Goal: Task Accomplishment & Management: Manage account settings

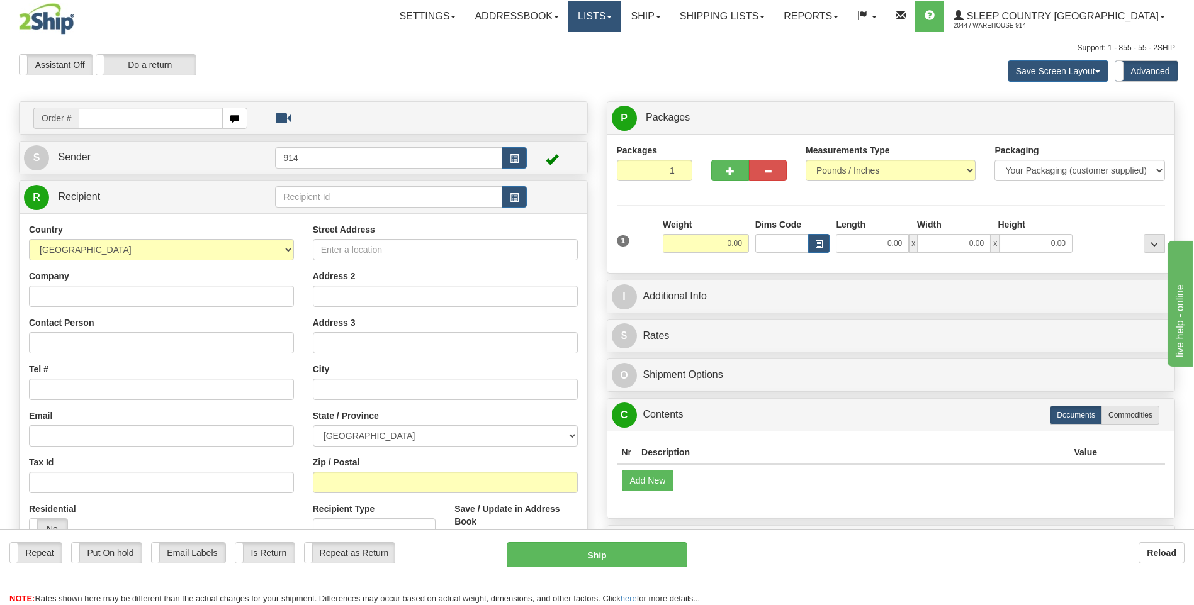
click at [621, 14] on link "Lists" at bounding box center [594, 16] width 53 height 31
click at [669, 18] on link "Ship" at bounding box center [645, 16] width 48 height 31
click at [657, 59] on span "OnHold / Order Queue" at bounding box center [612, 60] width 89 height 10
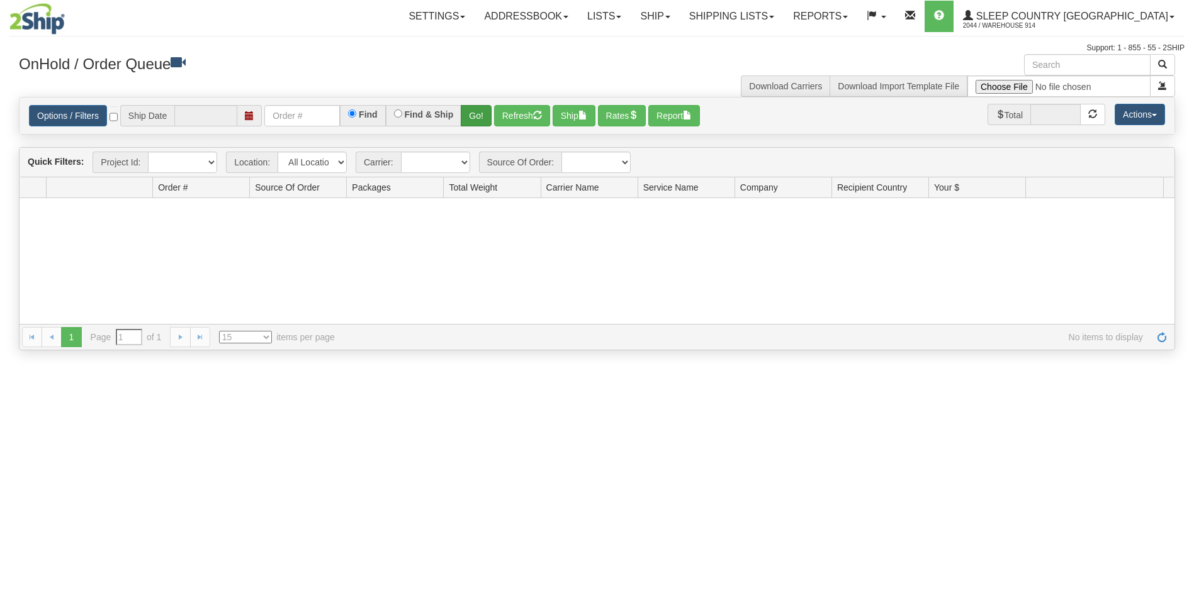
type input "[DATE]"
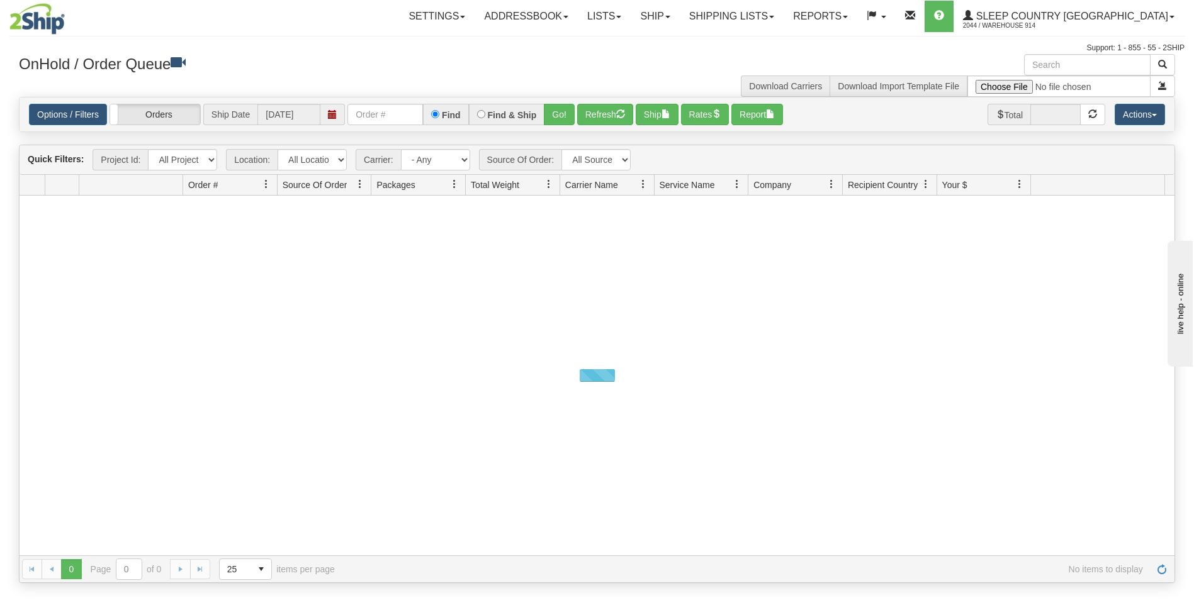
click at [333, 159] on select "All Locations 914 9009 CASPC END SLE BEDDN ZINUC" at bounding box center [311, 159] width 69 height 21
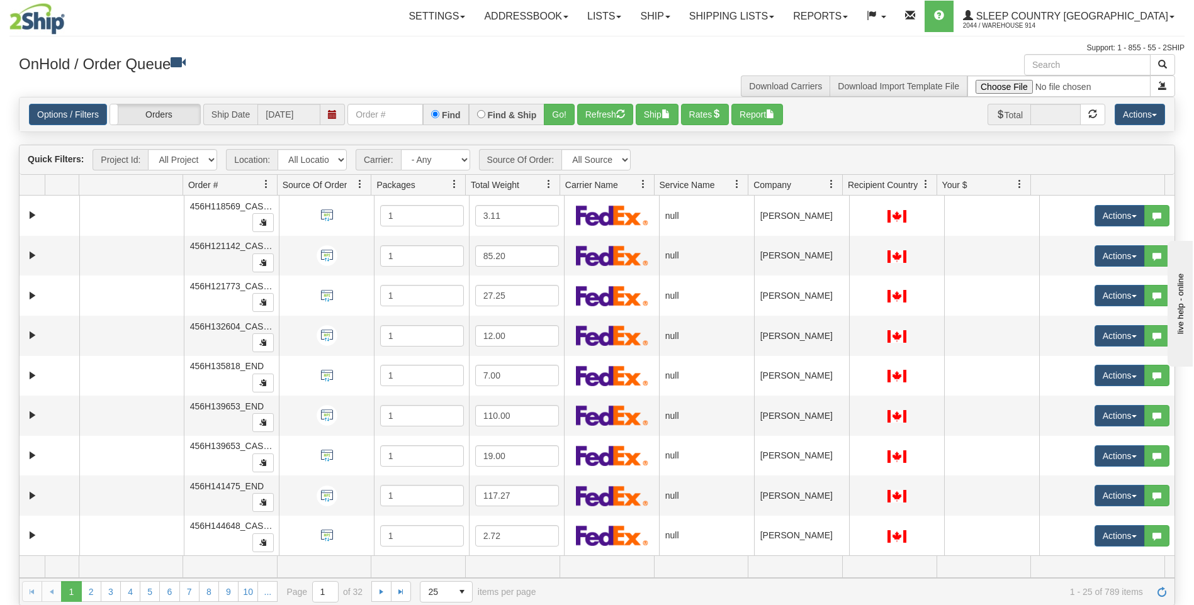
select select "7603"
click at [277, 149] on select "All Locations 914 9009 CASPC END SLE BEDDN ZINUC" at bounding box center [311, 159] width 69 height 21
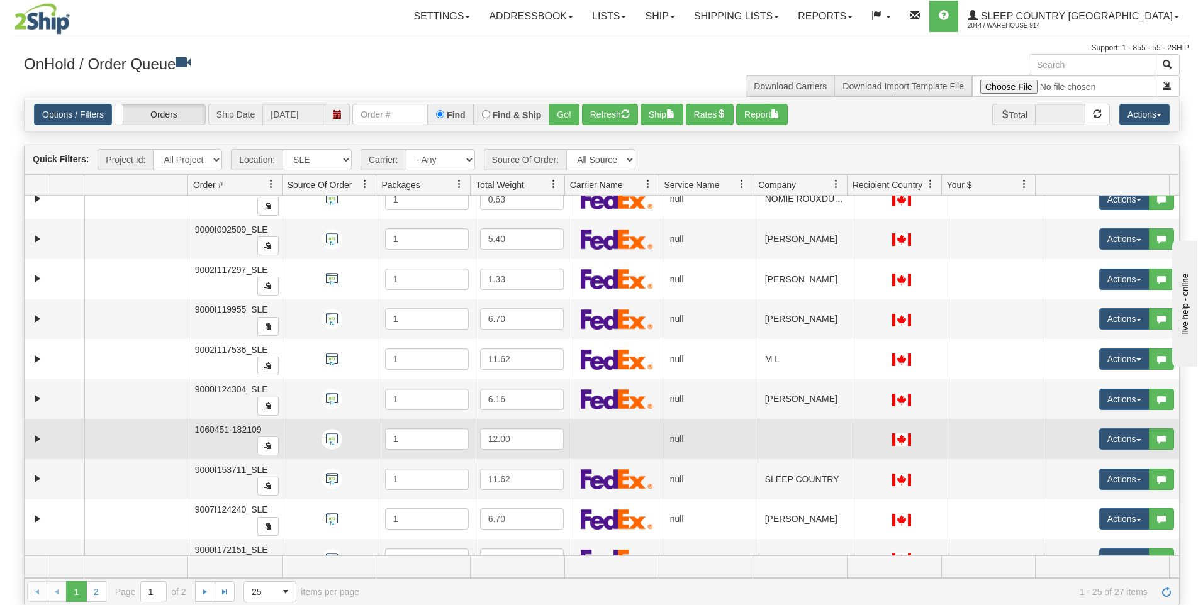
scroll to position [503, 0]
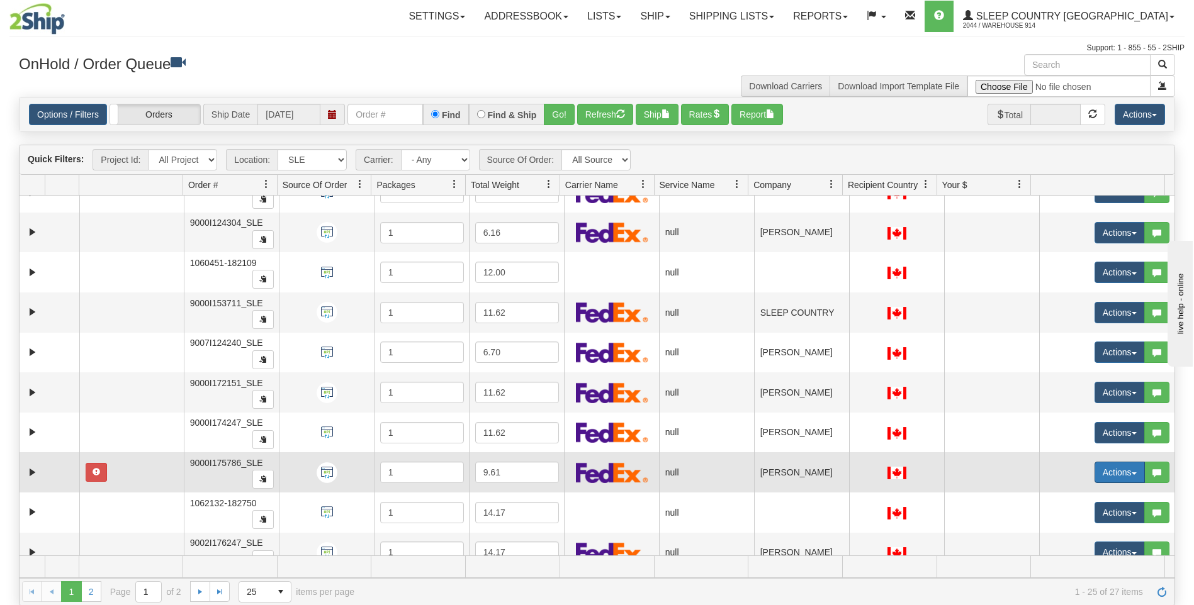
click at [1101, 471] on button "Actions" at bounding box center [1119, 472] width 50 height 21
click at [1085, 492] on link "Open" at bounding box center [1089, 496] width 109 height 16
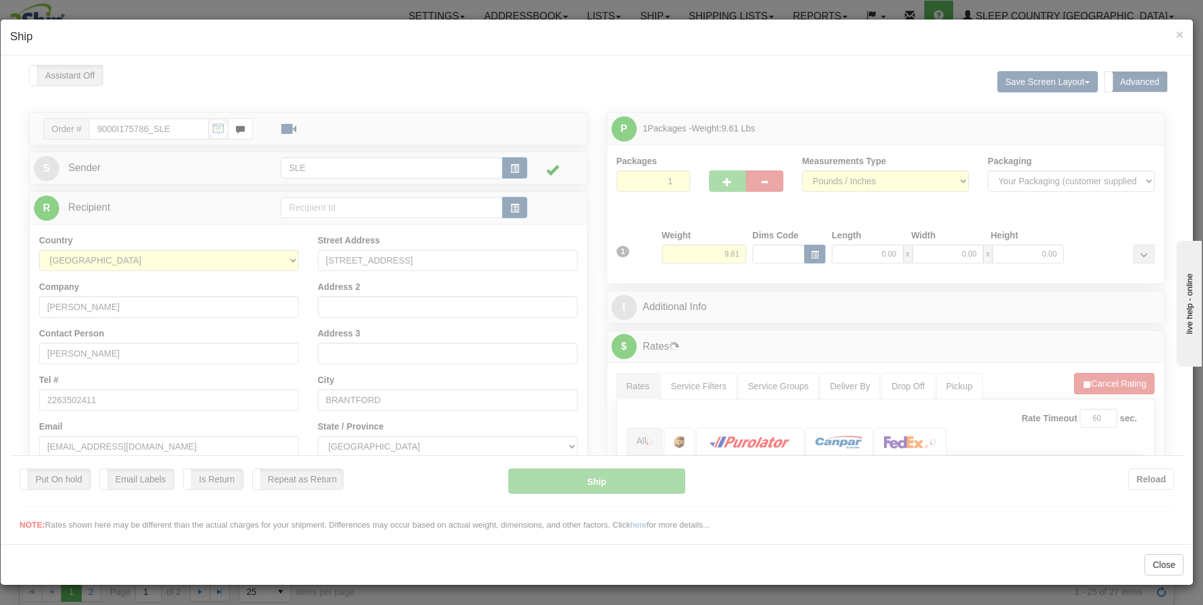
scroll to position [0, 0]
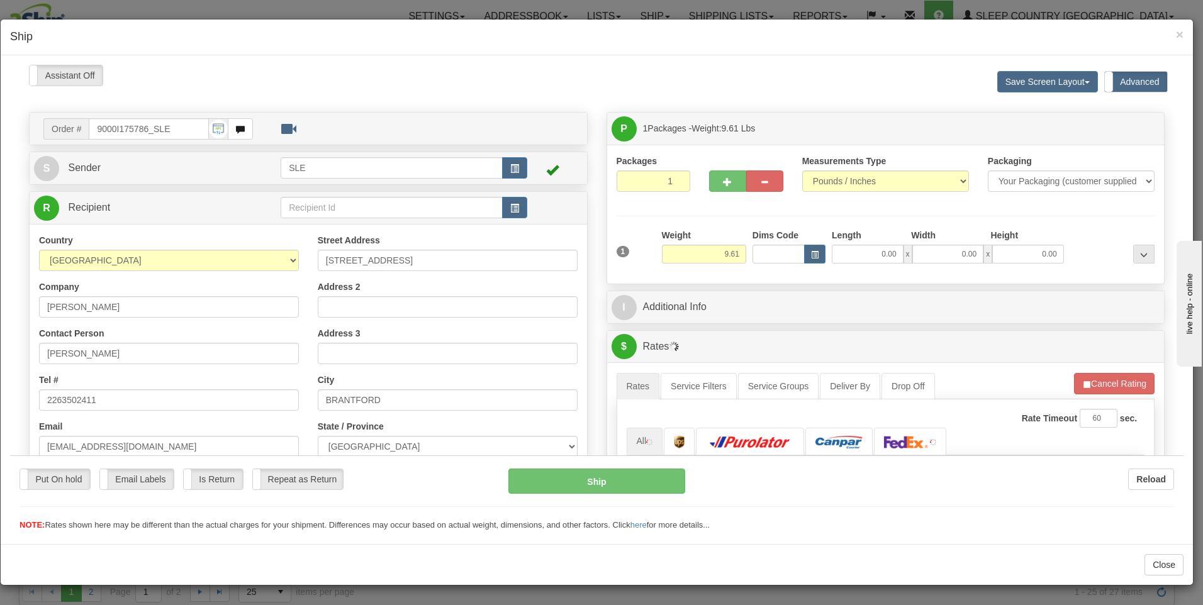
click at [886, 254] on div at bounding box center [597, 297] width 1174 height 467
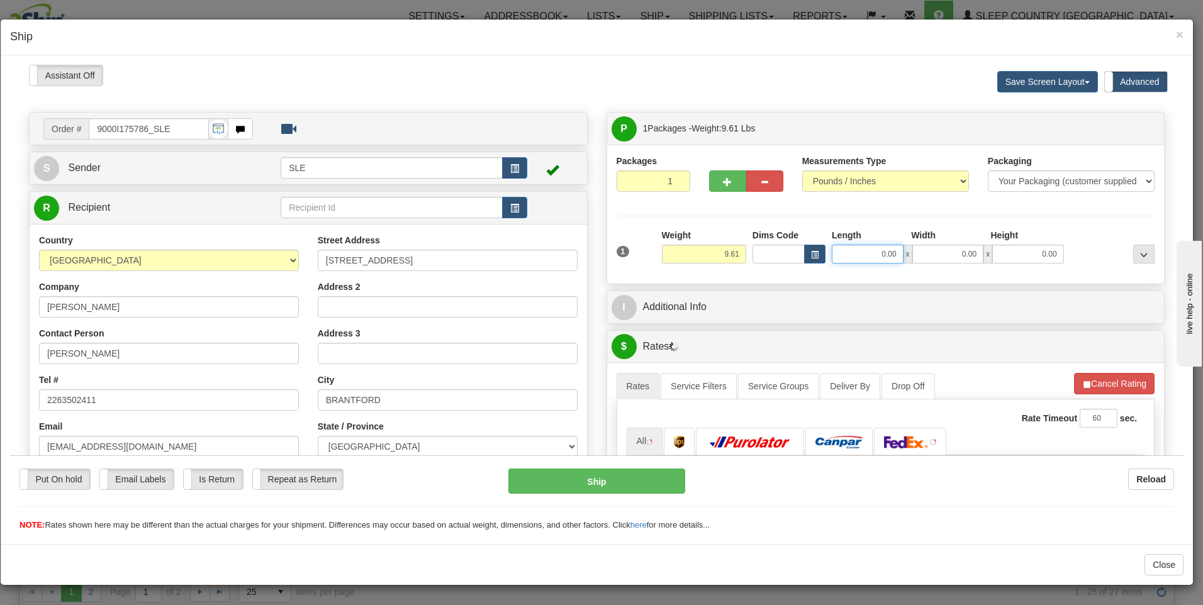
click at [886, 254] on input "0.00" at bounding box center [868, 253] width 72 height 19
type input "10.00"
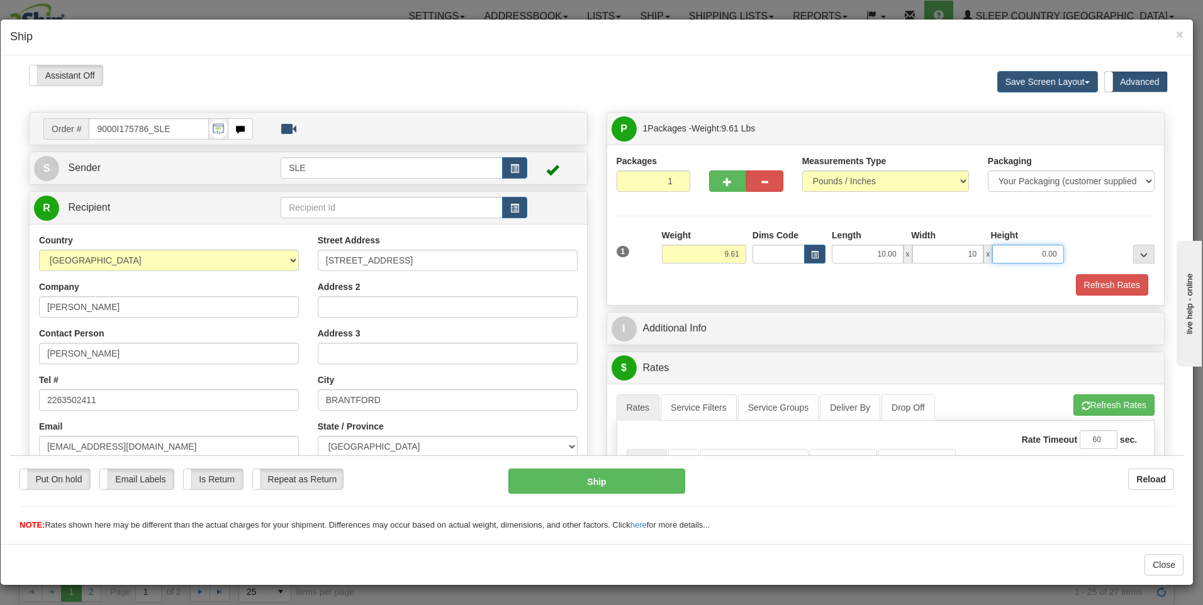
type input "10.00"
type input "20.00"
click at [1103, 288] on button "Refresh Rates" at bounding box center [1112, 284] width 72 height 21
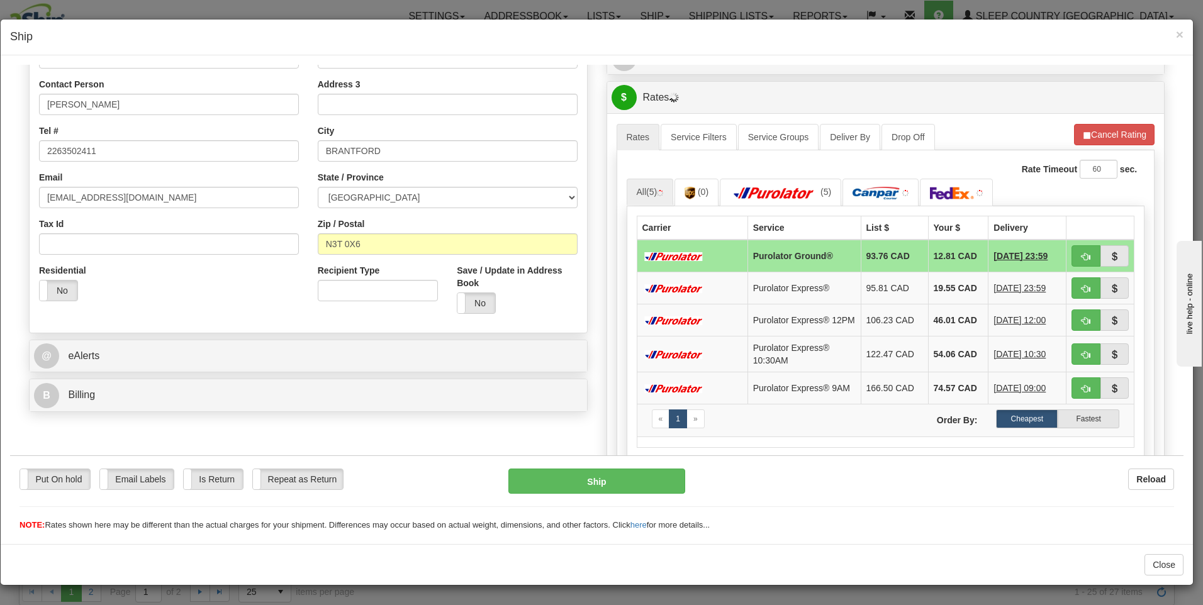
scroll to position [252, 0]
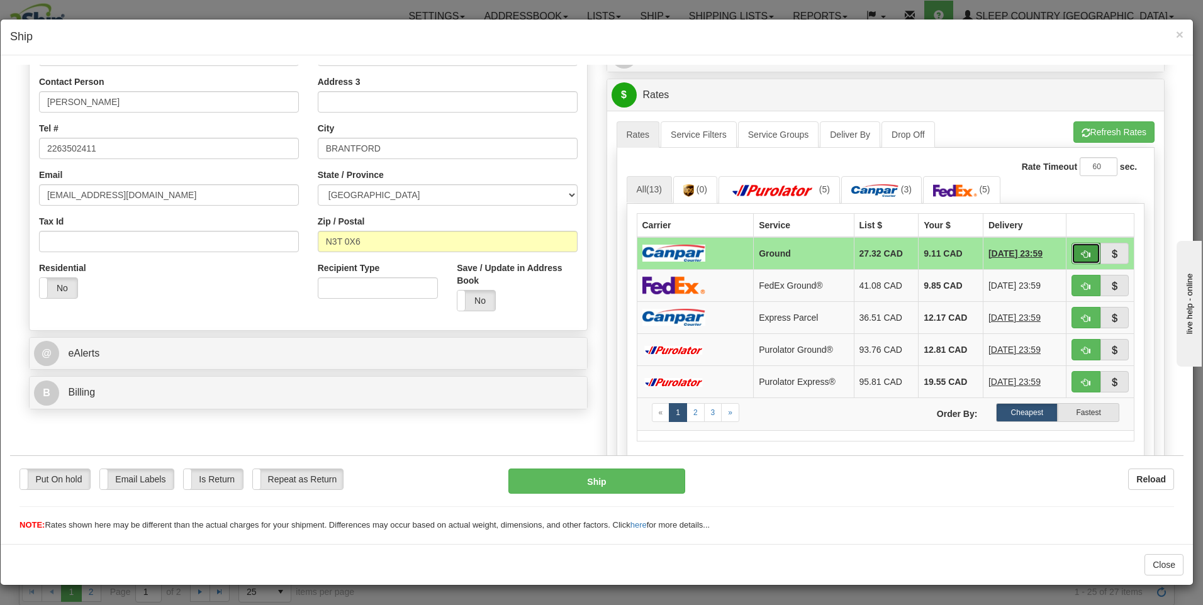
click at [1082, 258] on span "button" at bounding box center [1086, 254] width 9 height 8
type input "1"
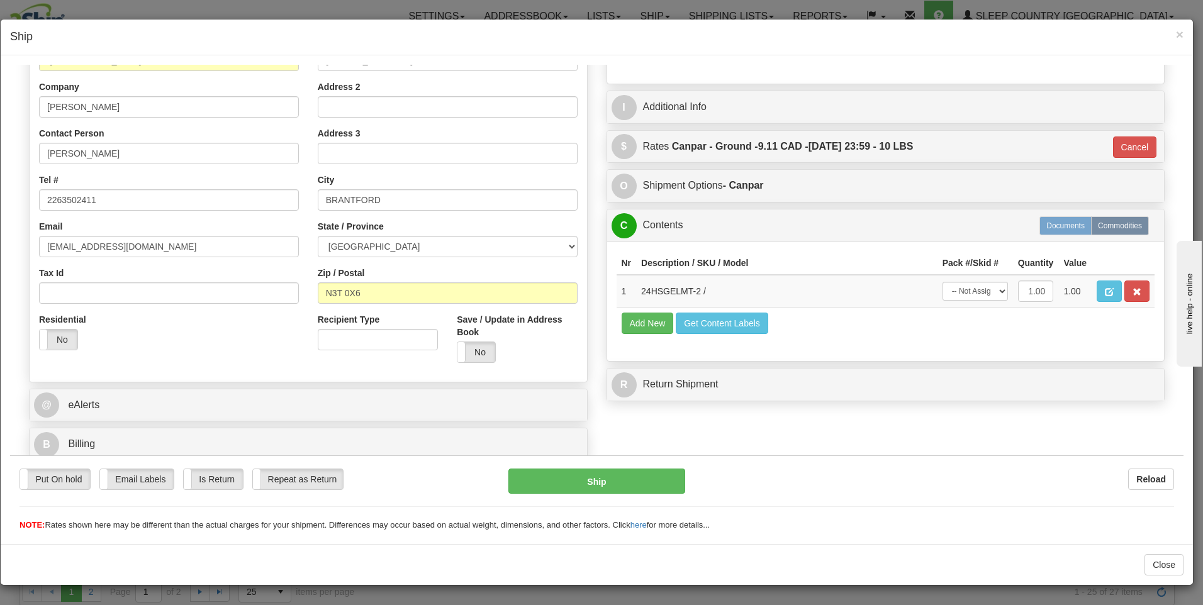
scroll to position [200, 0]
click at [977, 290] on select "-- Not Assigned -- Package 1" at bounding box center [975, 290] width 65 height 19
select select "0"
click at [943, 281] on select "-- Not Assigned -- Package 1" at bounding box center [975, 290] width 65 height 19
click at [641, 483] on button "Ship" at bounding box center [596, 480] width 177 height 25
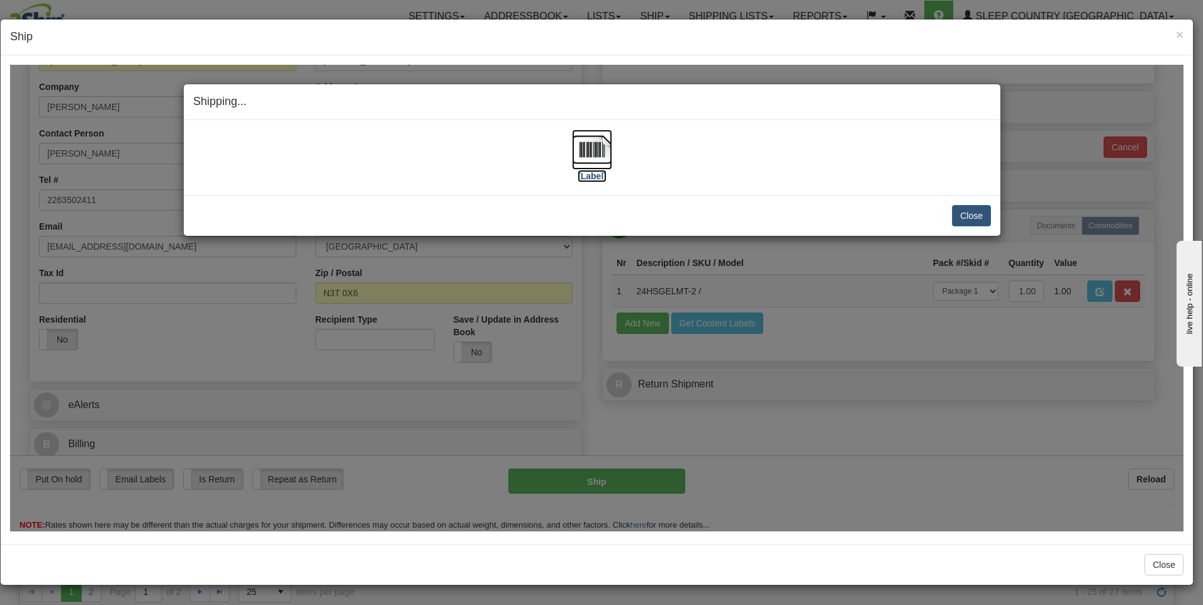
click at [601, 165] on img at bounding box center [592, 149] width 40 height 40
click at [984, 208] on button "Close" at bounding box center [971, 214] width 39 height 21
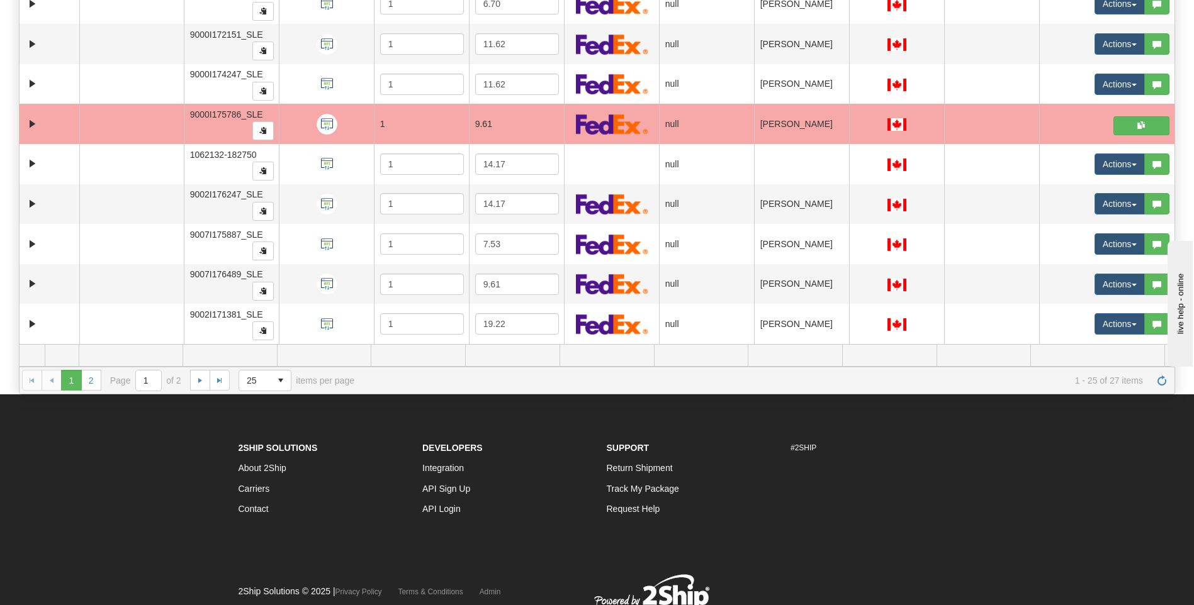
scroll to position [126, 0]
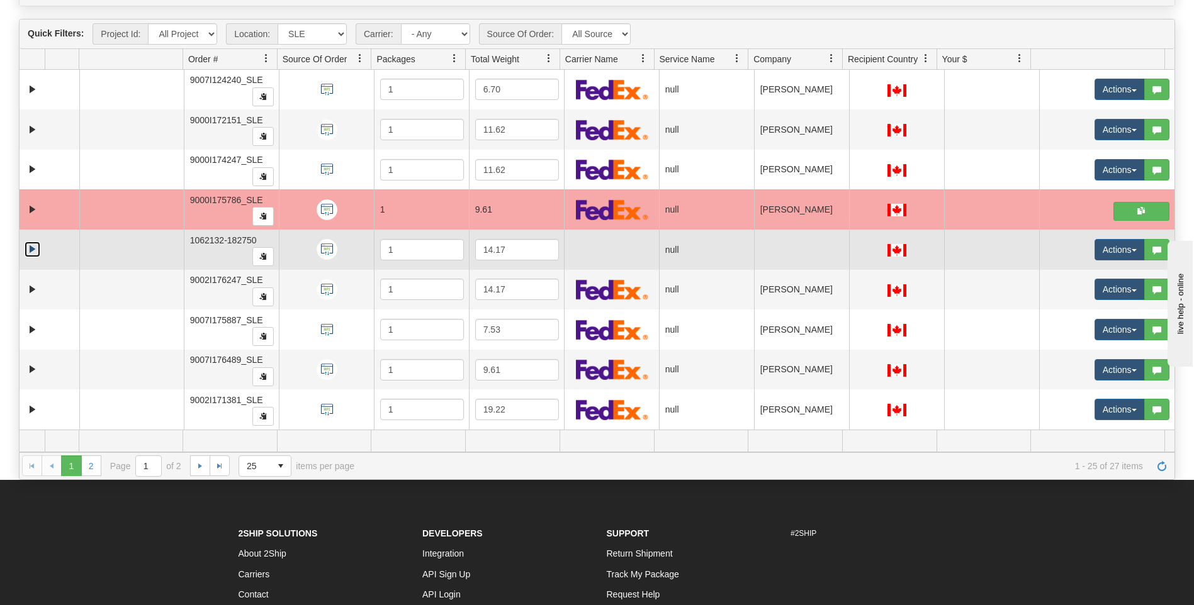
click at [26, 250] on link "Expand" at bounding box center [33, 250] width 16 height 16
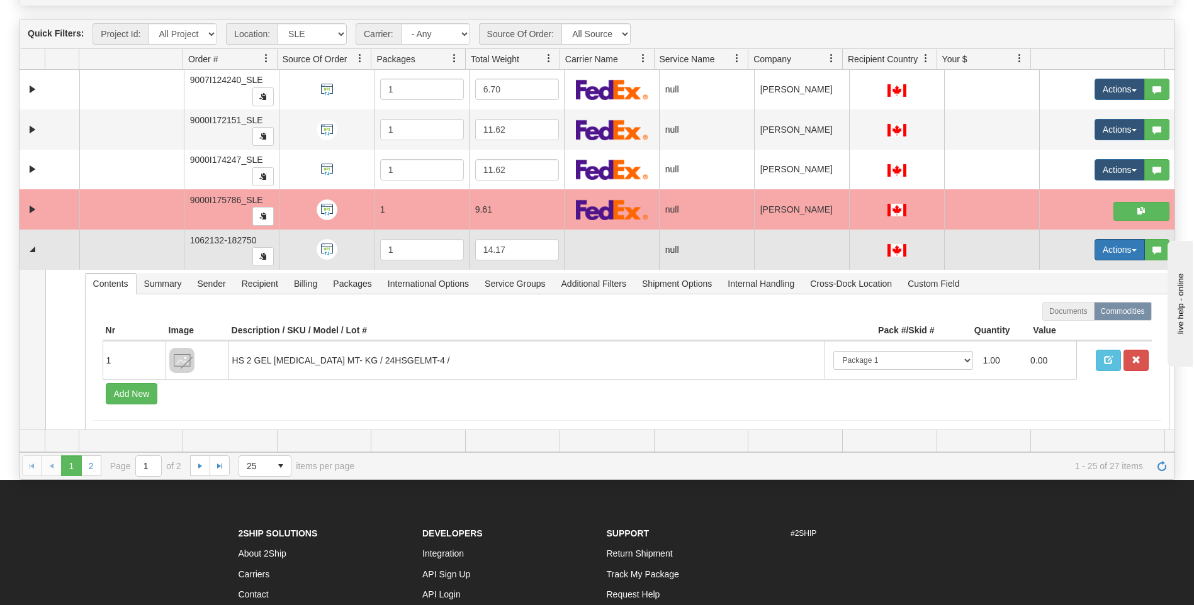
click at [1111, 254] on button "Actions" at bounding box center [1119, 249] width 50 height 21
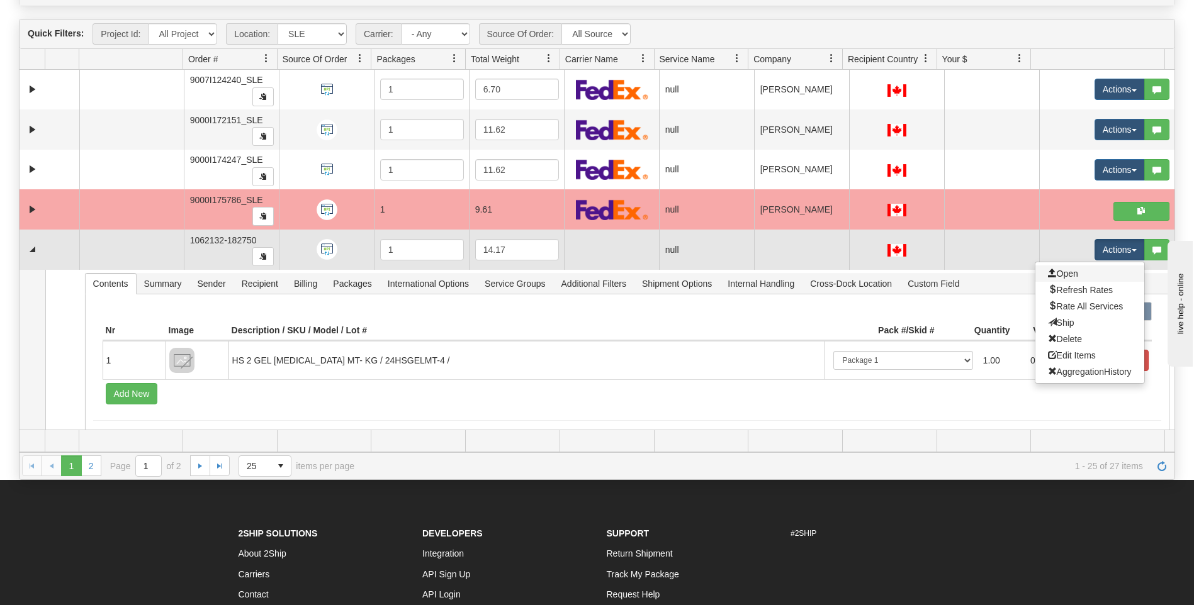
click at [1080, 270] on link "Open" at bounding box center [1089, 274] width 109 height 16
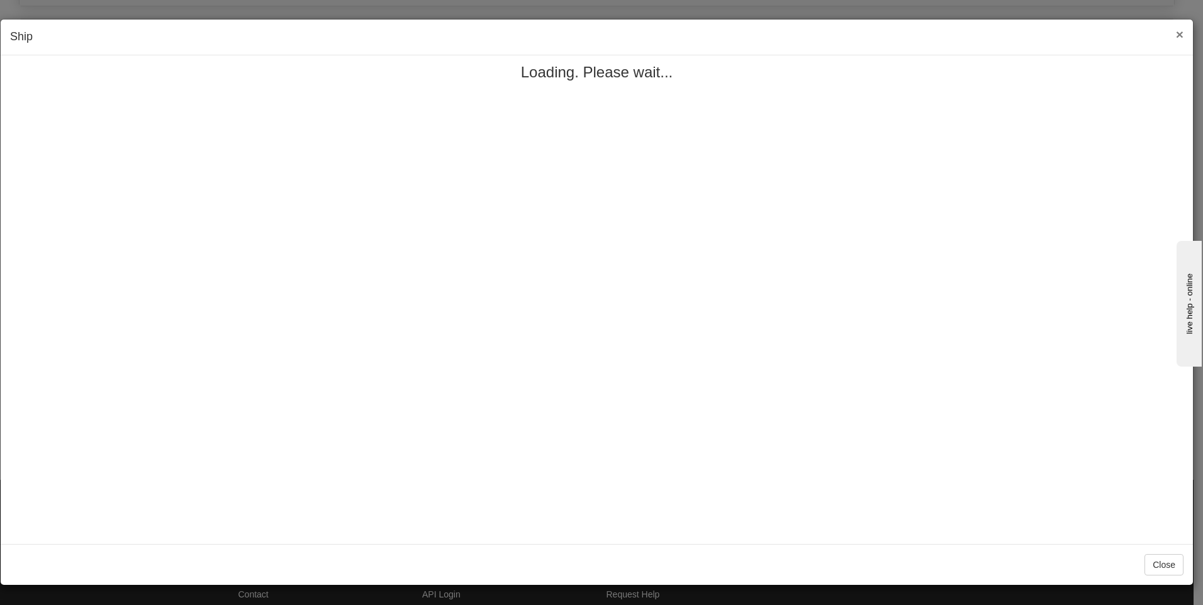
click at [1178, 32] on span "×" at bounding box center [1180, 34] width 8 height 14
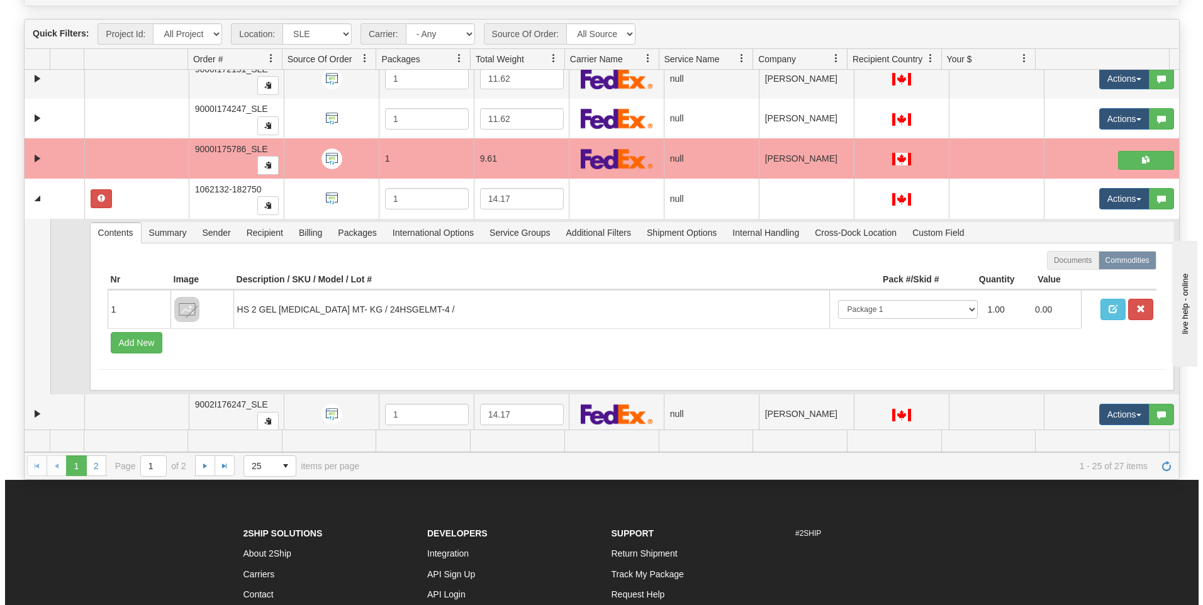
scroll to position [627, 0]
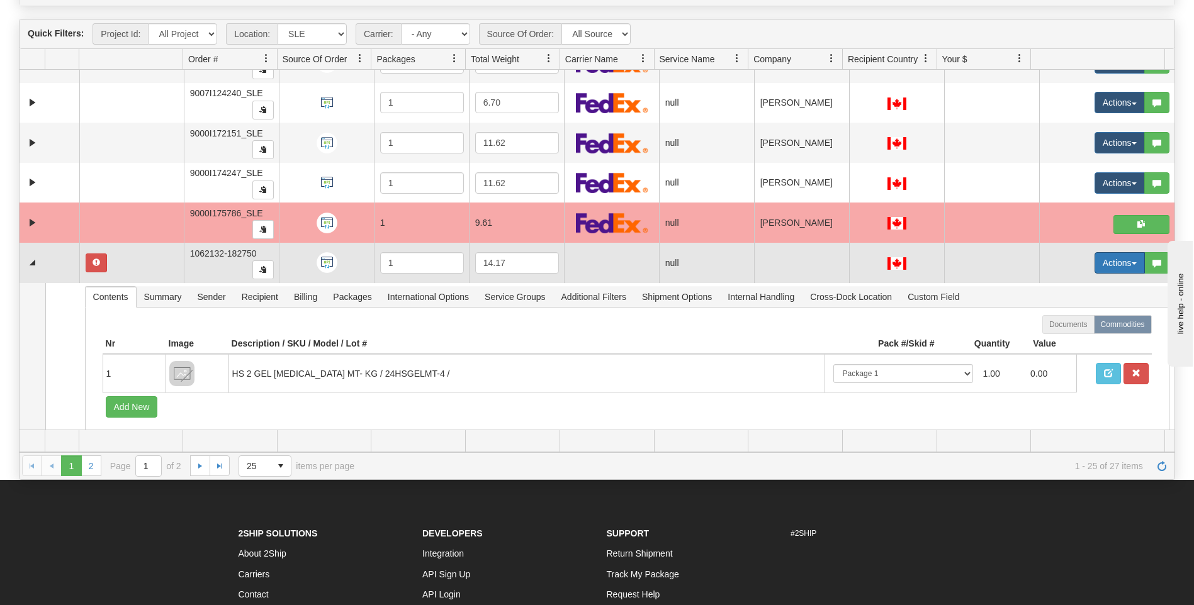
click at [1109, 265] on button "Actions" at bounding box center [1119, 262] width 50 height 21
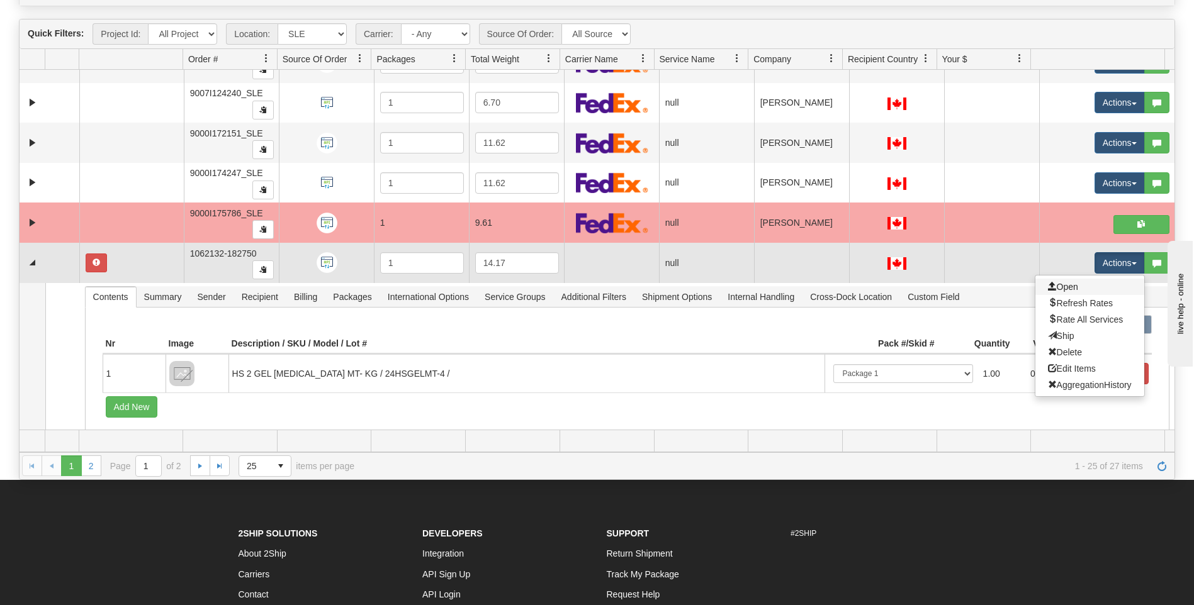
click at [1099, 284] on link "Open" at bounding box center [1089, 287] width 109 height 16
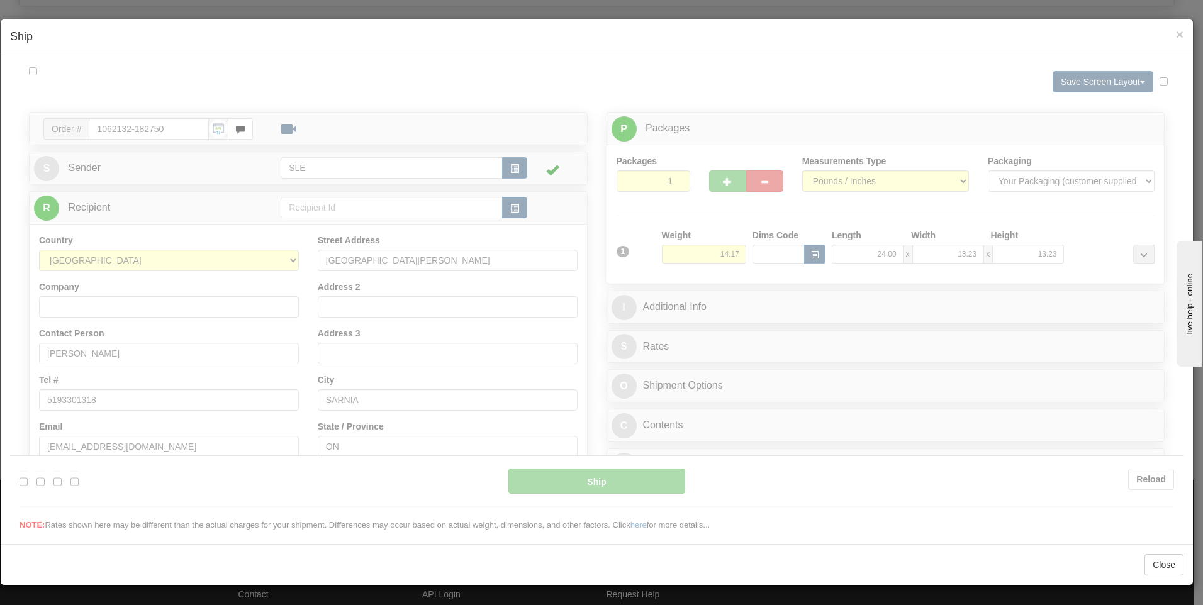
scroll to position [0, 0]
type input "17:05"
type input "16:00"
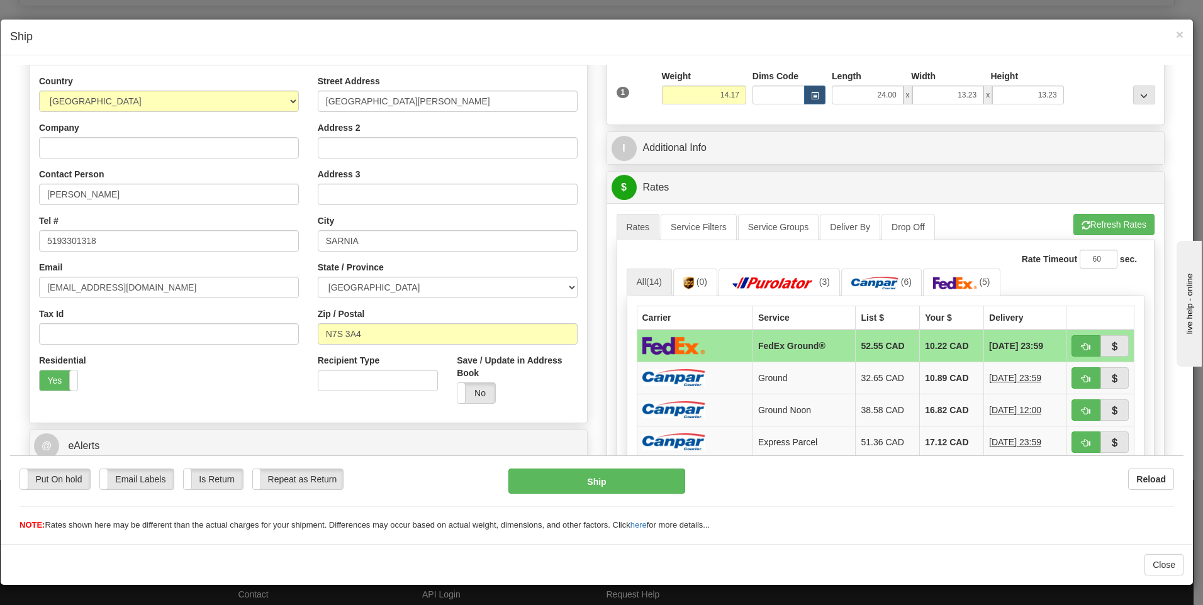
scroll to position [189, 0]
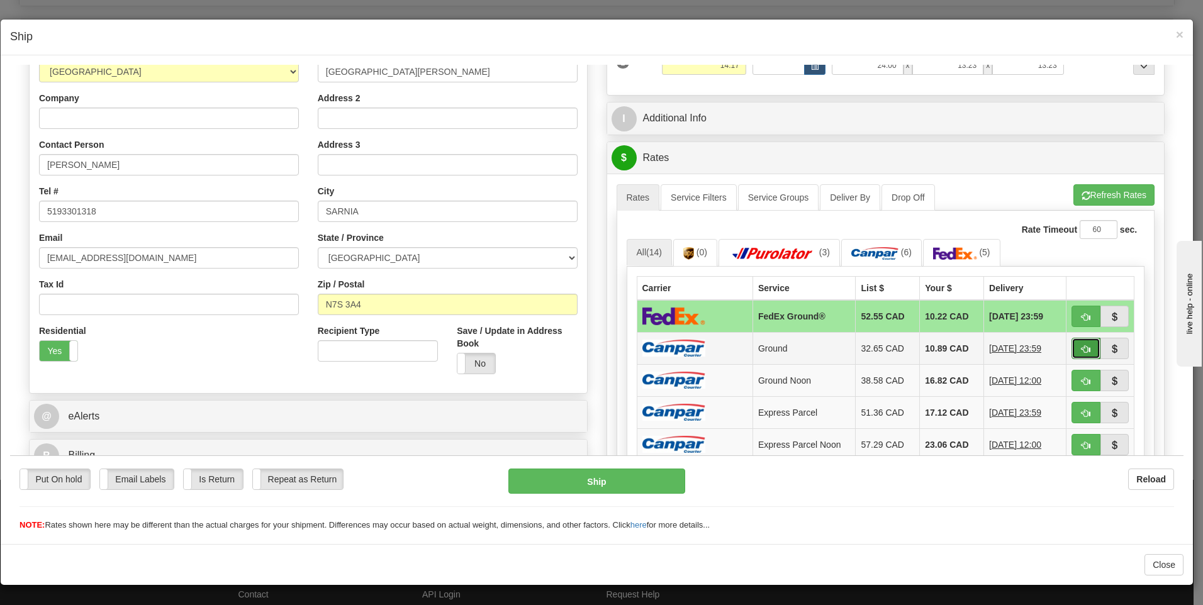
click at [1082, 352] on span "button" at bounding box center [1086, 349] width 9 height 8
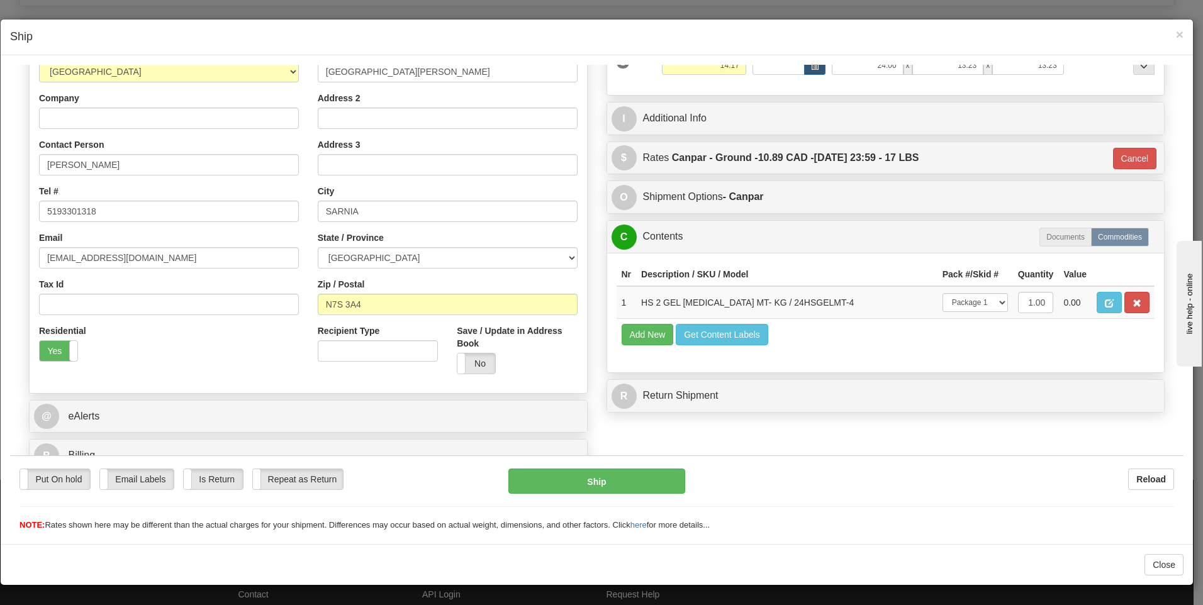
type input "1"
click at [541, 485] on button "Ship" at bounding box center [596, 480] width 177 height 25
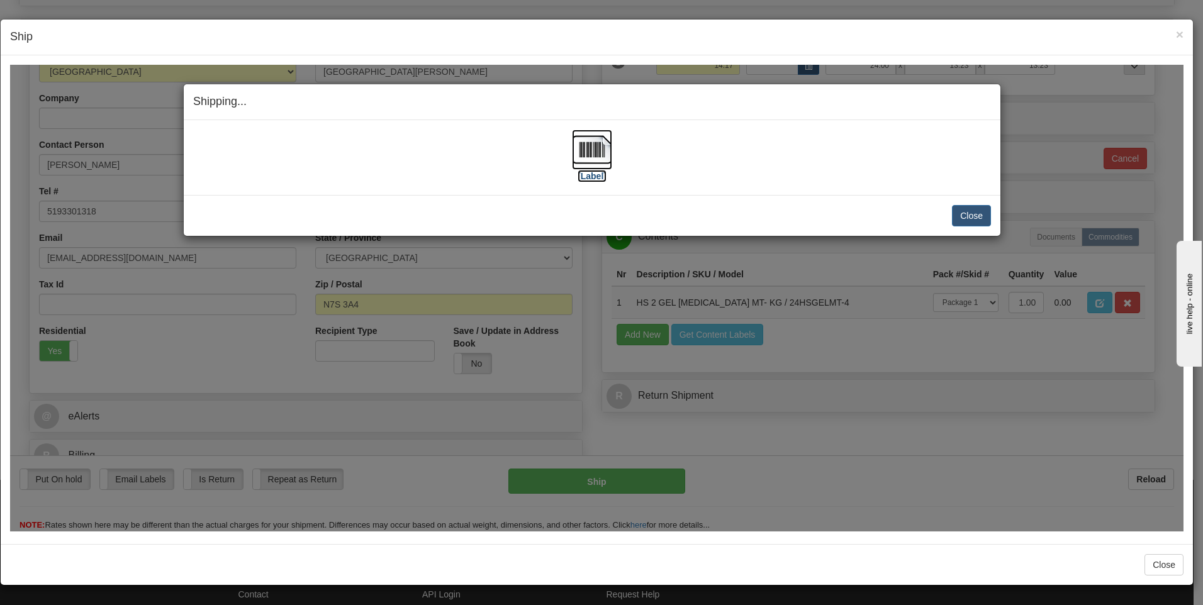
click at [578, 161] on img at bounding box center [592, 149] width 40 height 40
click at [958, 215] on button "Close" at bounding box center [971, 214] width 39 height 21
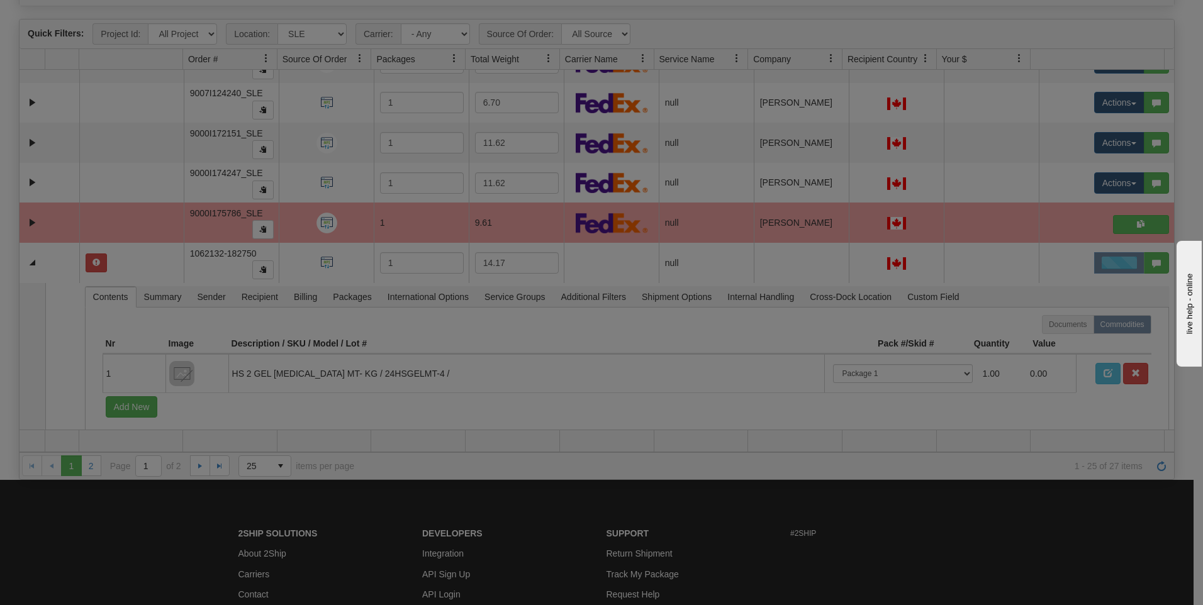
scroll to position [0, 0]
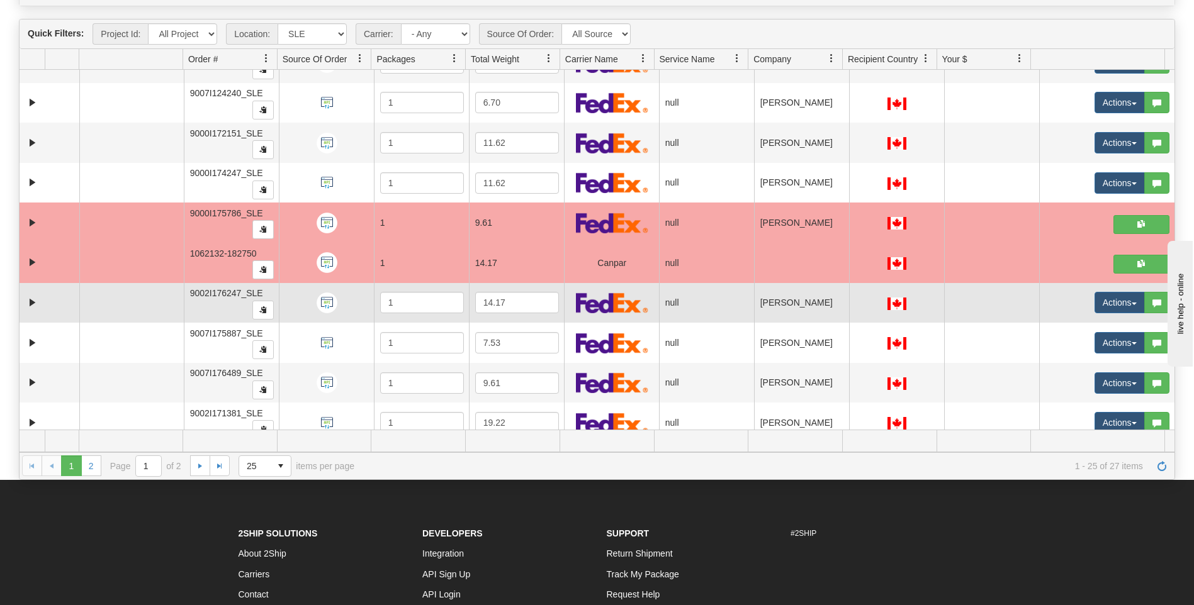
click at [20, 305] on td at bounding box center [50, 303] width 60 height 40
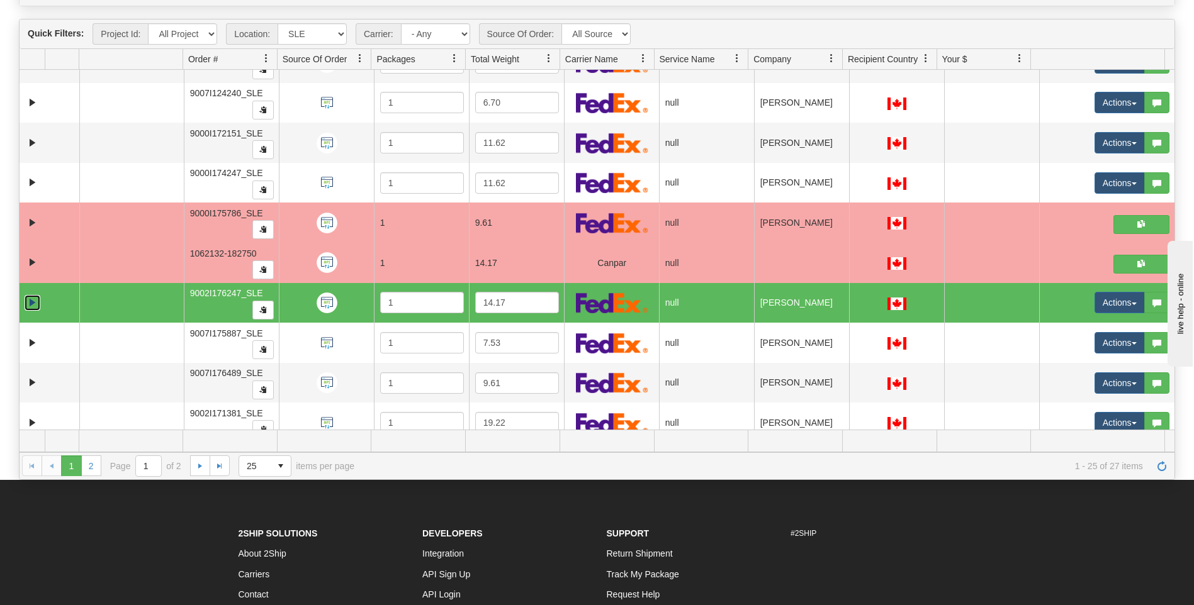
click at [29, 303] on link "Expand" at bounding box center [33, 303] width 16 height 16
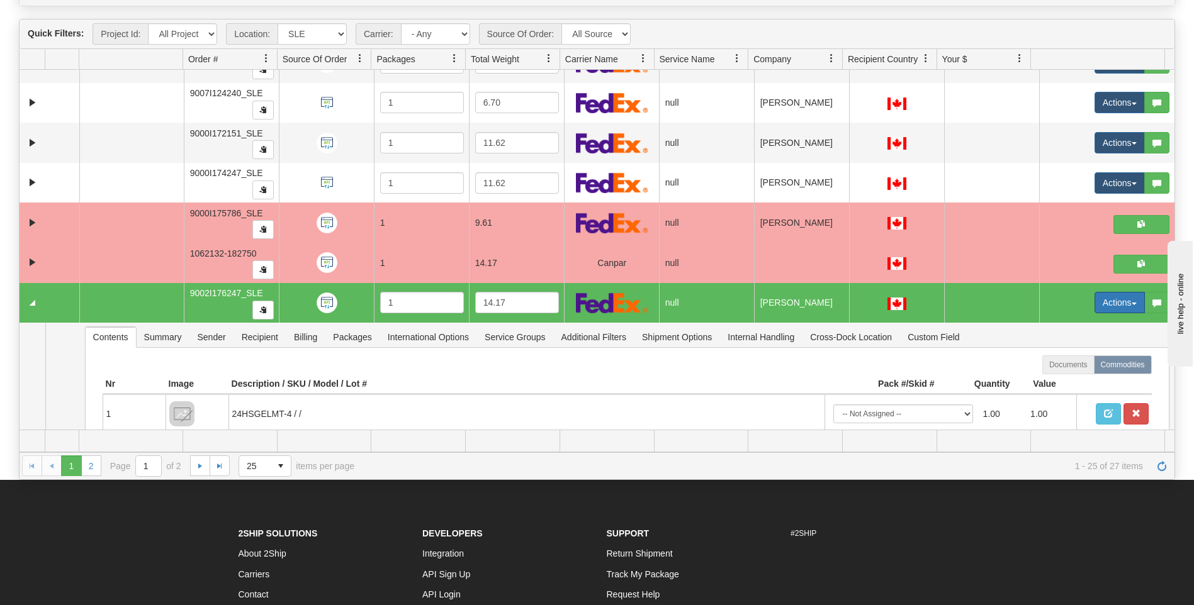
click at [1101, 299] on button "Actions" at bounding box center [1119, 302] width 50 height 21
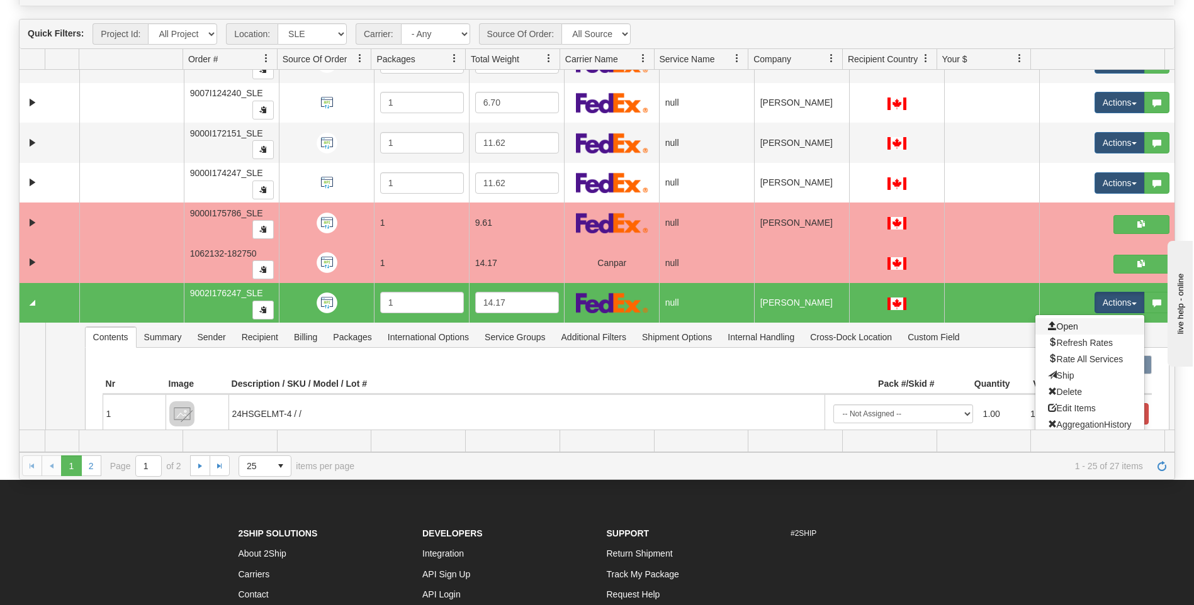
click at [1086, 326] on link "Open" at bounding box center [1089, 326] width 109 height 16
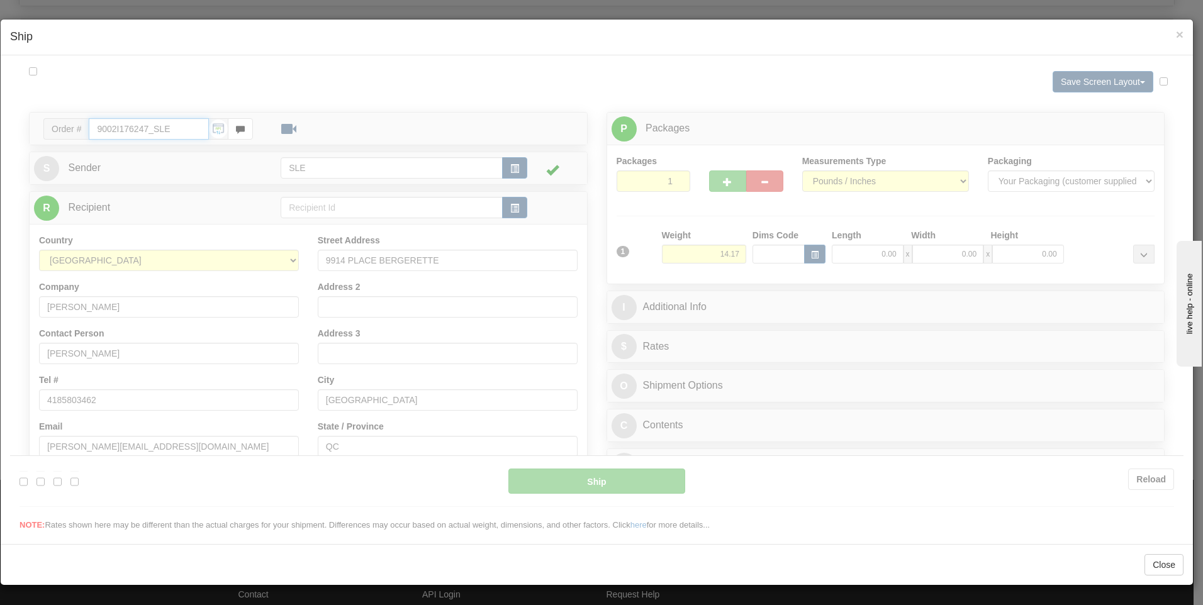
type input "17:06"
type input "16:00"
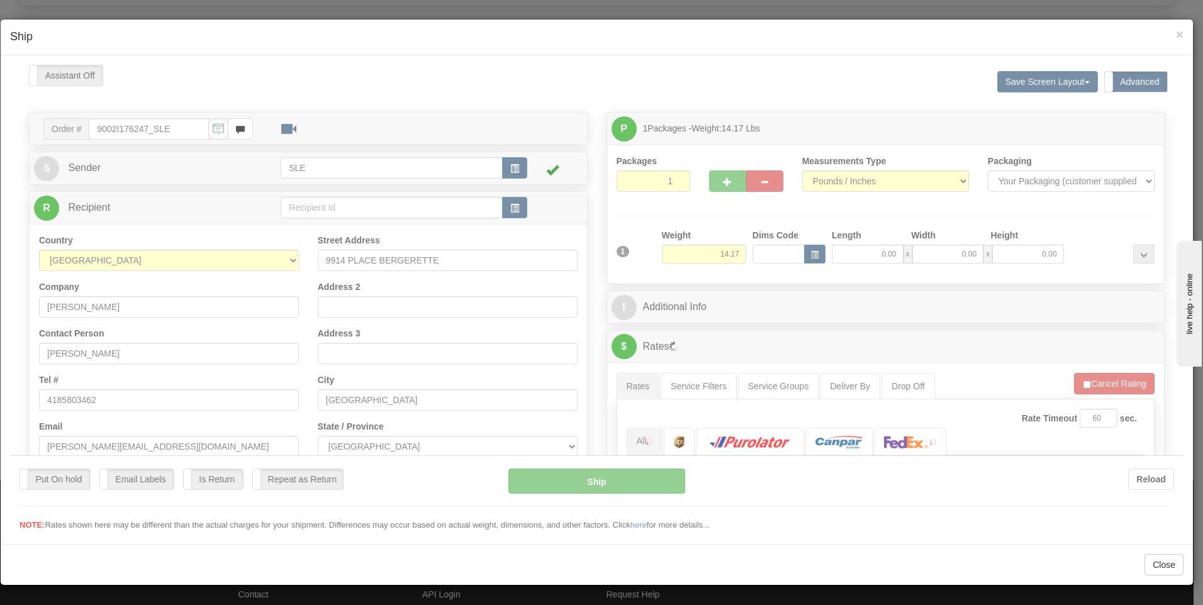
click at [863, 260] on div at bounding box center [597, 297] width 1174 height 467
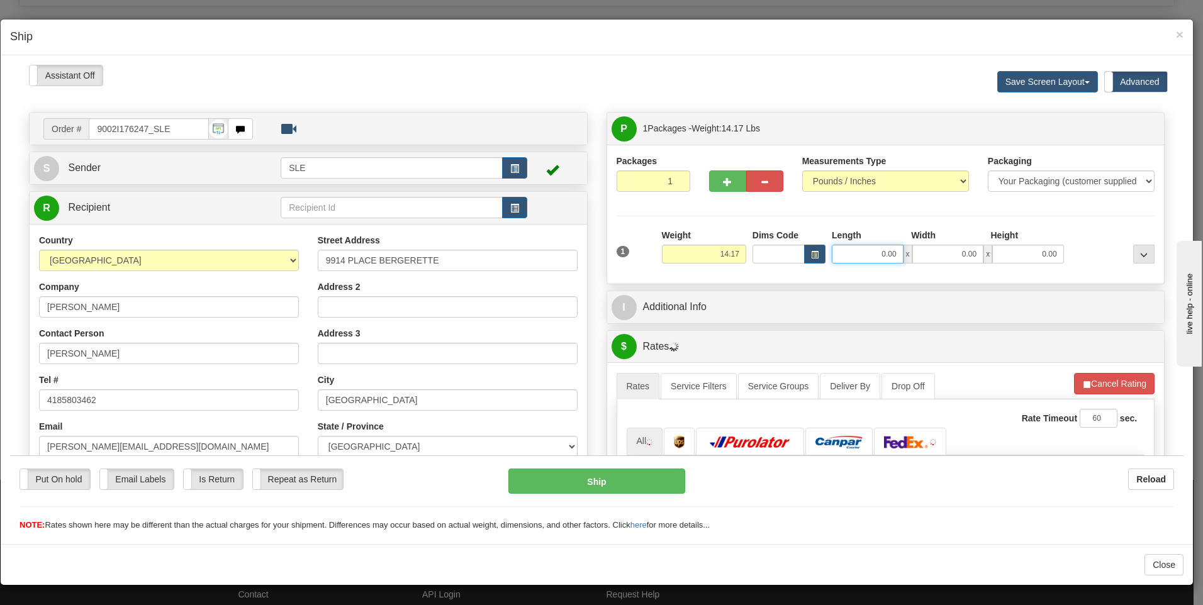
click at [873, 253] on input "0.00" at bounding box center [868, 253] width 72 height 19
type input "12.00"
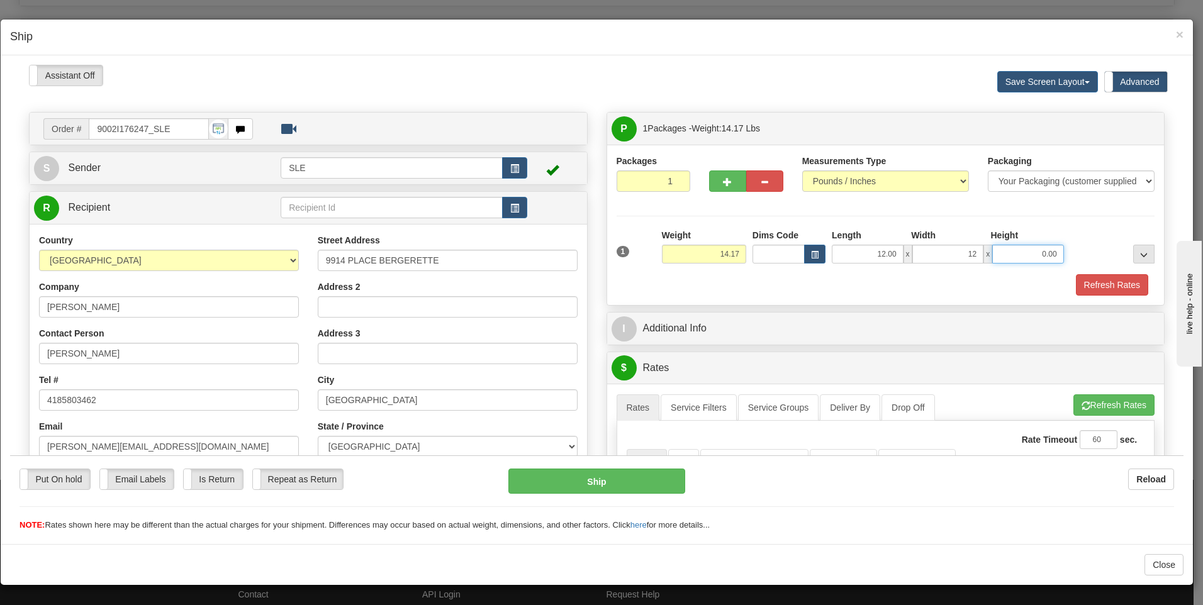
type input "12.00"
type input "22.00"
click at [1089, 276] on button "Refresh Rates" at bounding box center [1112, 284] width 72 height 21
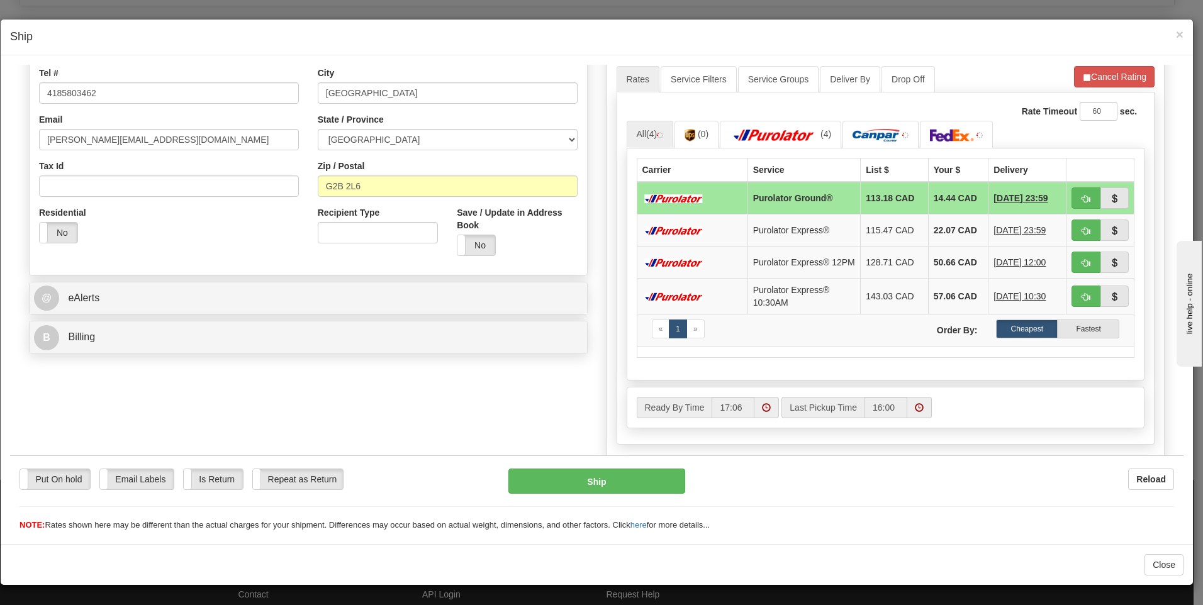
scroll to position [315, 0]
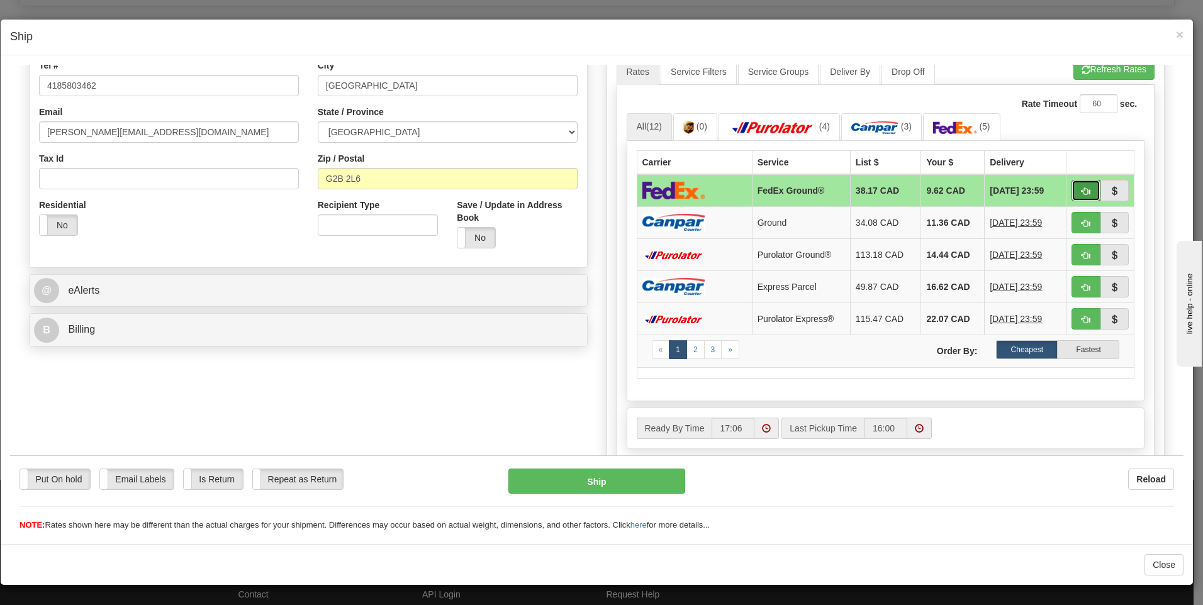
click at [1082, 193] on span "button" at bounding box center [1086, 191] width 9 height 8
type input "92"
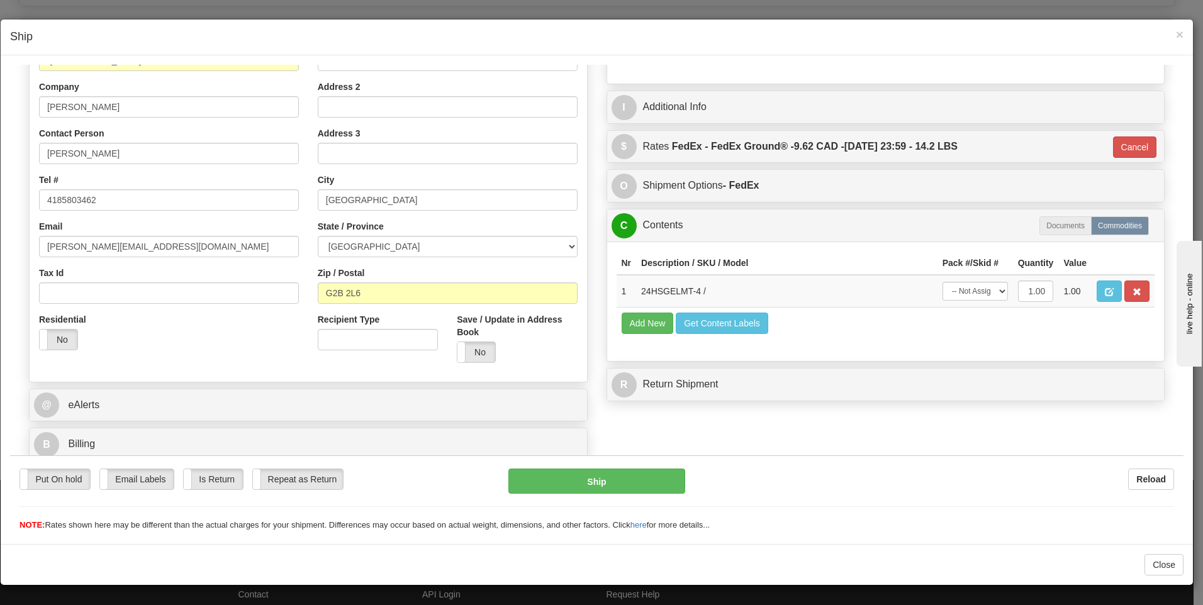
scroll to position [200, 0]
click at [992, 285] on select "-- Not Assigned -- Package 1" at bounding box center [975, 290] width 65 height 19
select select "0"
click at [943, 281] on select "-- Not Assigned -- Package 1" at bounding box center [975, 290] width 65 height 19
click at [643, 472] on button "Ship" at bounding box center [596, 480] width 177 height 25
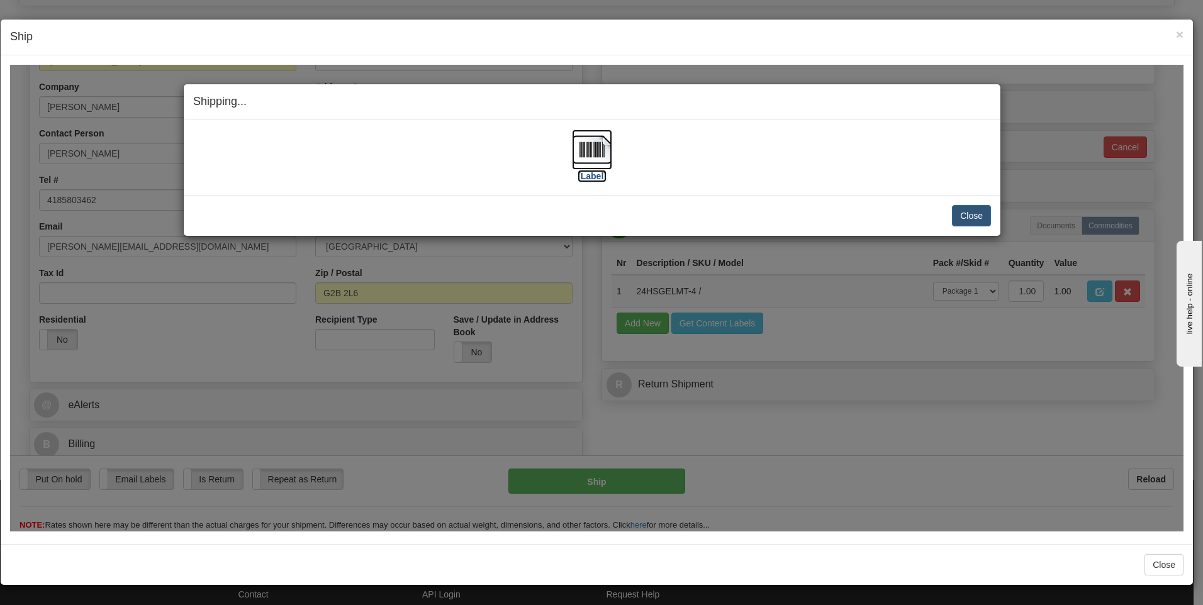
click at [595, 162] on img at bounding box center [592, 149] width 40 height 40
click at [970, 218] on button "Close" at bounding box center [971, 214] width 39 height 21
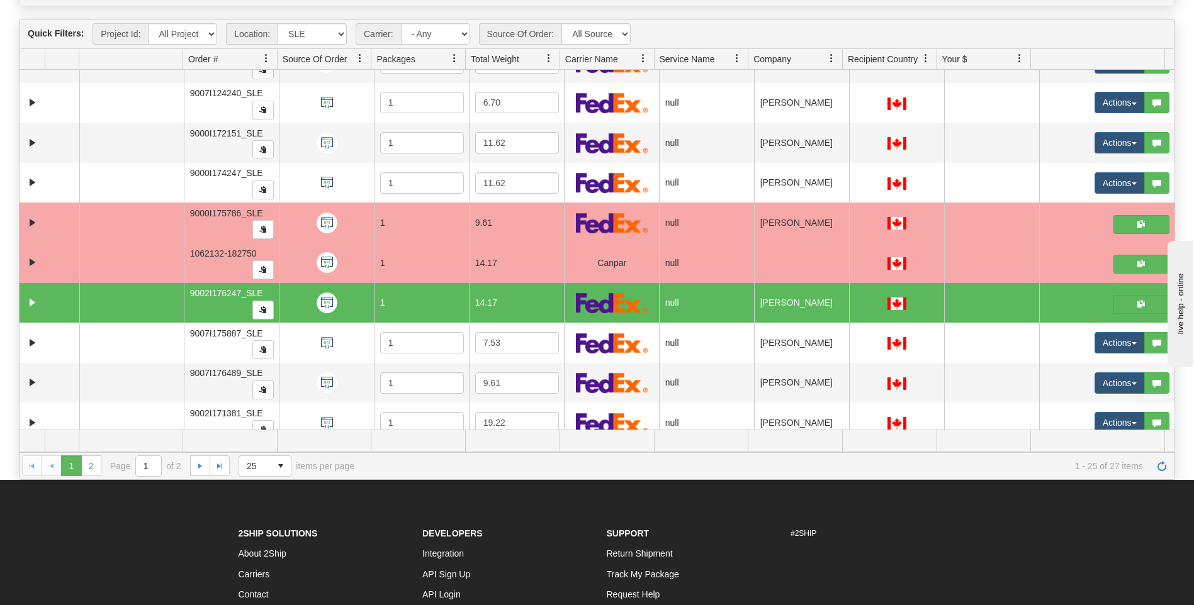
scroll to position [641, 0]
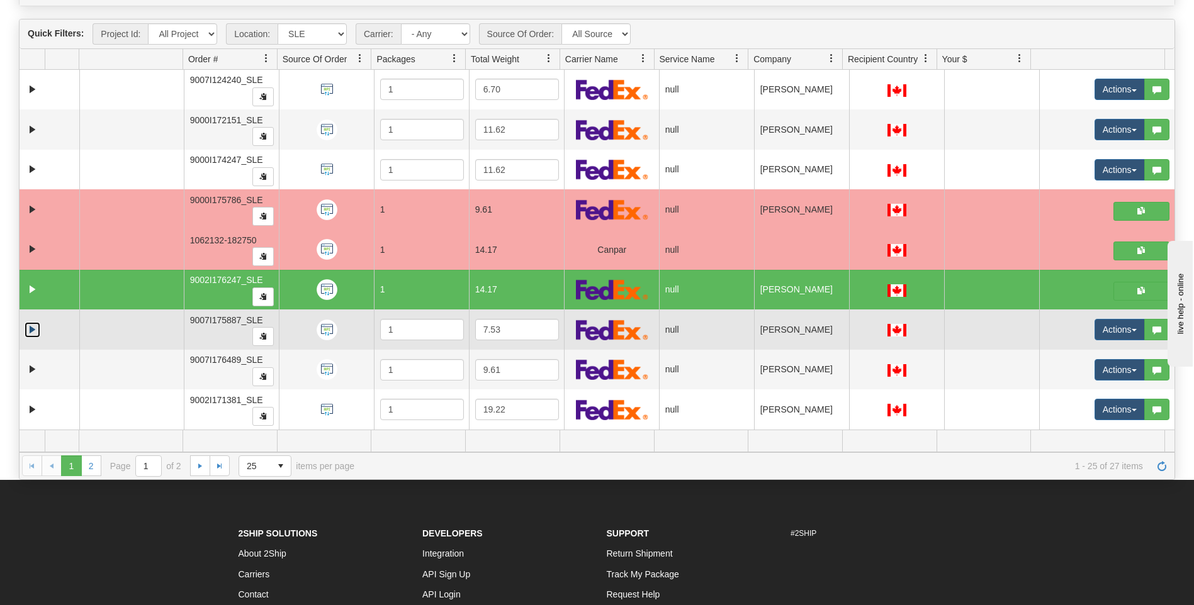
click at [33, 333] on link "Expand" at bounding box center [33, 330] width 16 height 16
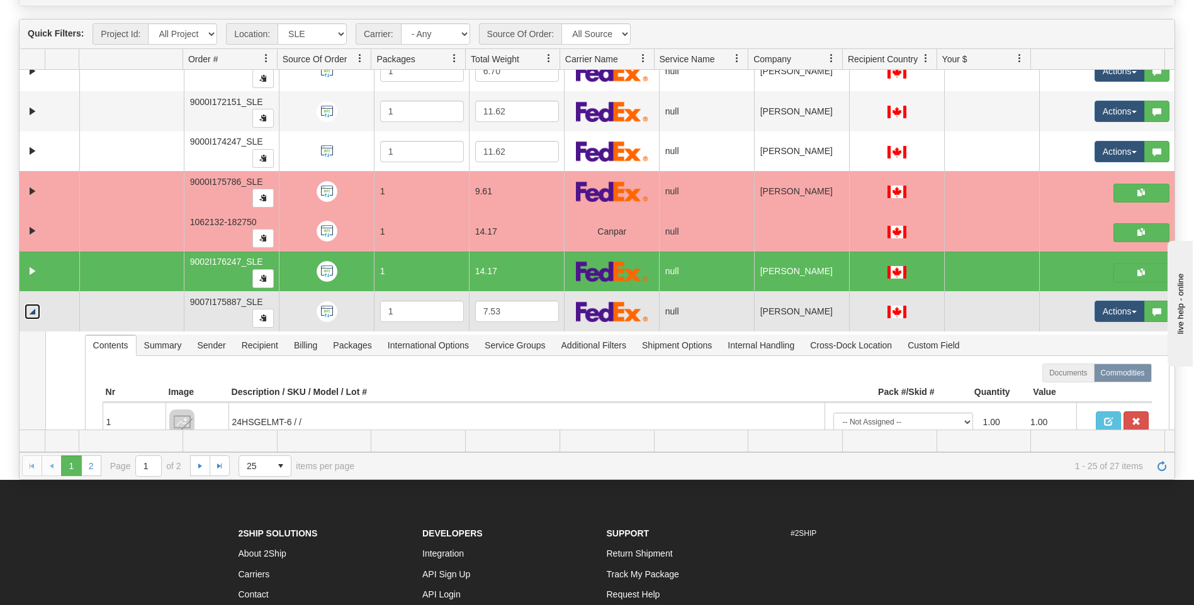
scroll to position [669, 0]
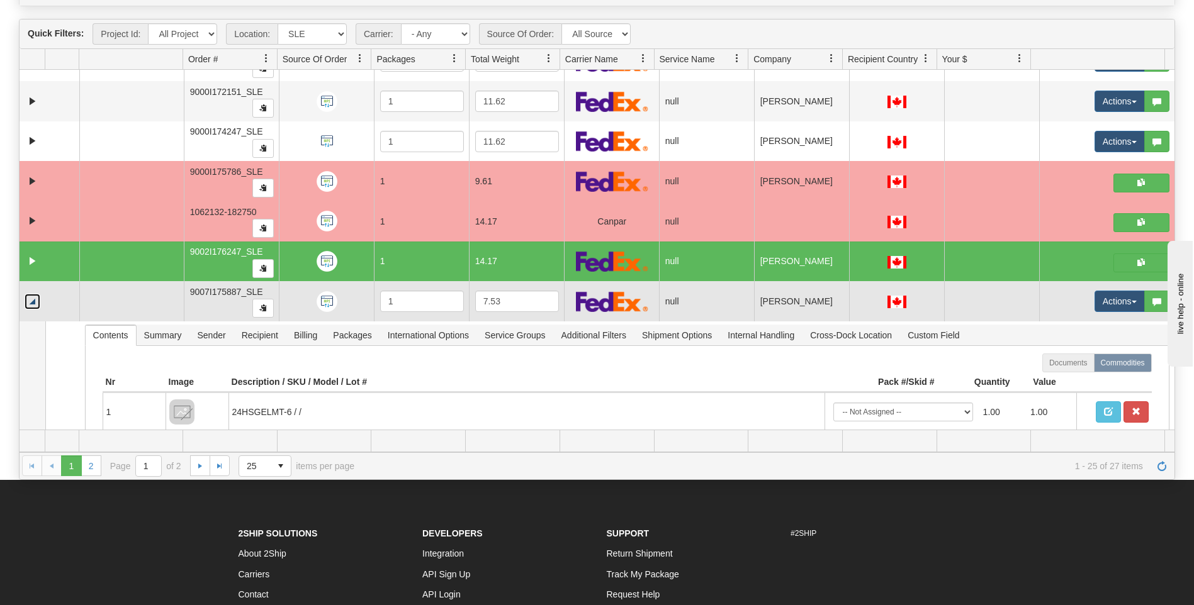
click at [35, 301] on link "Collapse" at bounding box center [33, 302] width 16 height 16
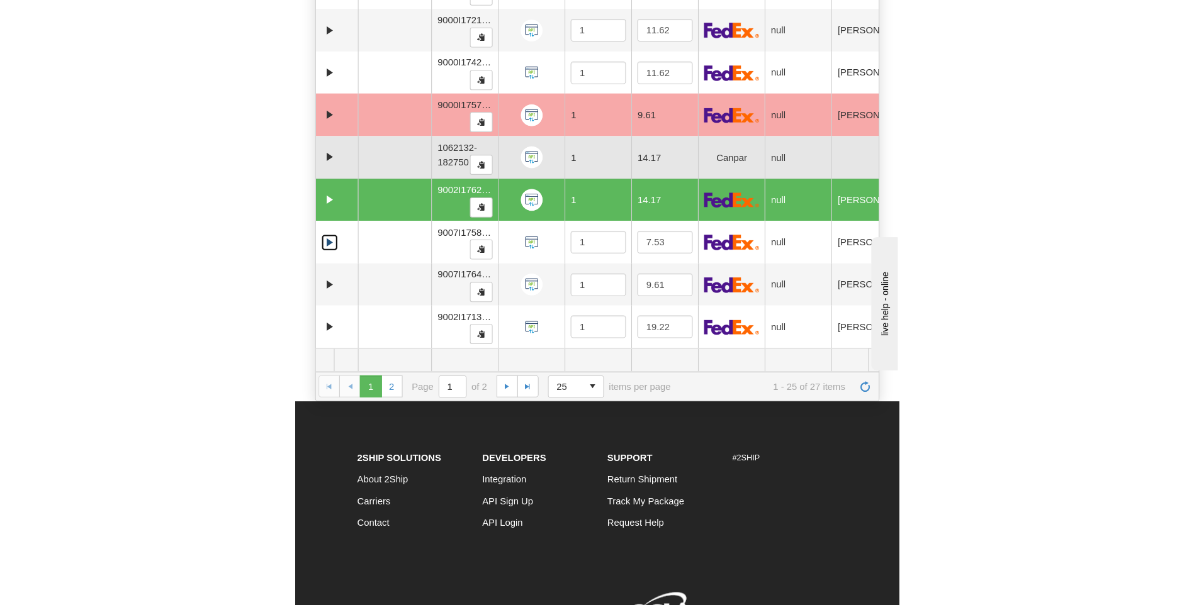
scroll to position [641, 0]
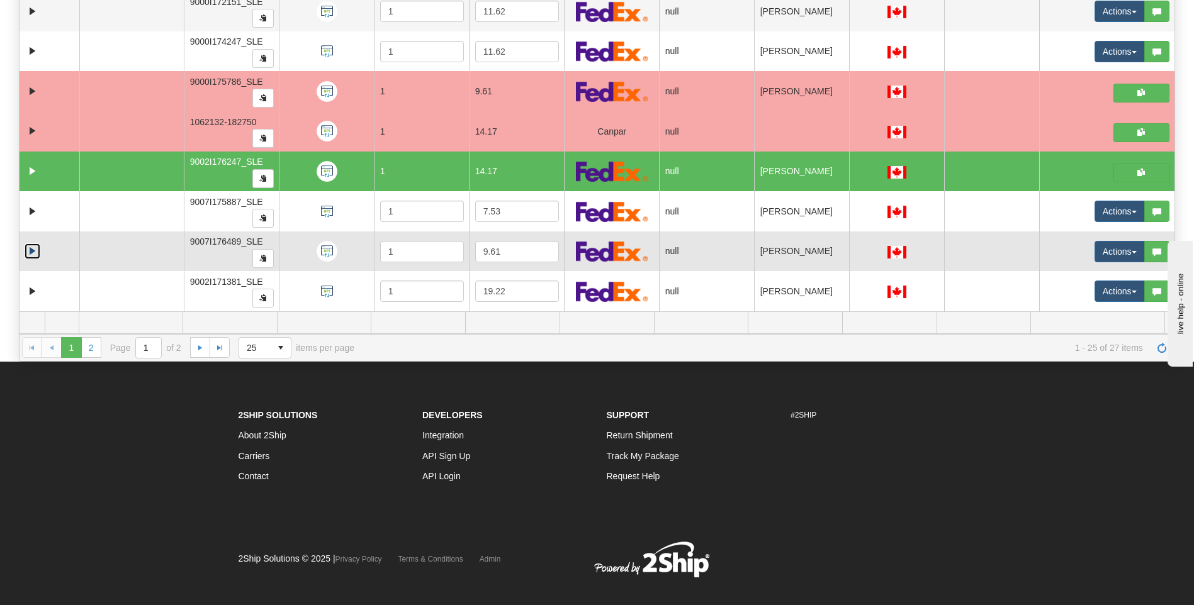
click at [26, 249] on link "Expand" at bounding box center [33, 252] width 16 height 16
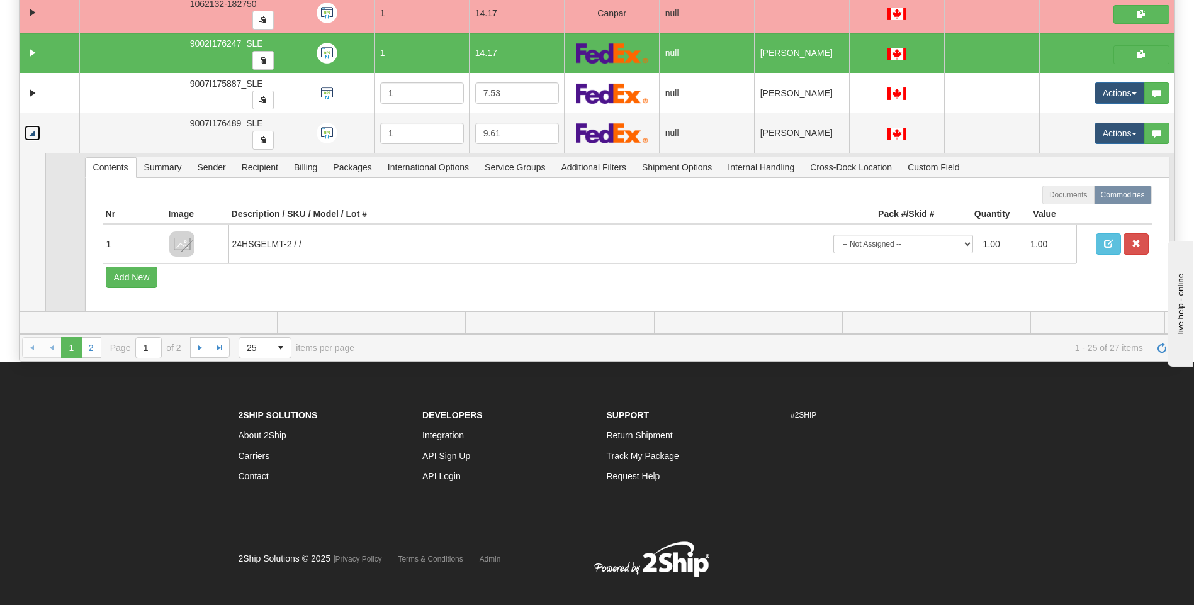
scroll to position [766, 0]
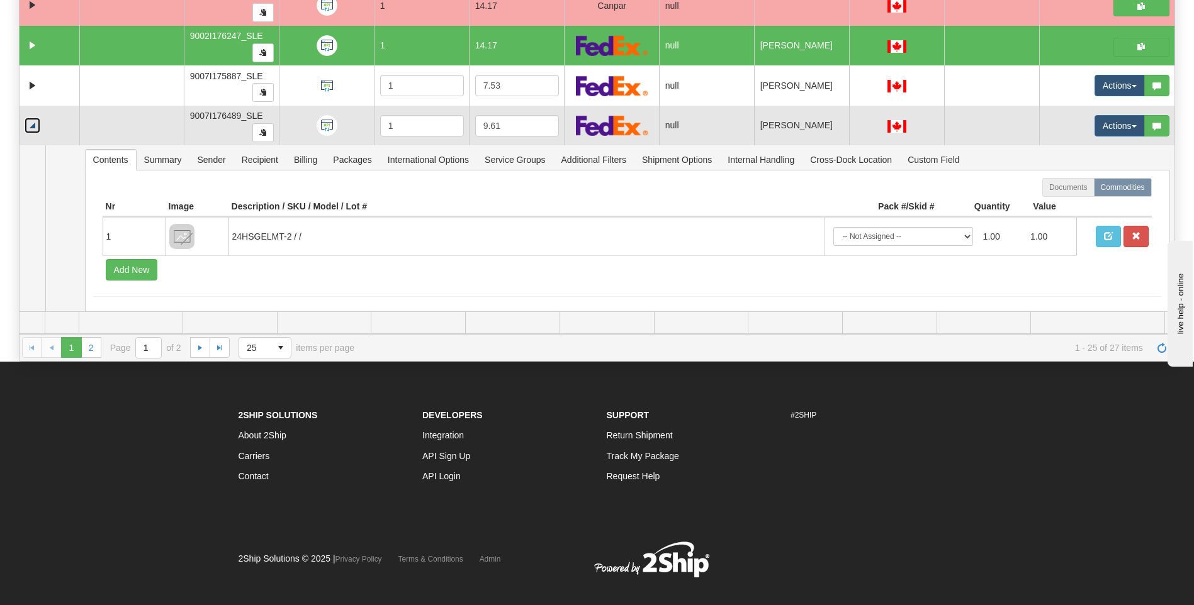
click at [29, 124] on link "Collapse" at bounding box center [33, 126] width 16 height 16
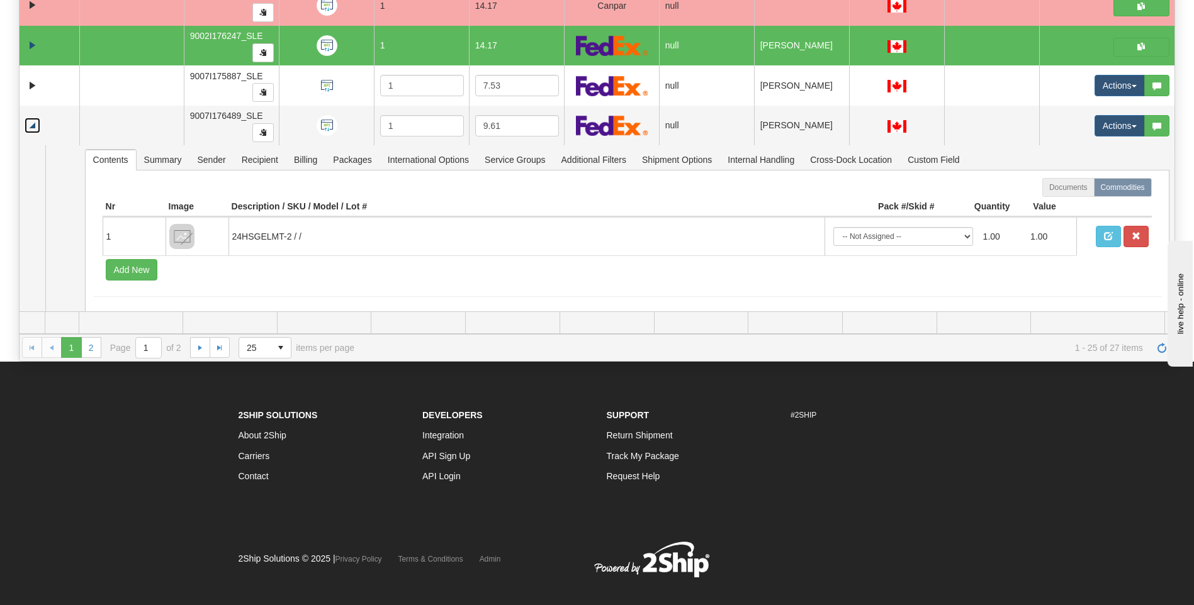
scroll to position [261, 0]
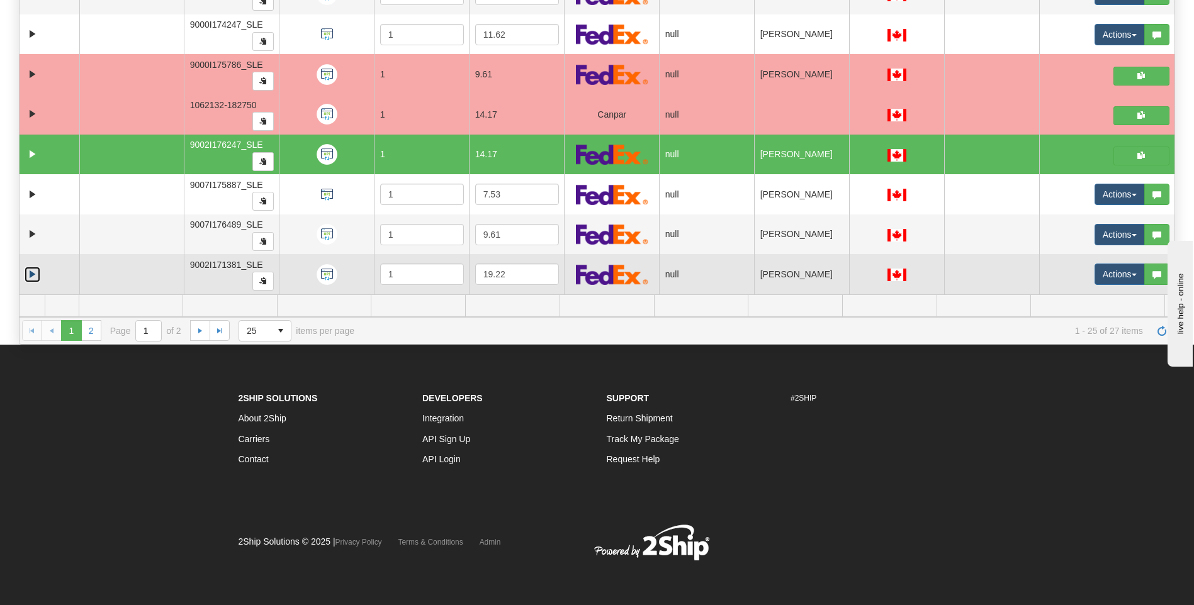
click at [33, 274] on link "Expand" at bounding box center [33, 275] width 16 height 16
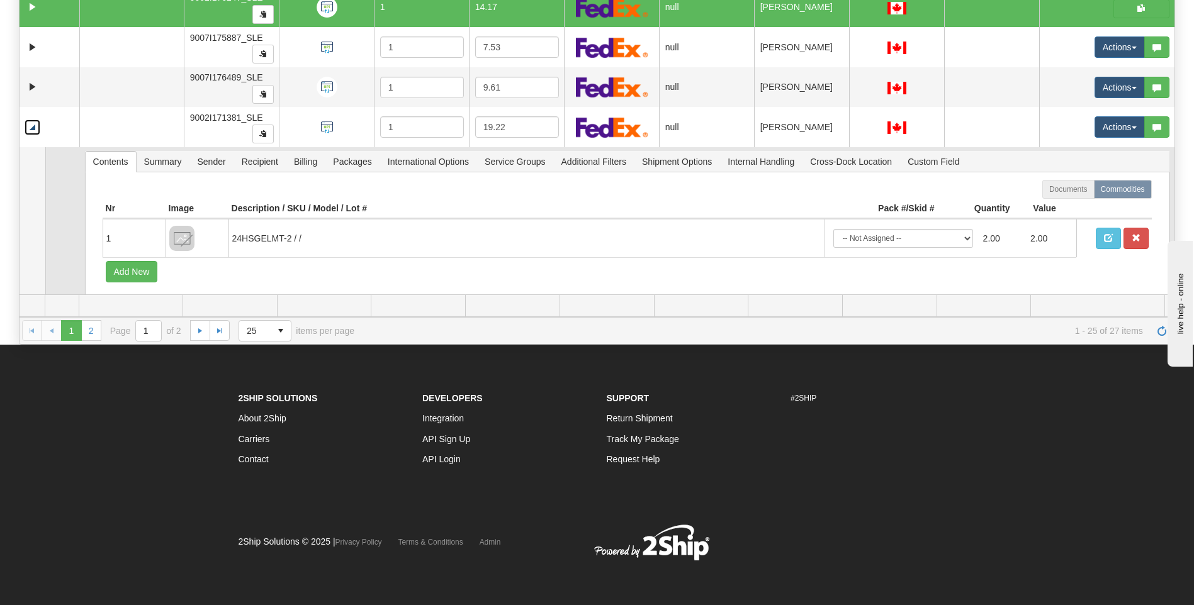
scroll to position [810, 0]
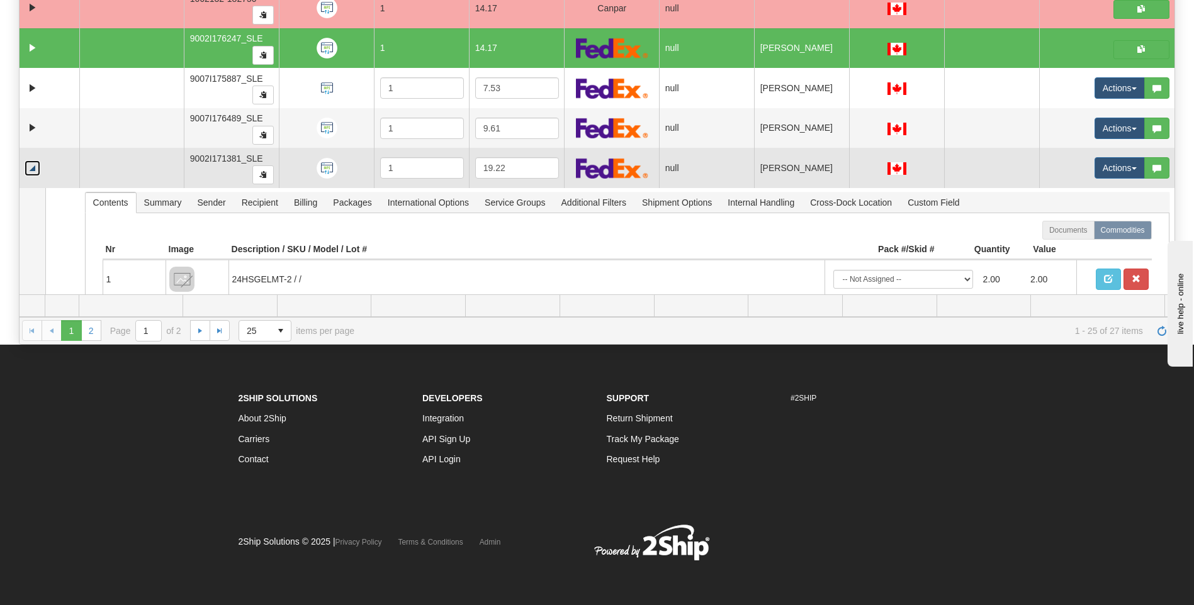
click at [32, 165] on link "Collapse" at bounding box center [33, 168] width 16 height 16
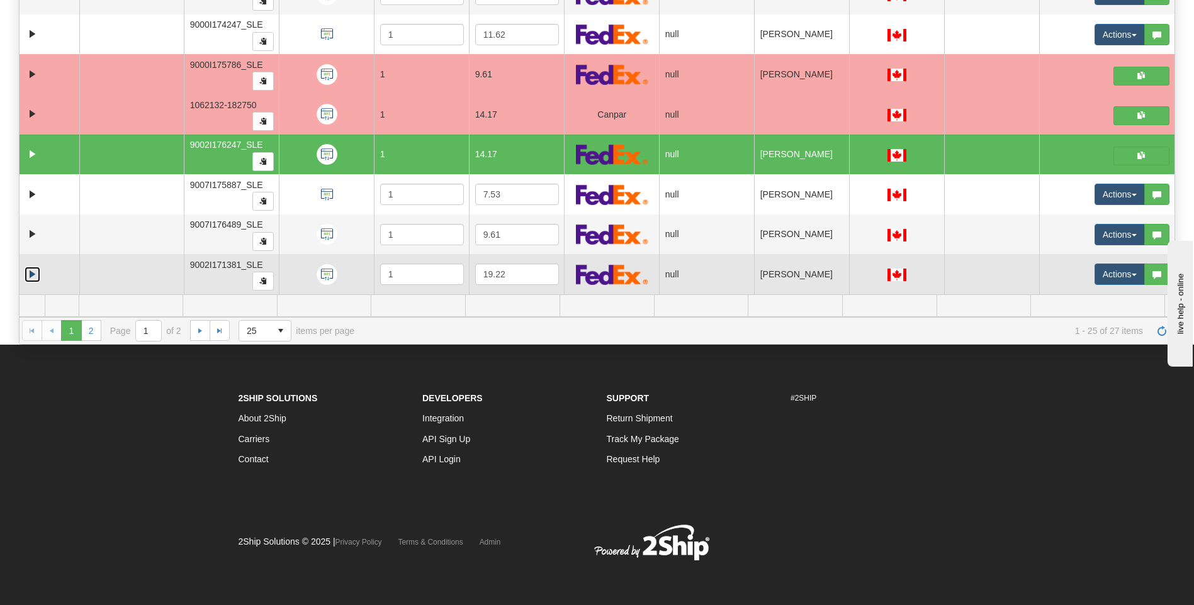
scroll to position [641, 0]
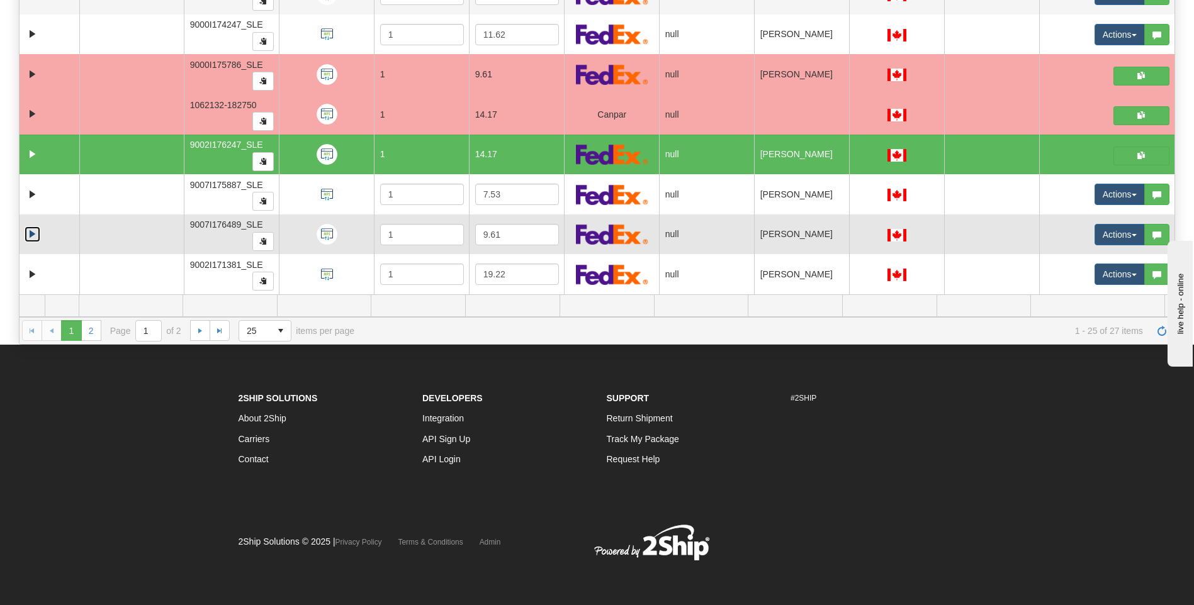
click at [30, 235] on link "Expand" at bounding box center [33, 235] width 16 height 16
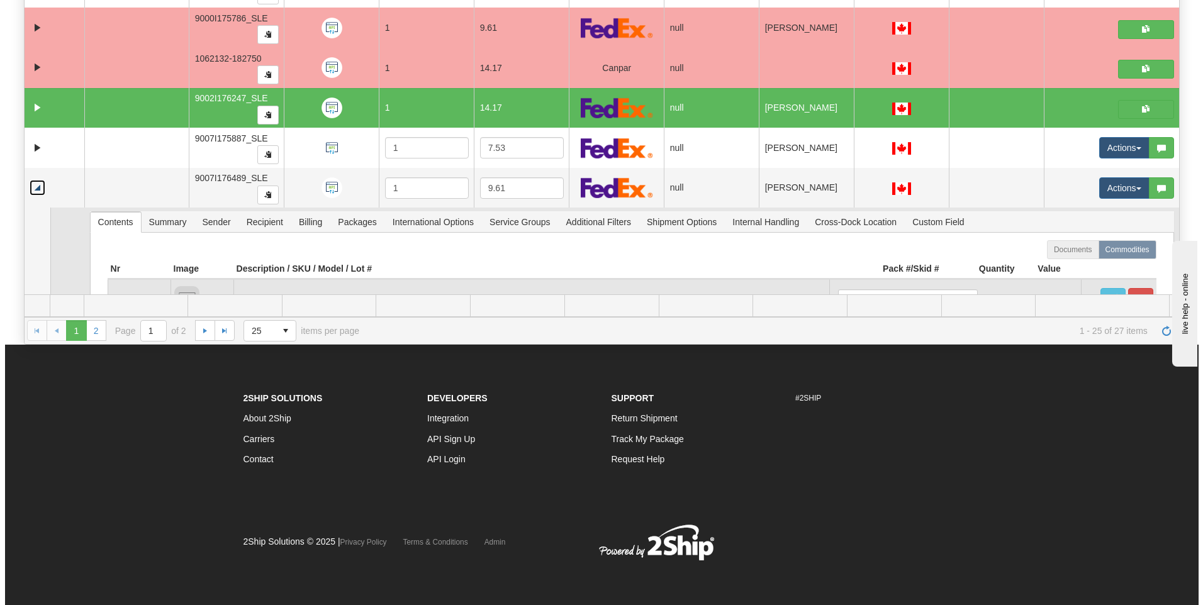
scroll to position [766, 0]
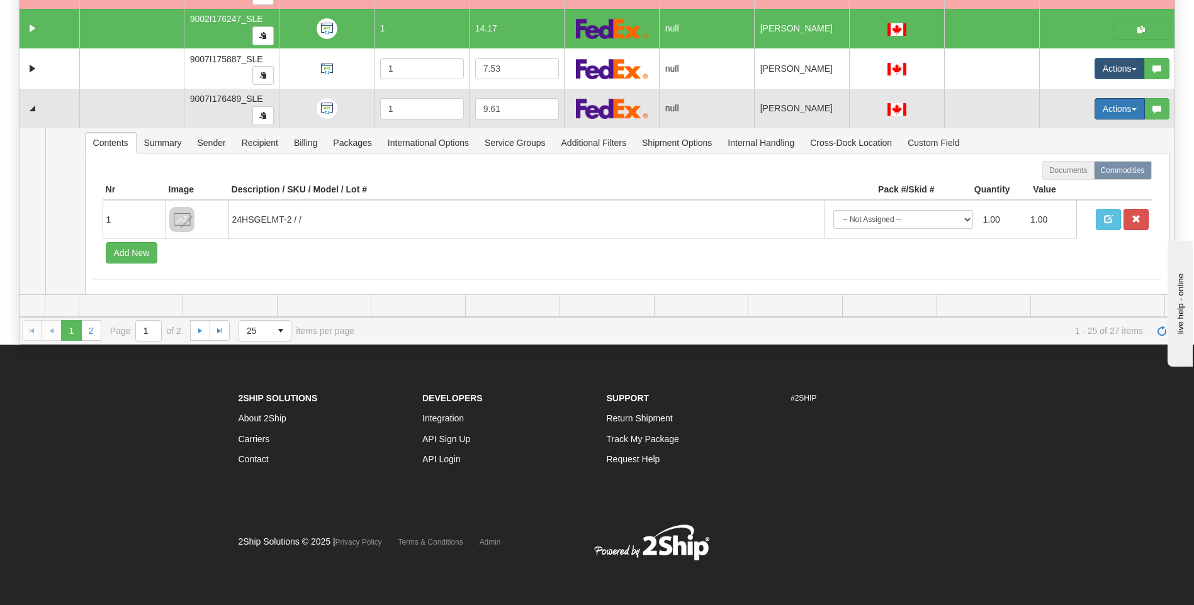
click at [1104, 111] on button "Actions" at bounding box center [1119, 108] width 50 height 21
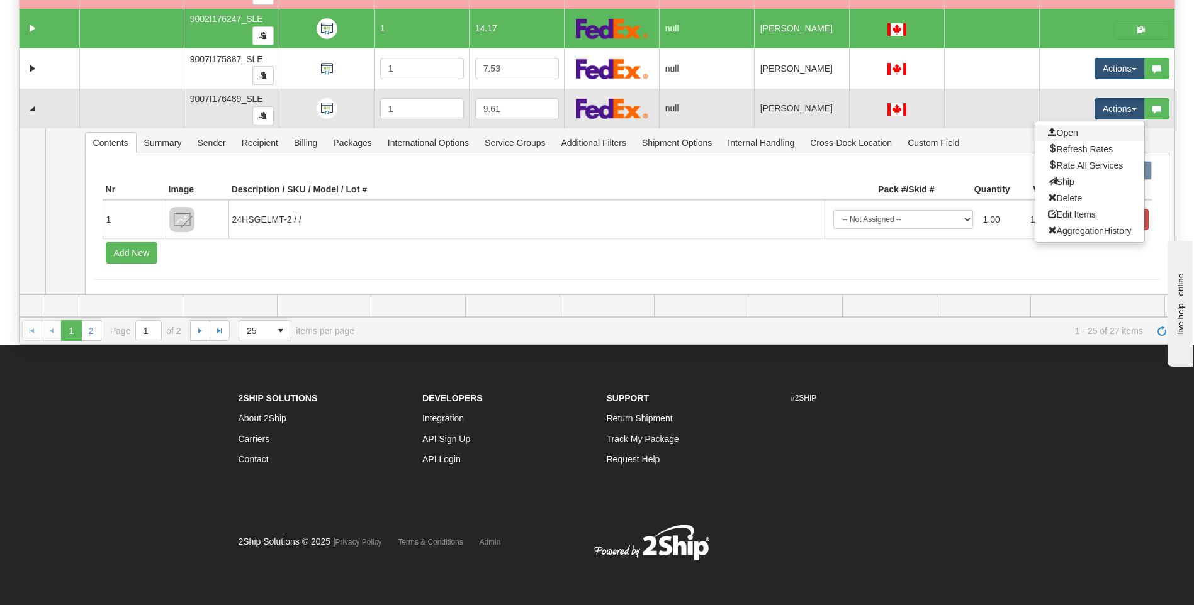
click at [1087, 132] on link "Open" at bounding box center [1089, 133] width 109 height 16
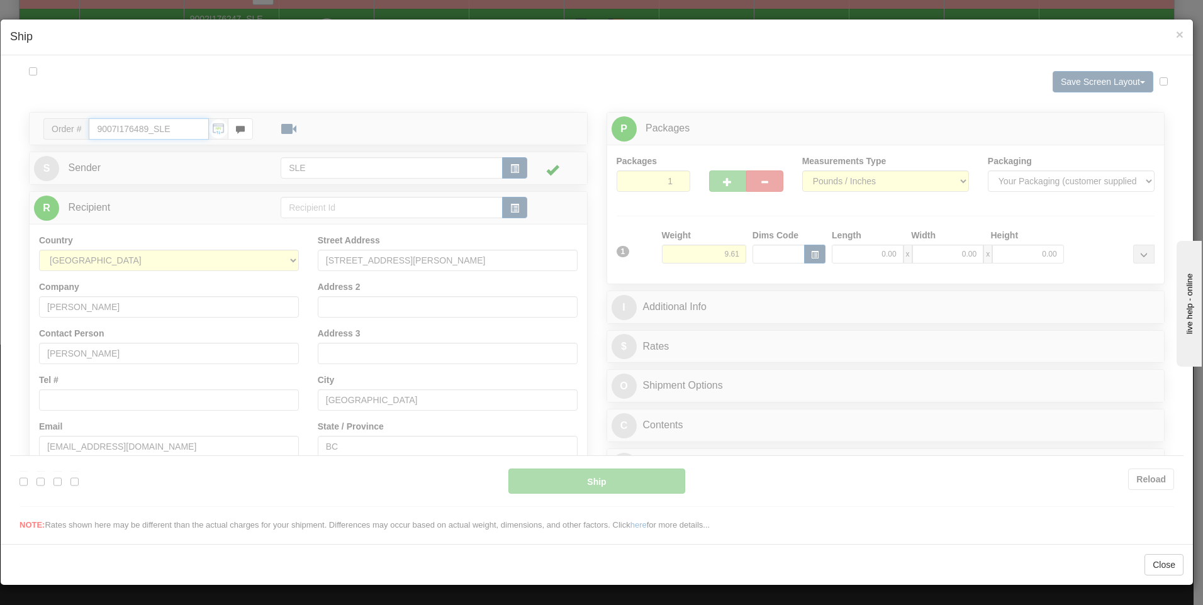
type input "17:08"
type input "16:00"
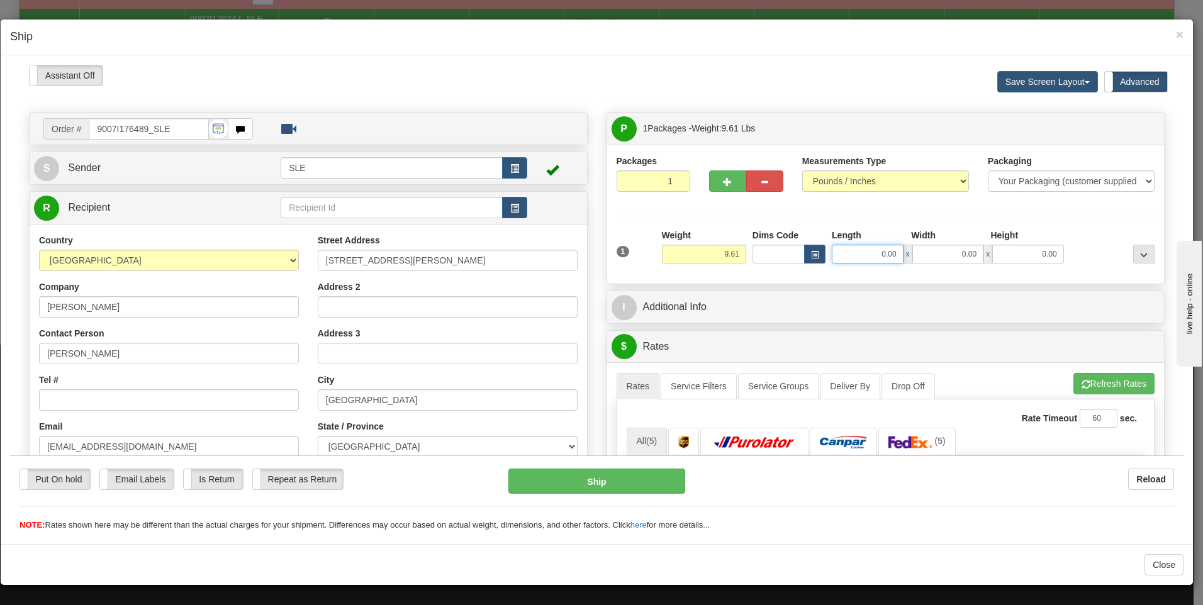
click at [866, 257] on input "0.00" at bounding box center [868, 253] width 72 height 19
type input "10.00"
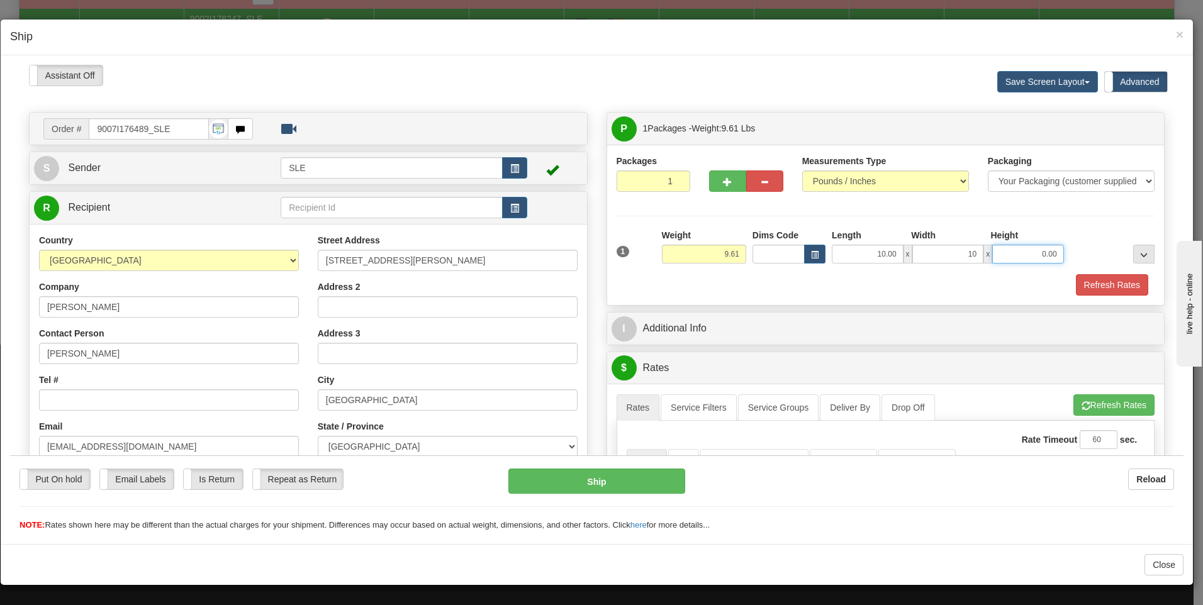
type input "10.00"
click button "Delete" at bounding box center [10, 64] width 0 height 0
type input "20.00"
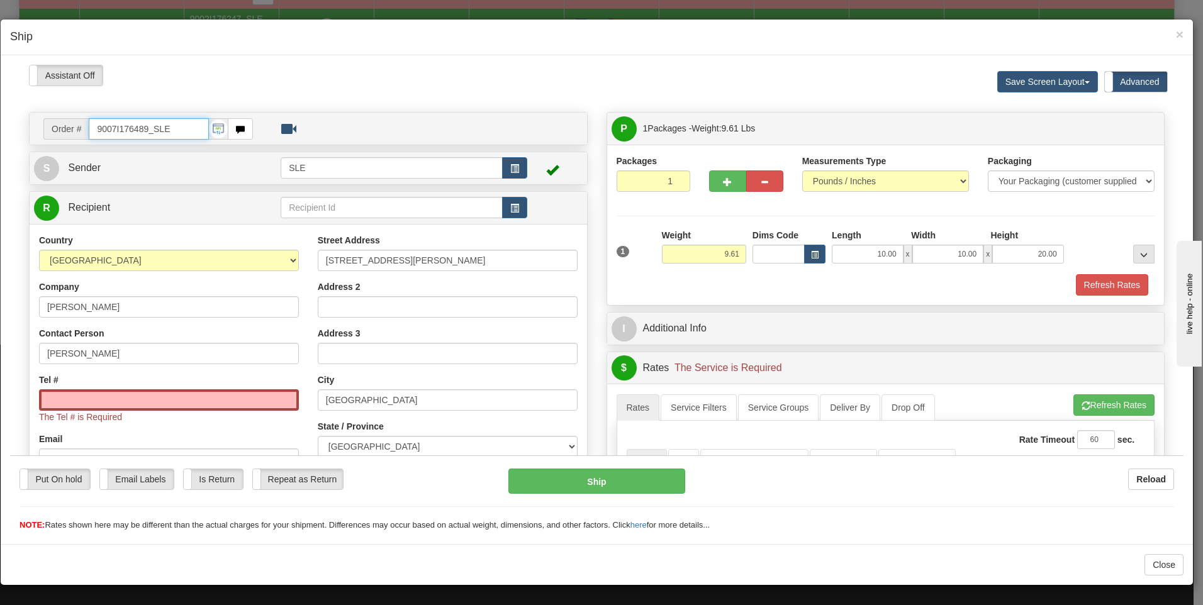
drag, startPoint x: 146, startPoint y: 128, endPoint x: 90, endPoint y: 120, distance: 56.6
click at [91, 120] on input "9007I176489_SLE" at bounding box center [149, 128] width 120 height 21
click at [129, 405] on input "Tel #" at bounding box center [169, 399] width 260 height 21
paste input "647 982-3431"
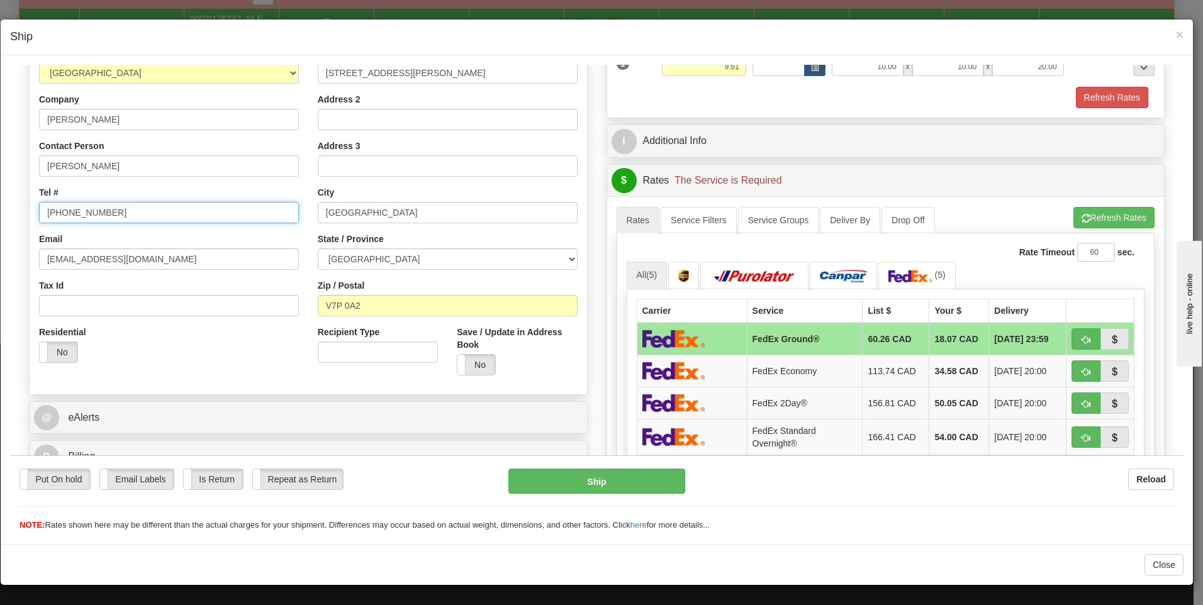
scroll to position [189, 0]
type input "647 982-3431"
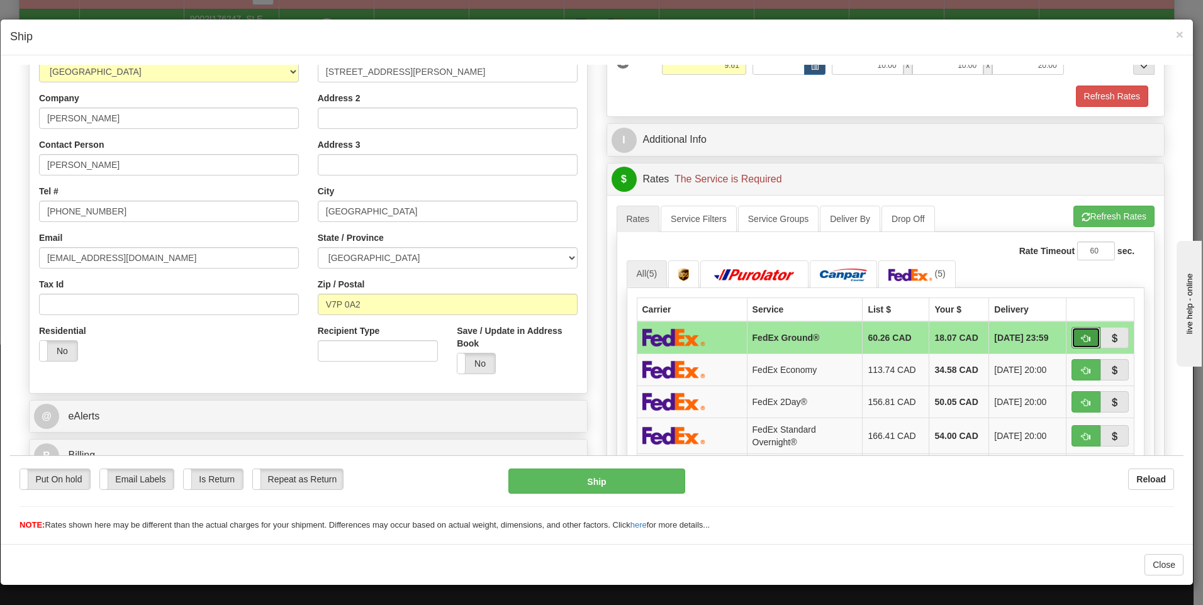
click at [1082, 335] on button "button" at bounding box center [1086, 337] width 29 height 21
type input "92"
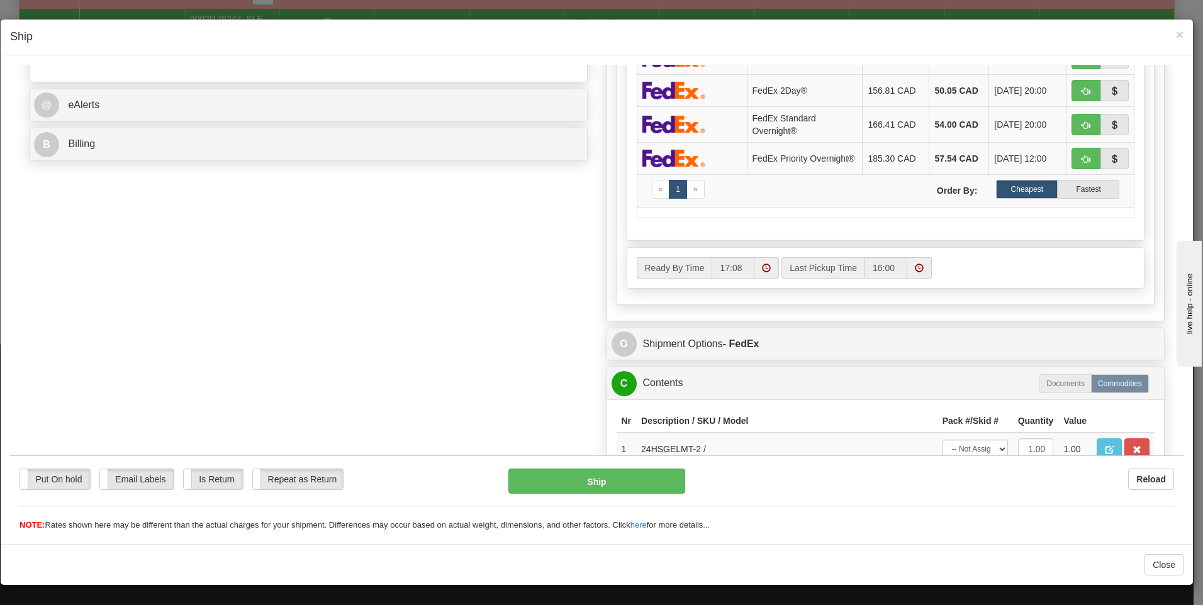
scroll to position [566, 0]
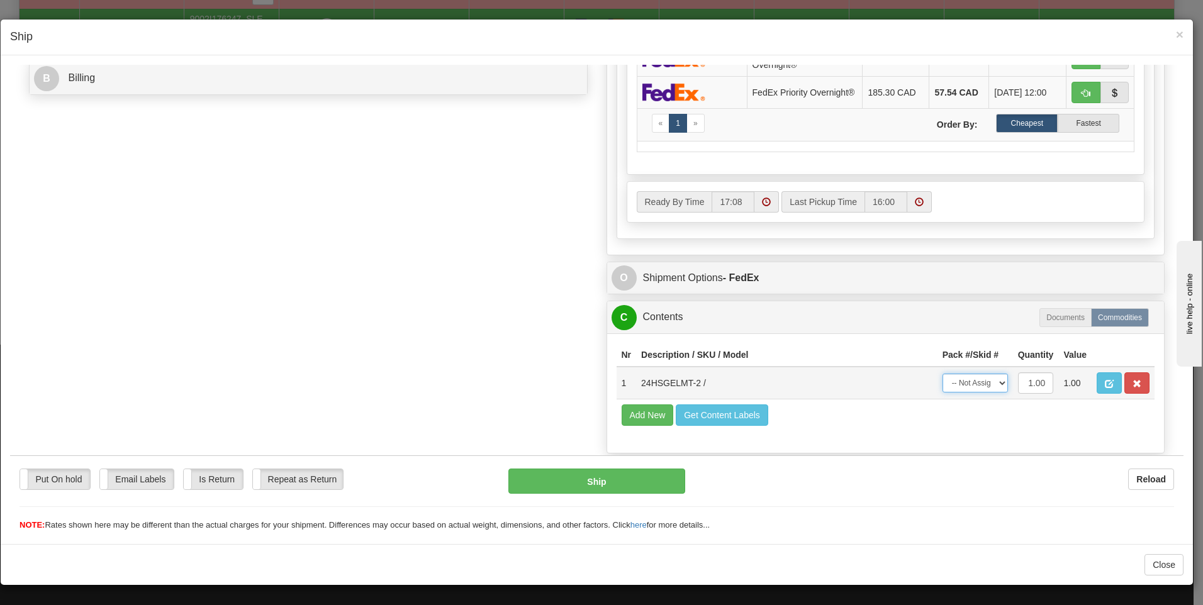
click at [960, 390] on select "-- Not Assigned -- Package 1" at bounding box center [975, 382] width 65 height 19
select select "0"
click at [943, 373] on select "-- Not Assigned -- Package 1" at bounding box center [975, 382] width 65 height 19
click at [614, 483] on button "Ship" at bounding box center [596, 480] width 177 height 25
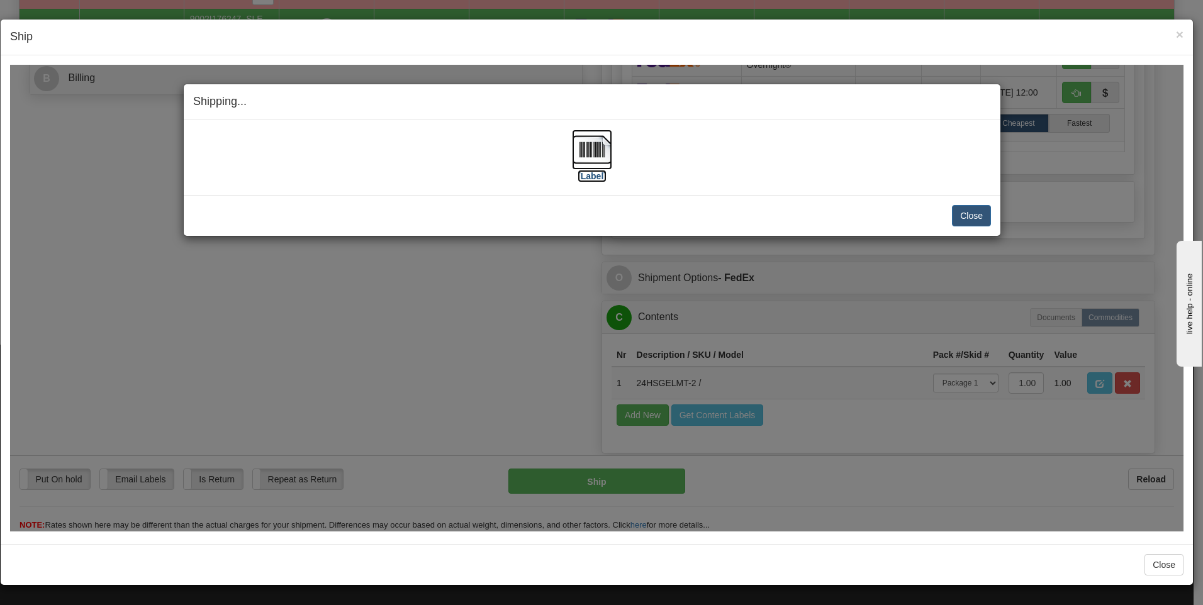
click at [600, 135] on img at bounding box center [592, 149] width 40 height 40
click at [960, 209] on button "Close" at bounding box center [971, 214] width 39 height 21
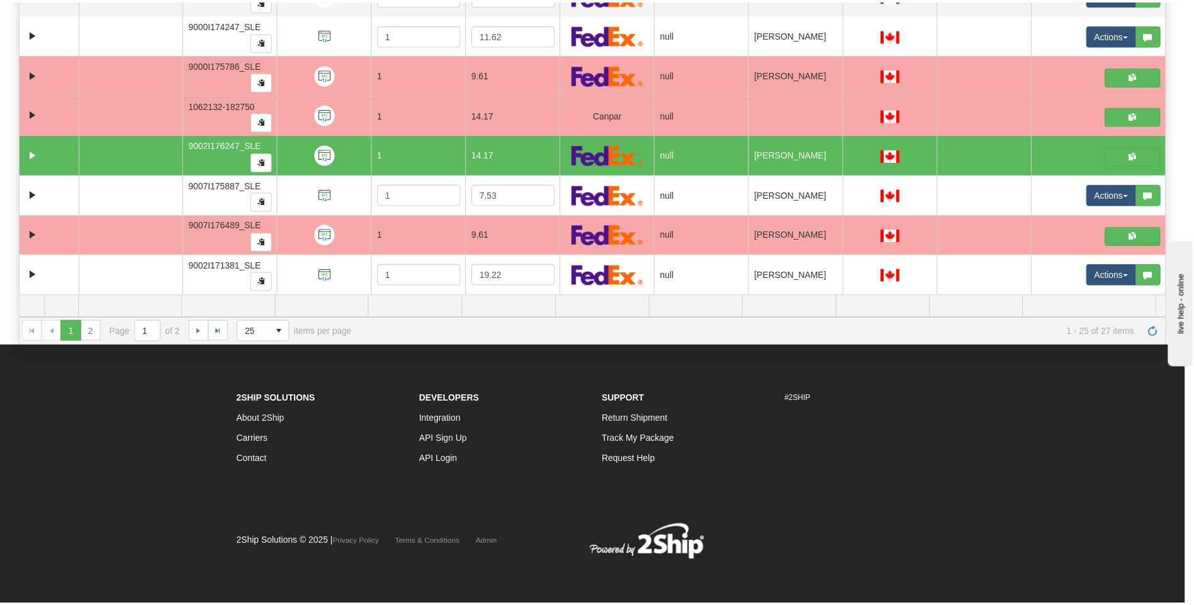
scroll to position [0, 0]
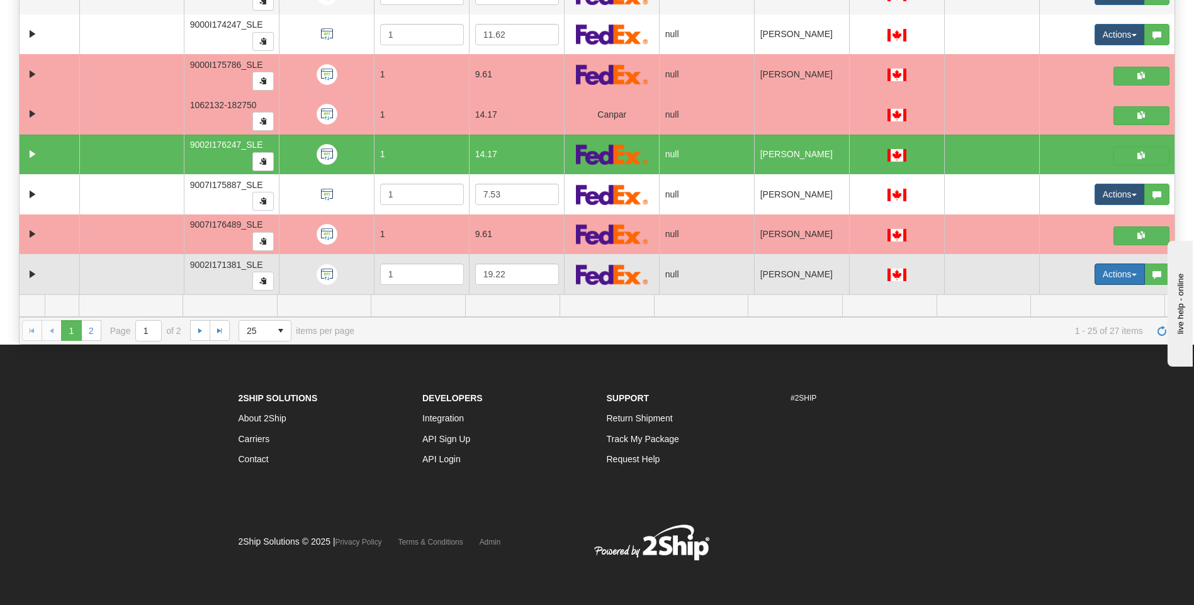
click at [1101, 270] on button "Actions" at bounding box center [1119, 274] width 50 height 21
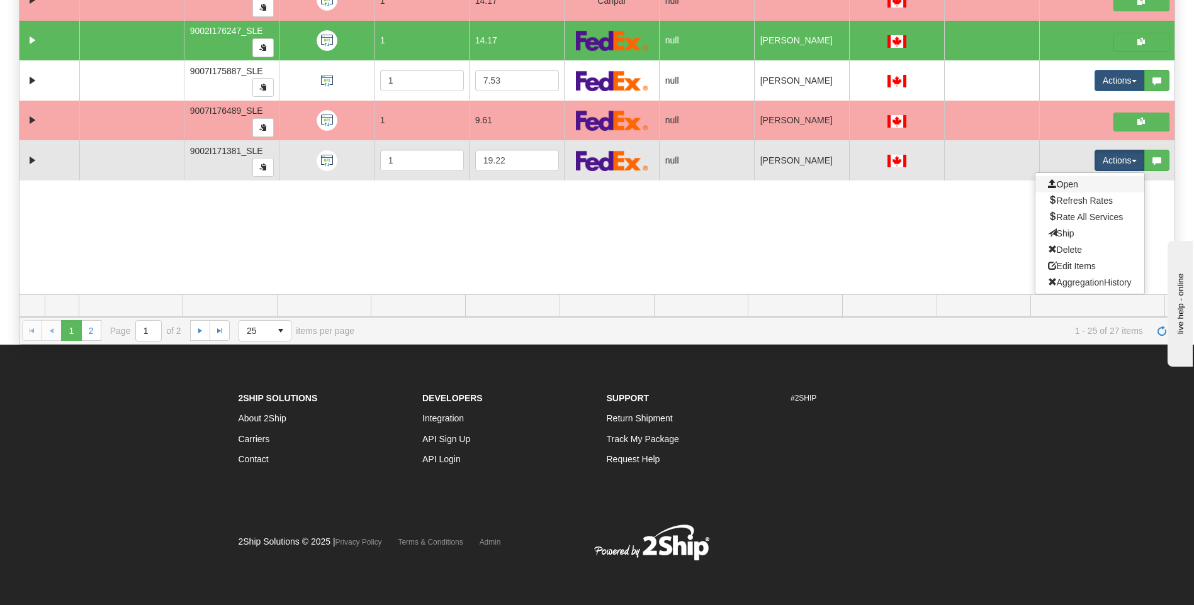
click at [1066, 176] on link "Open" at bounding box center [1089, 184] width 109 height 16
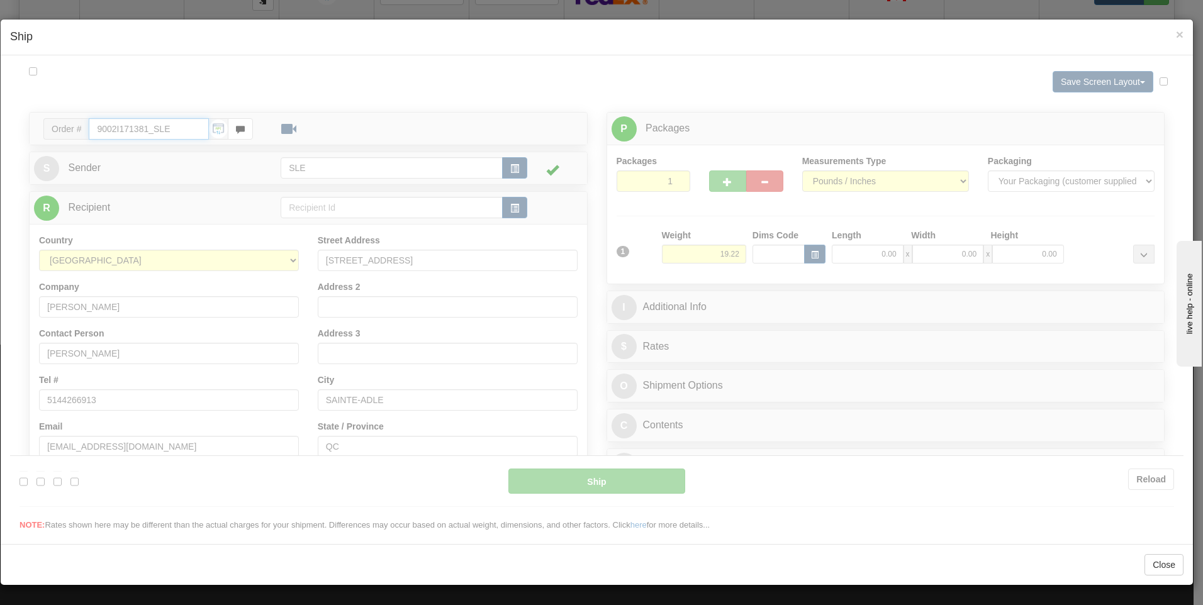
type input "17:09"
type input "16:00"
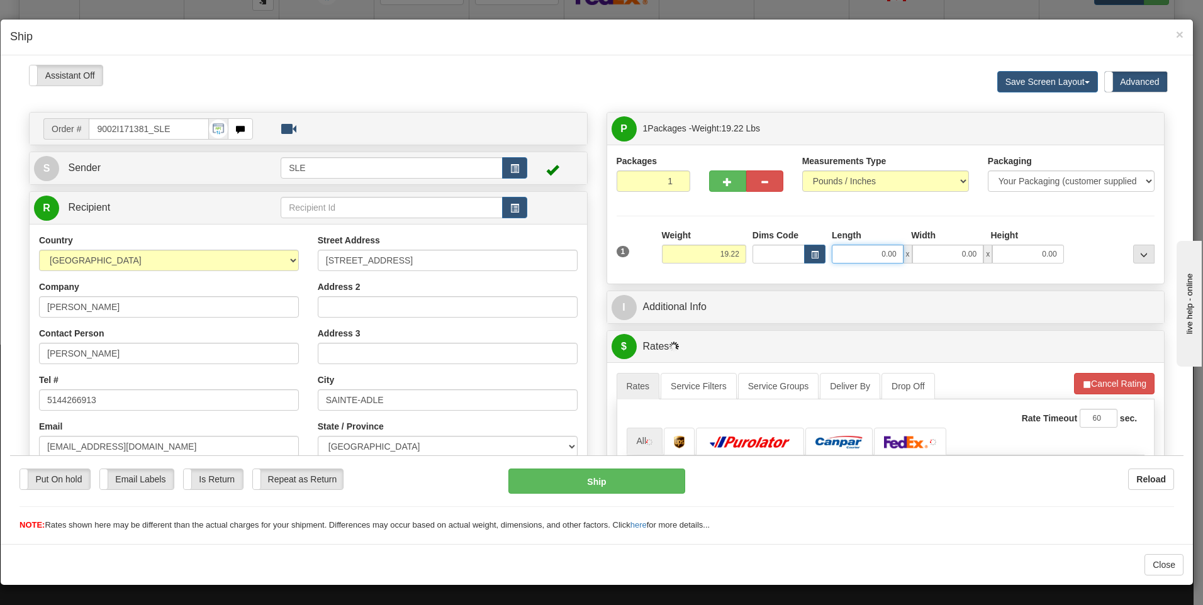
click at [884, 252] on input "0.00" at bounding box center [868, 253] width 72 height 19
type input "10.00"
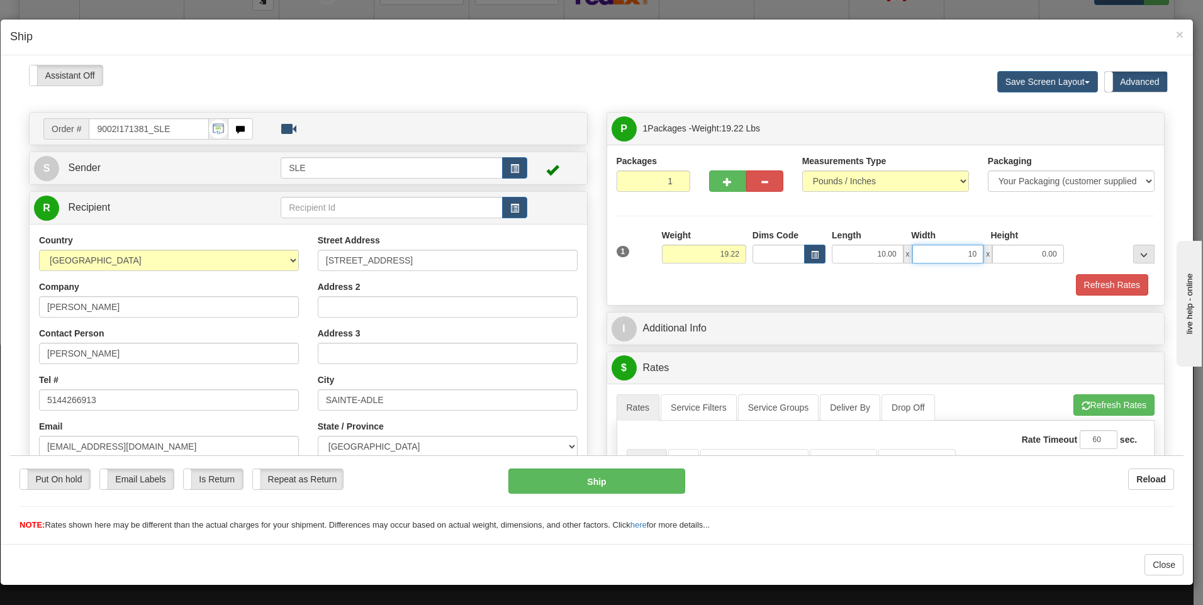
type input "10.00"
type input "20.00"
click at [1114, 289] on button "Refresh Rates" at bounding box center [1112, 284] width 72 height 21
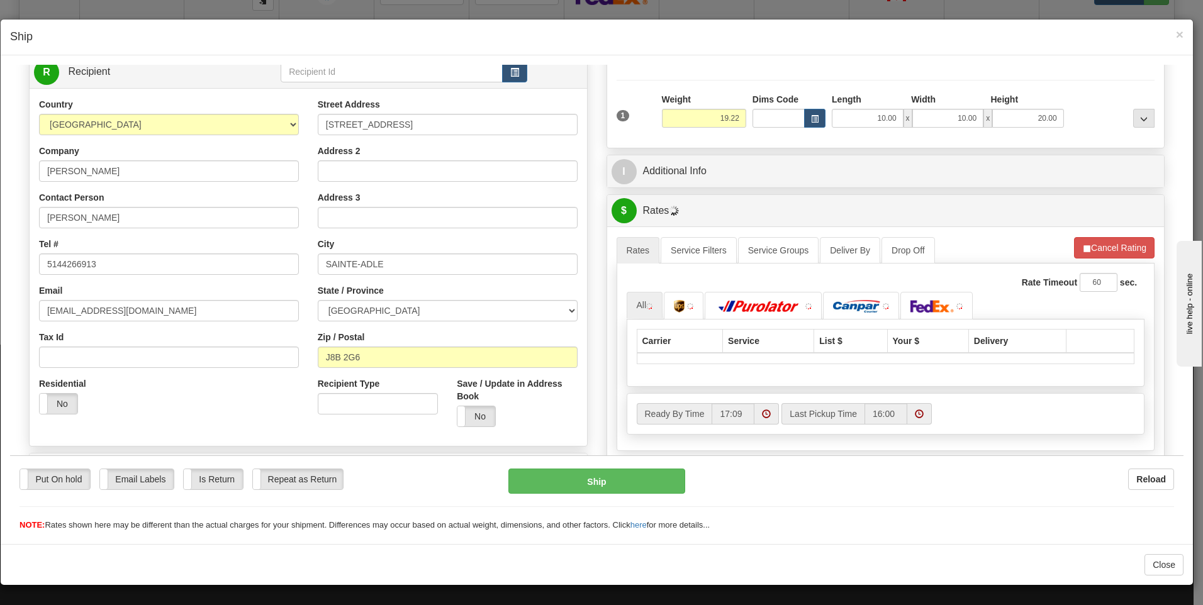
scroll to position [378, 0]
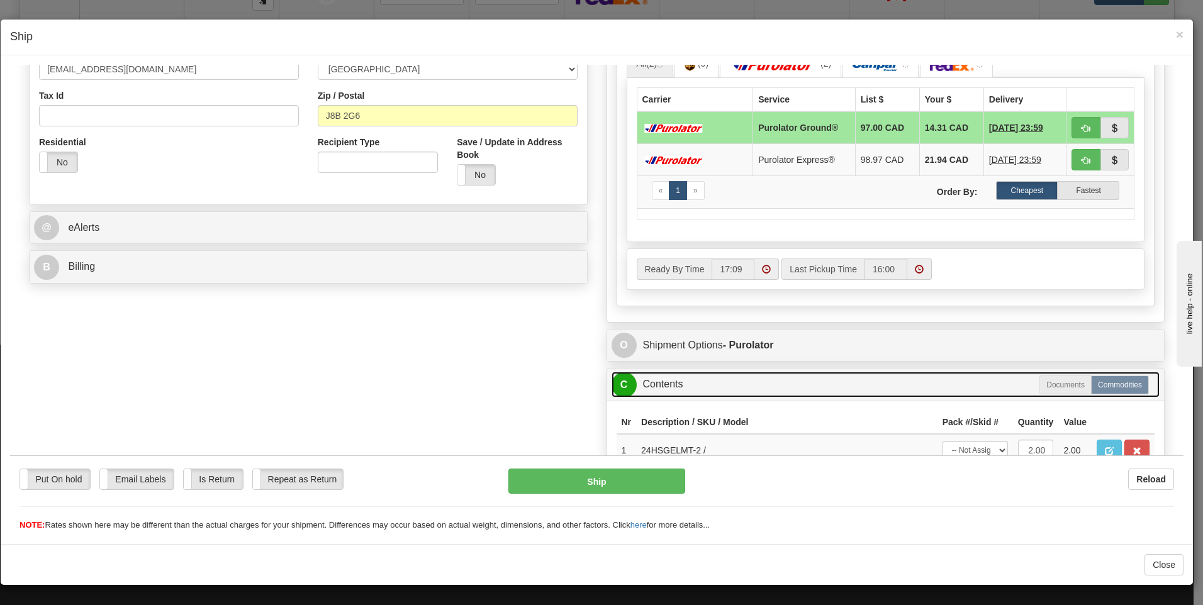
click at [951, 380] on link "C Contents" at bounding box center [886, 384] width 549 height 26
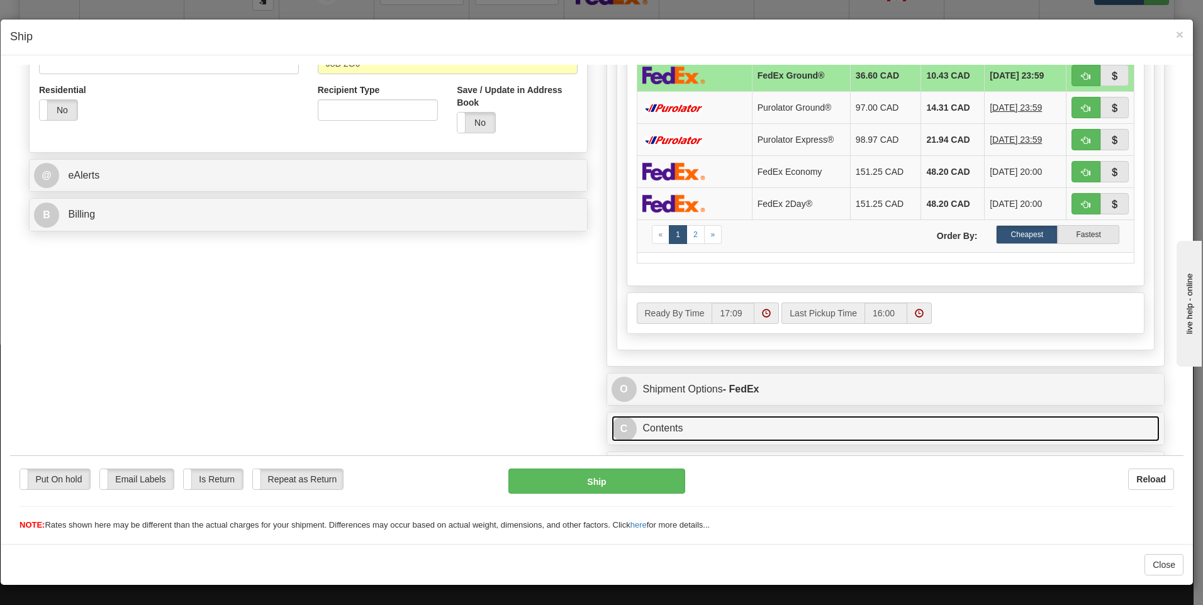
scroll to position [454, 0]
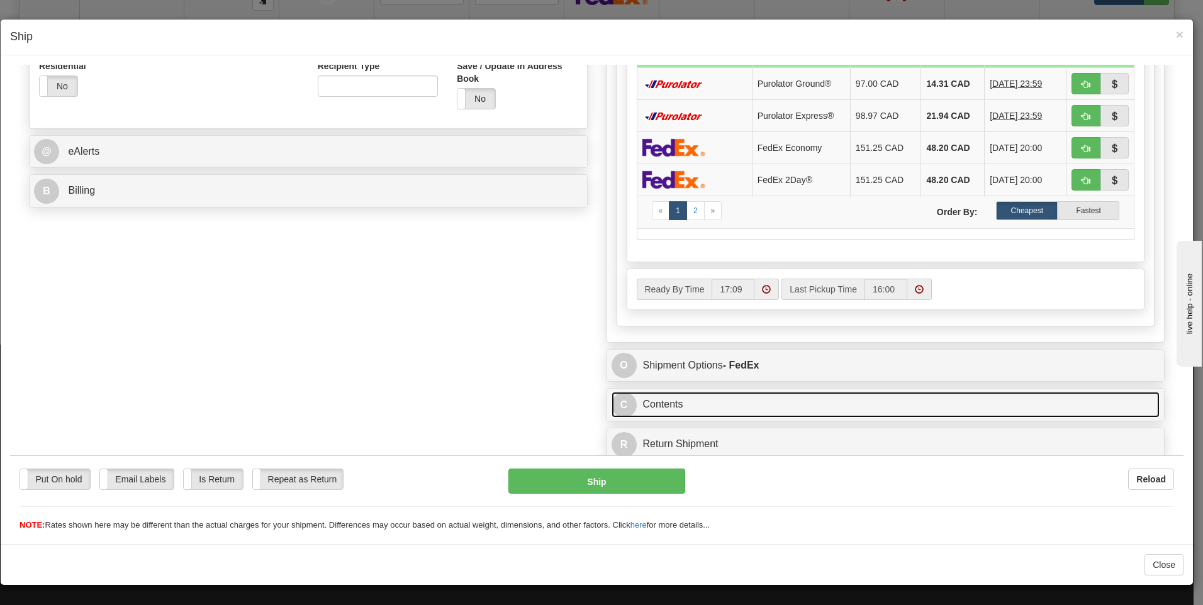
click at [910, 407] on link "C Contents" at bounding box center [886, 404] width 549 height 26
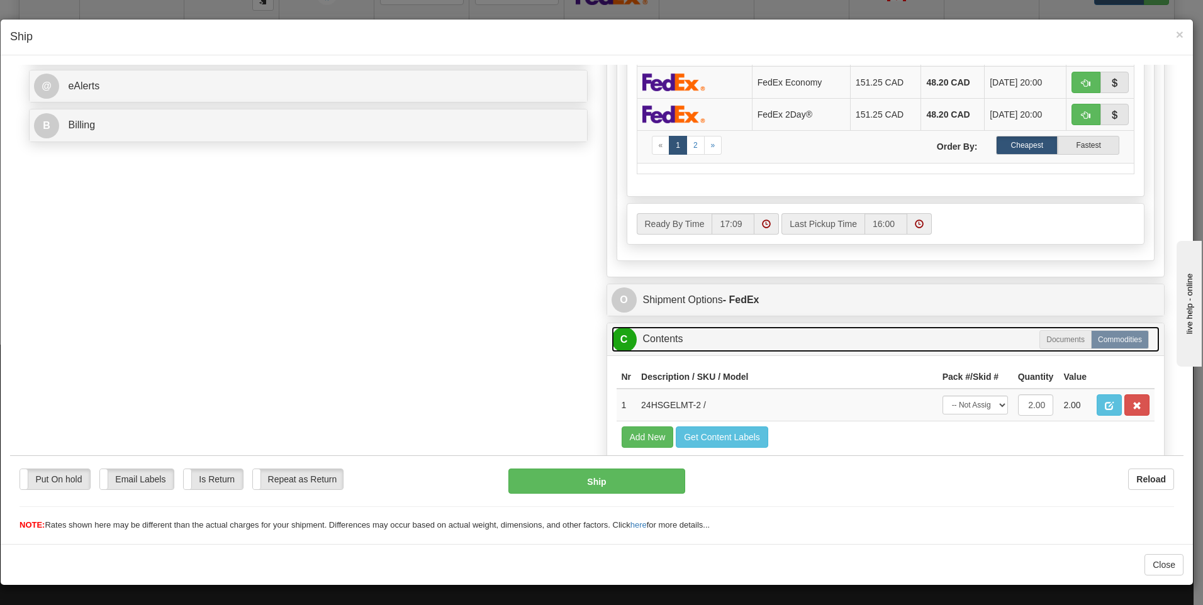
scroll to position [573, 0]
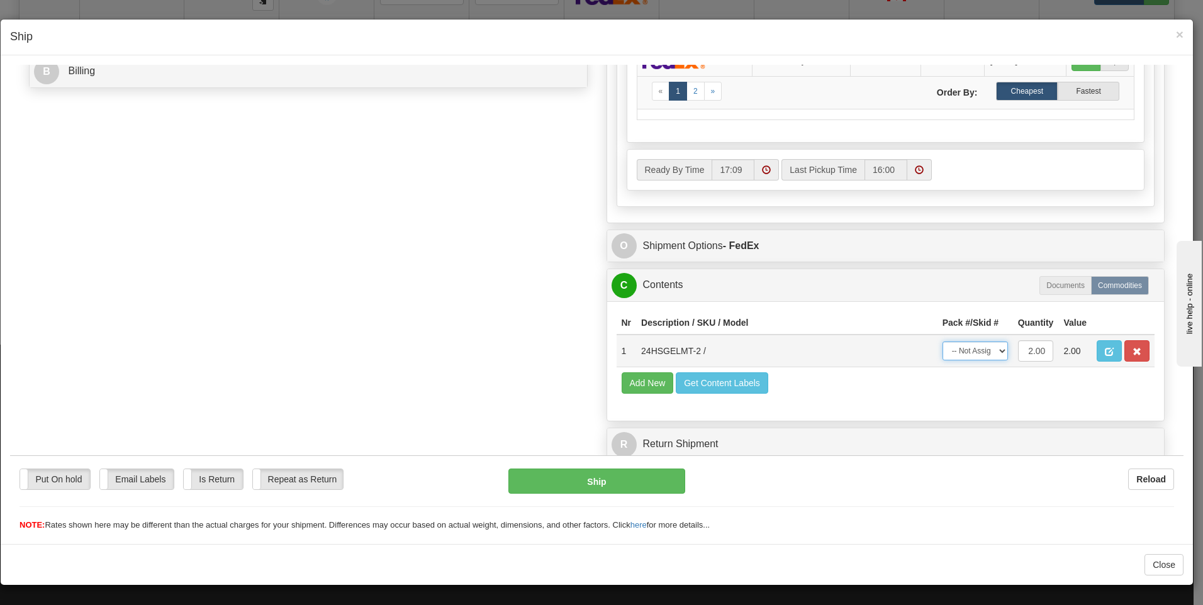
click at [966, 354] on select "-- Not Assigned -- Package 1" at bounding box center [975, 350] width 65 height 19
select select "0"
click at [943, 341] on select "-- Not Assigned -- Package 1" at bounding box center [975, 350] width 65 height 19
click at [641, 386] on button "Add New" at bounding box center [648, 382] width 52 height 21
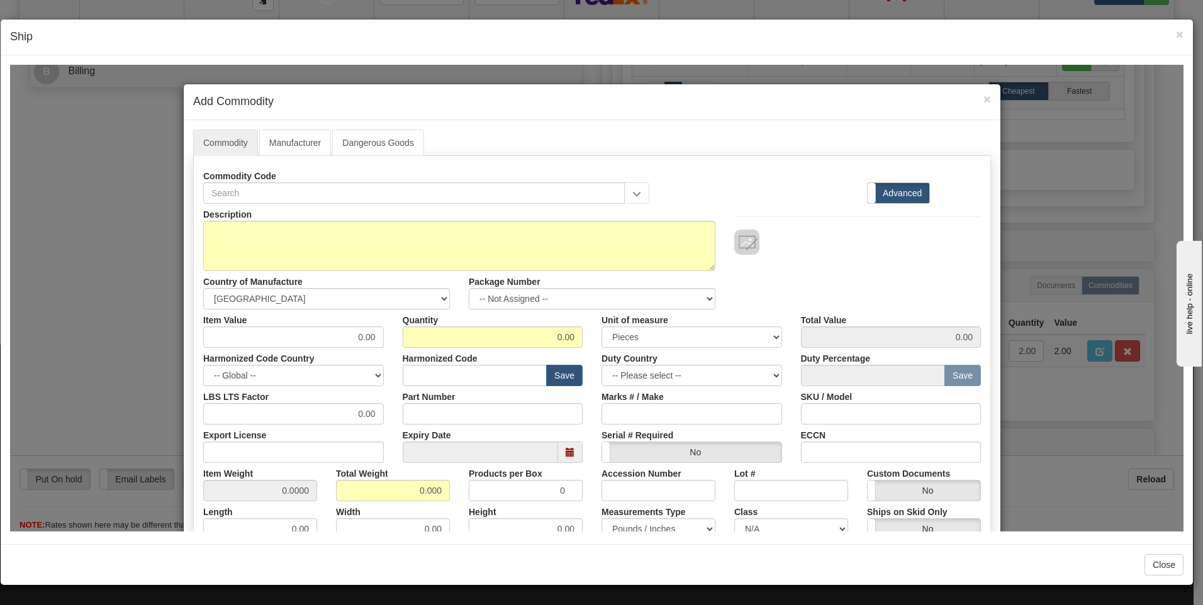
scroll to position [63, 0]
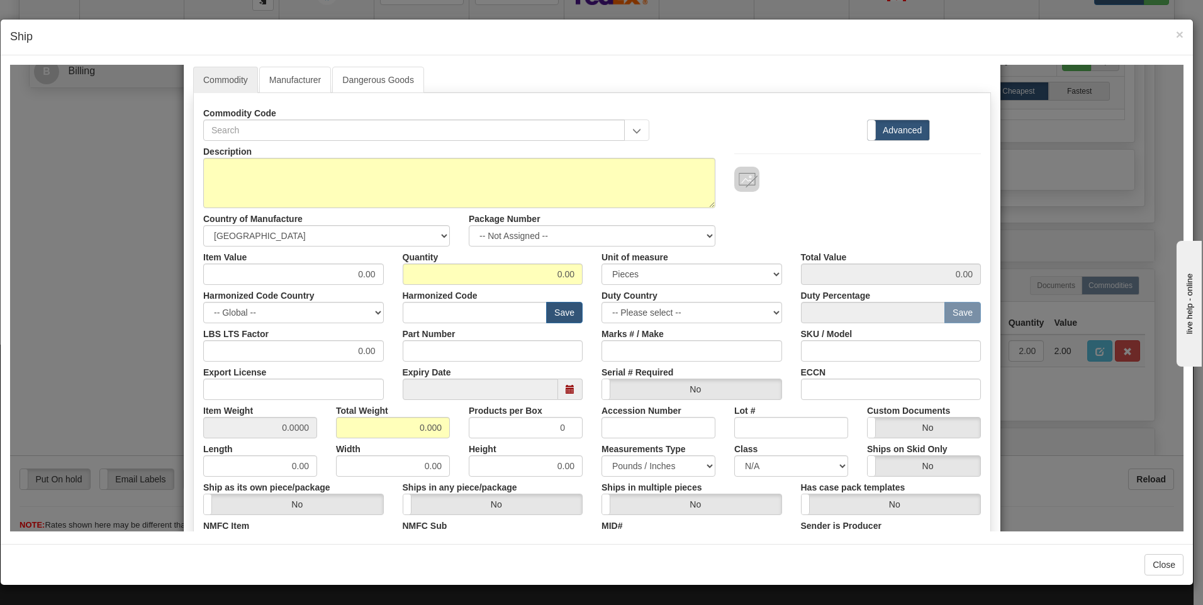
click at [1089, 452] on div "× Add Commodity Commodity Manufacturer Dangerous Goods Commodity Code Standard …" at bounding box center [597, 297] width 1174 height 467
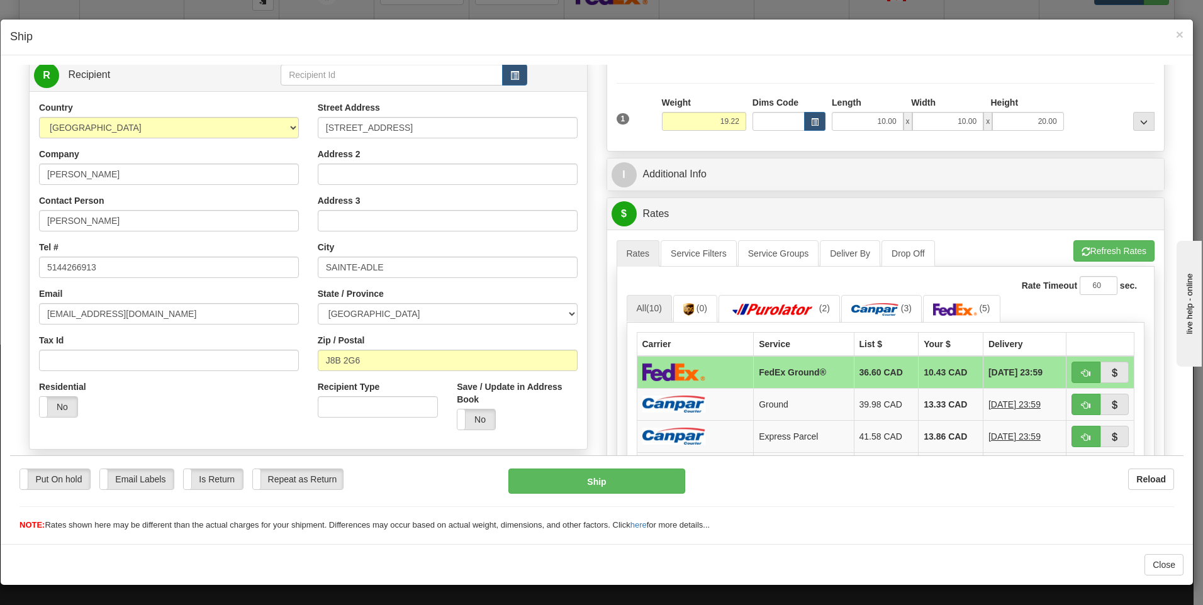
scroll to position [70, 0]
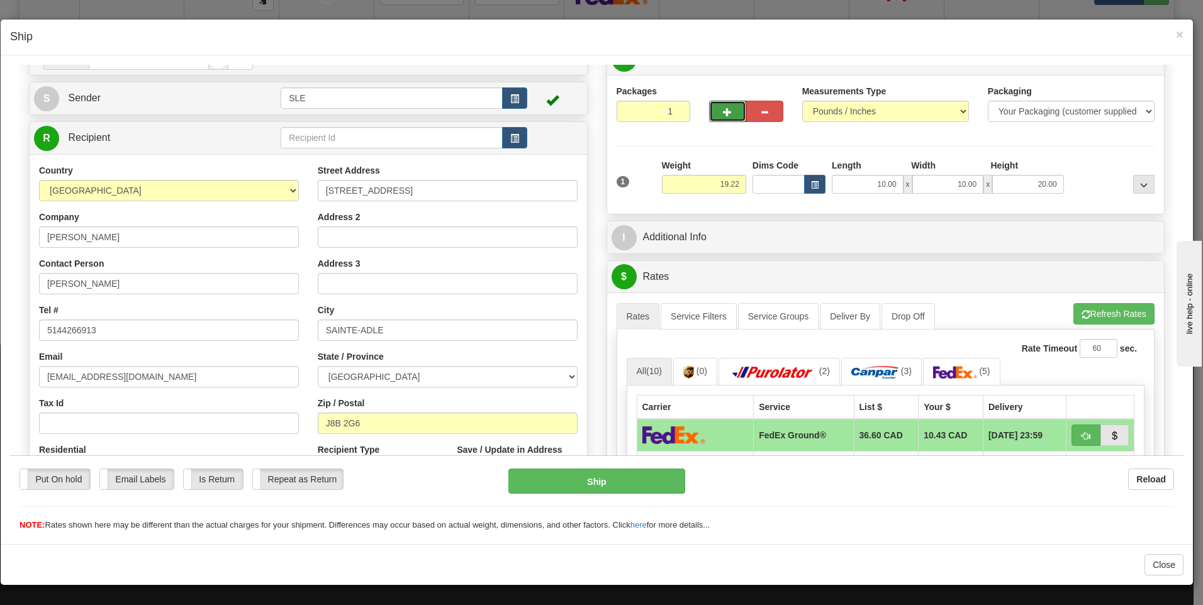
click at [723, 108] on span "button" at bounding box center [727, 112] width 9 height 8
type input "2"
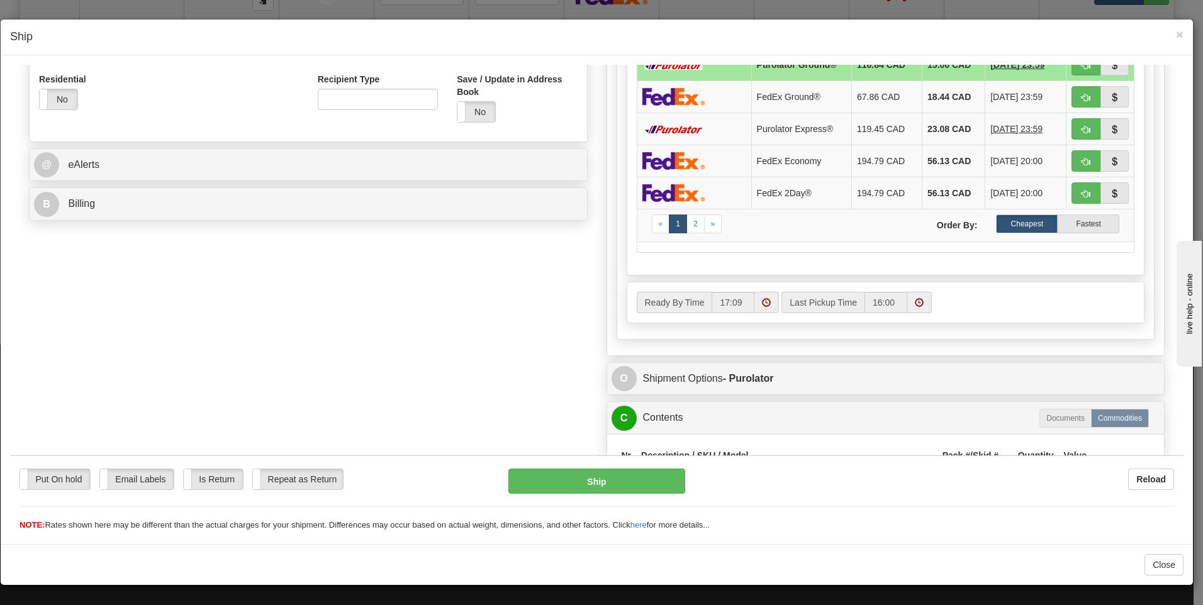
scroll to position [566, 0]
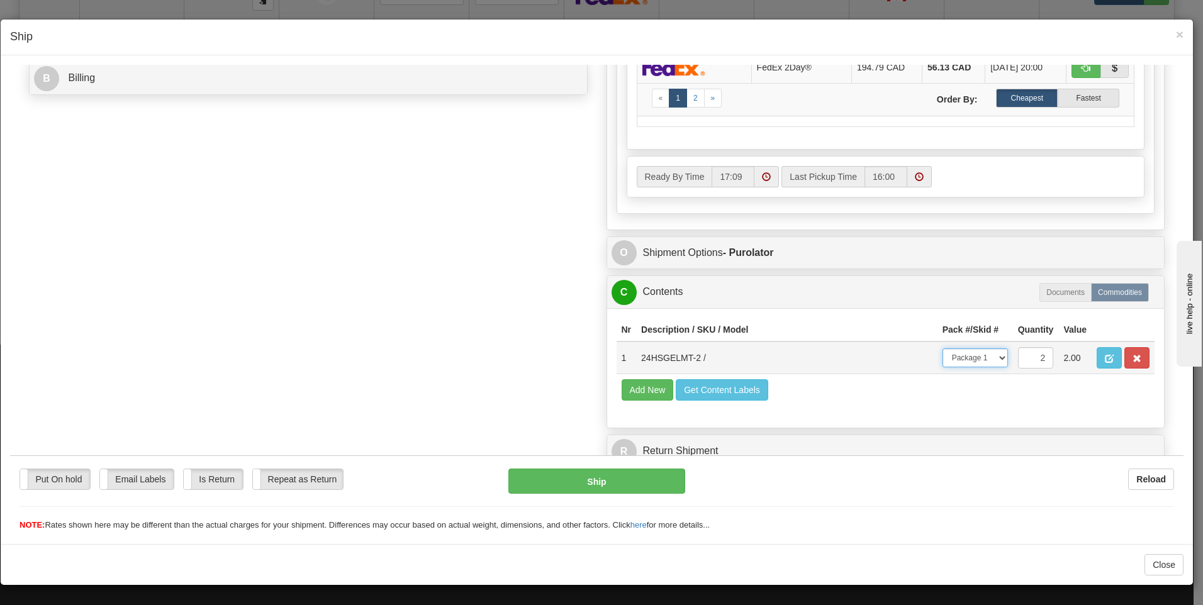
click at [970, 350] on select "-- Not Assigned -- Package 1 Package 2 Split" at bounding box center [975, 357] width 65 height 19
select select "SPLIT"
click at [943, 348] on select "-- Not Assigned -- Package 1 Package 2 Split" at bounding box center [975, 357] width 65 height 19
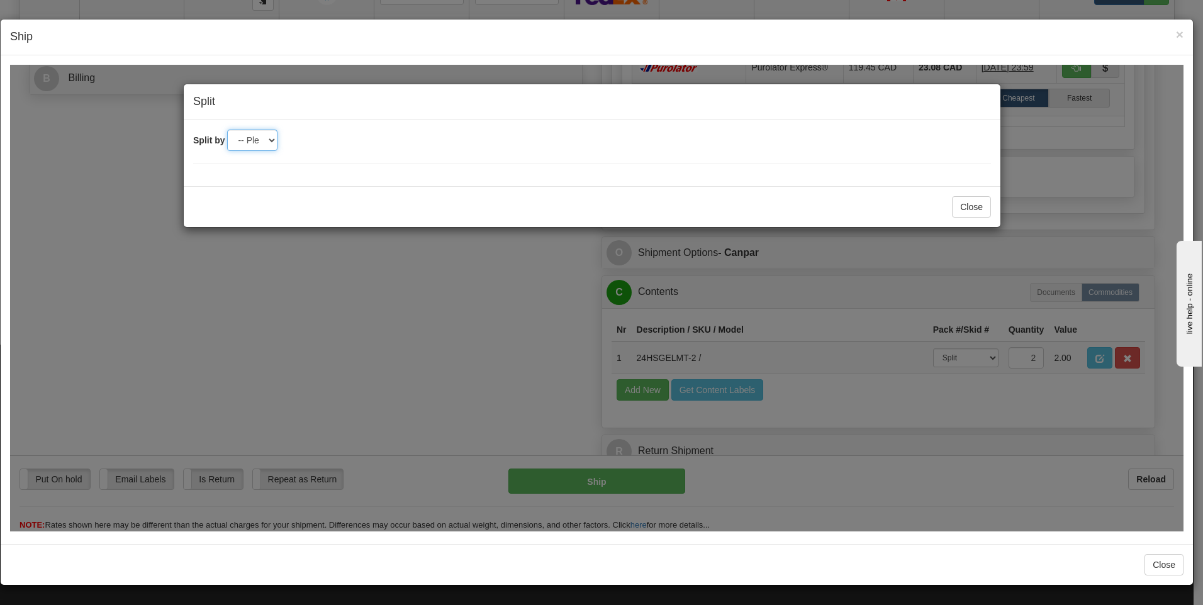
click at [263, 137] on select "-- Please select -- 2" at bounding box center [252, 139] width 50 height 21
select select "2"
click at [227, 129] on select "-- Please select -- 2" at bounding box center [252, 139] width 50 height 21
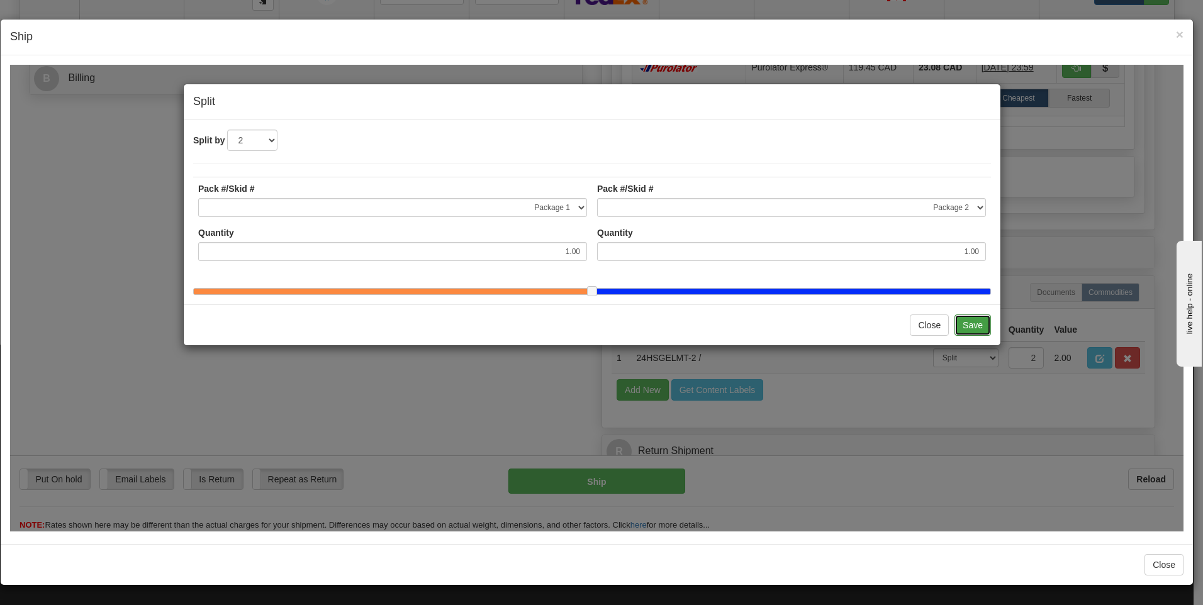
click at [967, 335] on button "Save" at bounding box center [973, 324] width 36 height 21
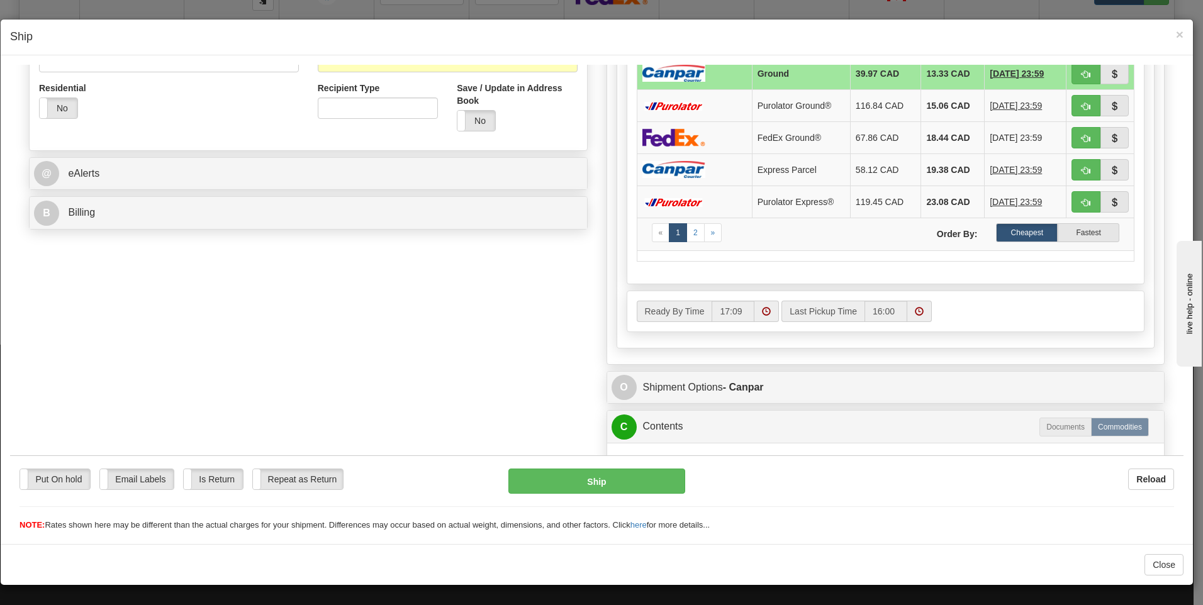
scroll to position [306, 0]
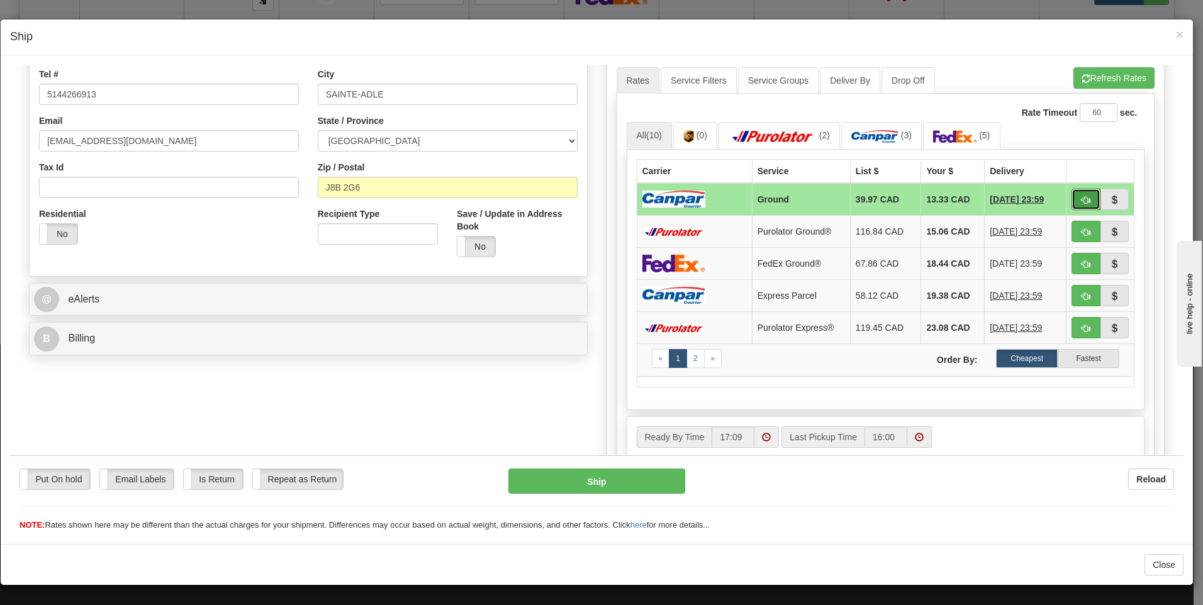
click at [1082, 200] on span "button" at bounding box center [1086, 200] width 9 height 8
type input "1"
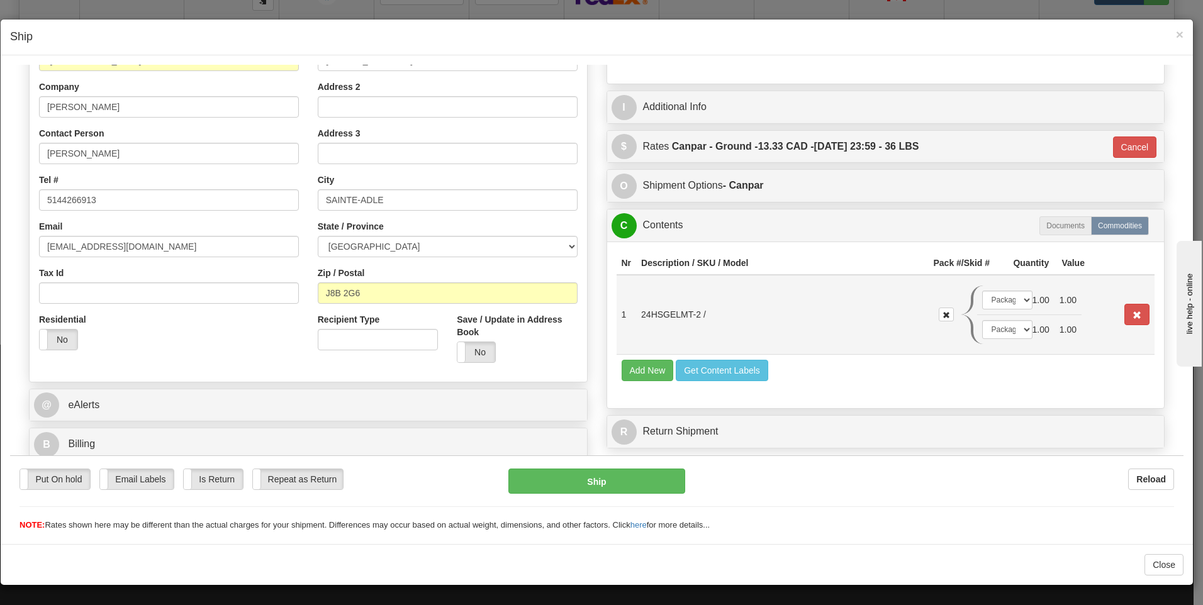
scroll to position [200, 0]
click at [999, 302] on select "-- Not Assigned -- Package 1 Package 2" at bounding box center [1007, 299] width 50 height 19
click at [999, 341] on td "-- Not Assigned -- Package 1 Package 2" at bounding box center [1002, 329] width 50 height 30
click at [1008, 326] on select "-- Not Assigned -- Package 1 Package 2" at bounding box center [1007, 329] width 50 height 19
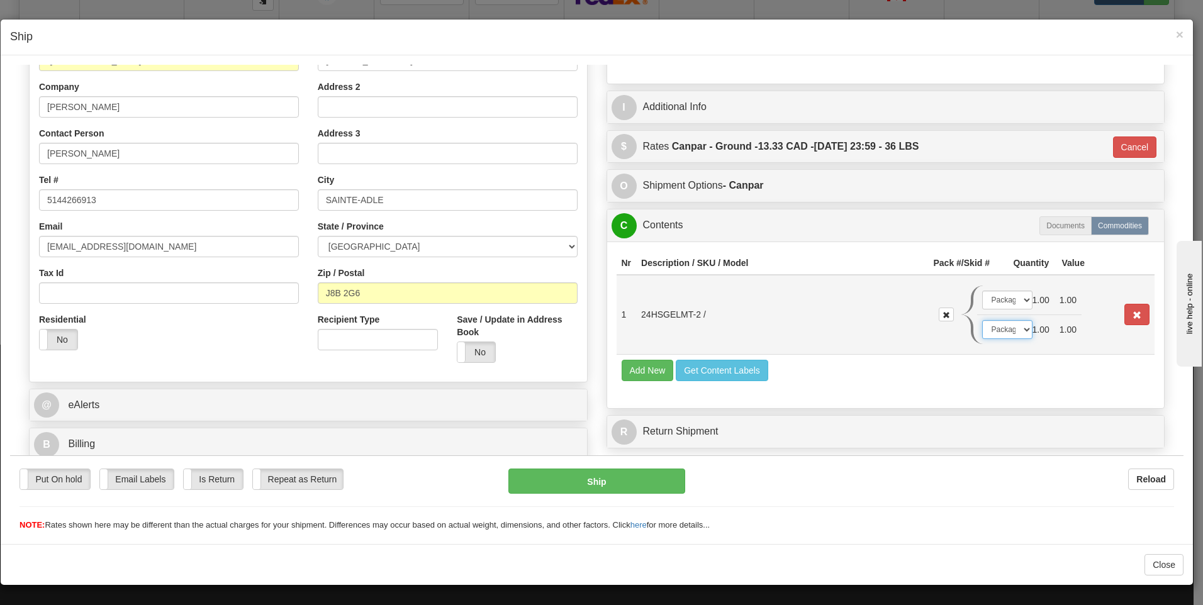
click at [1007, 326] on select "-- Not Assigned -- Package 1 Package 2" at bounding box center [1007, 329] width 50 height 19
click at [646, 467] on div "Put On hold Put On hold Email Labels Email Labels Edit Is Return Is Return Repe…" at bounding box center [597, 493] width 1174 height 76
click at [645, 477] on button "Ship" at bounding box center [596, 480] width 177 height 25
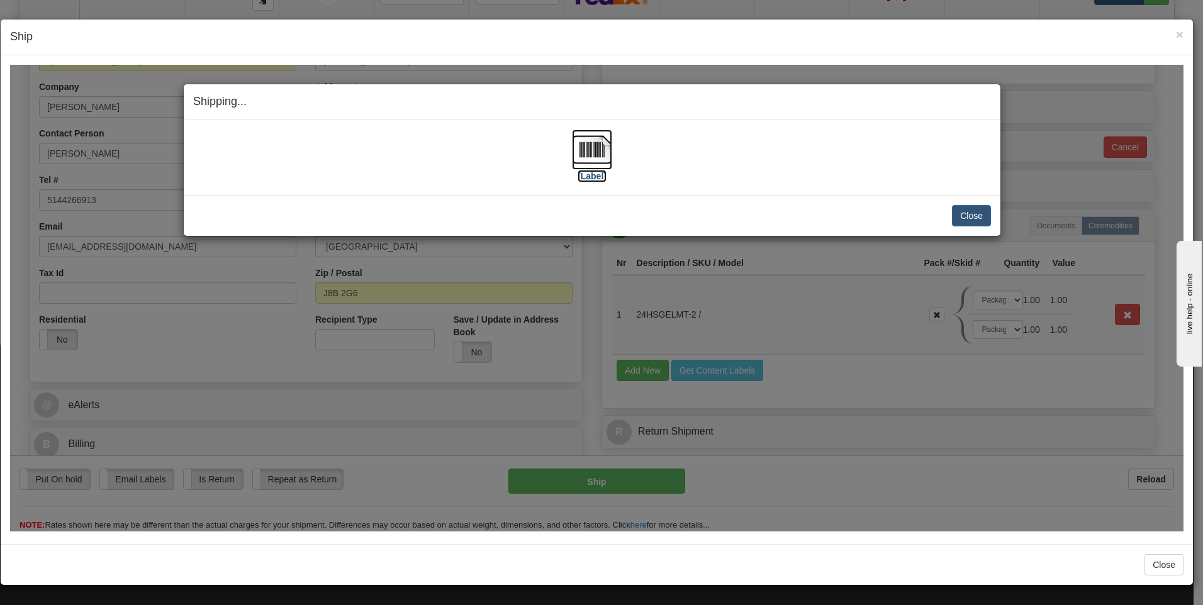
click at [590, 145] on img at bounding box center [592, 149] width 40 height 40
click at [970, 199] on div "Close Cancel Cancel Shipment and Quit Pickup Quit Pickup ONLY" at bounding box center [592, 214] width 817 height 41
click at [960, 214] on button "Close" at bounding box center [971, 214] width 39 height 21
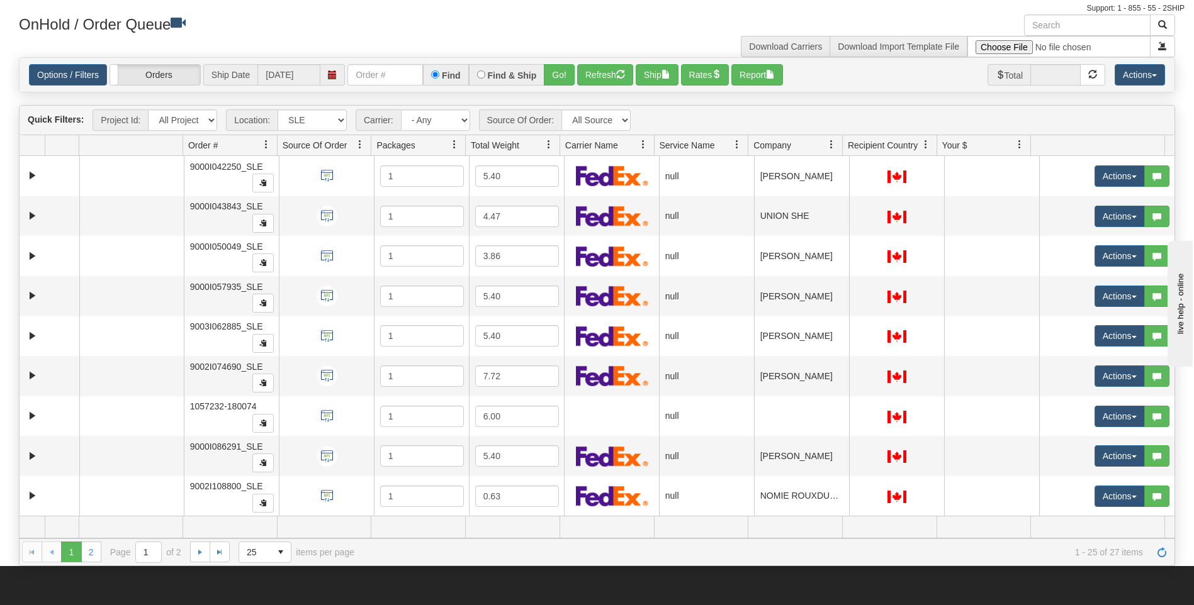
scroll to position [0, 0]
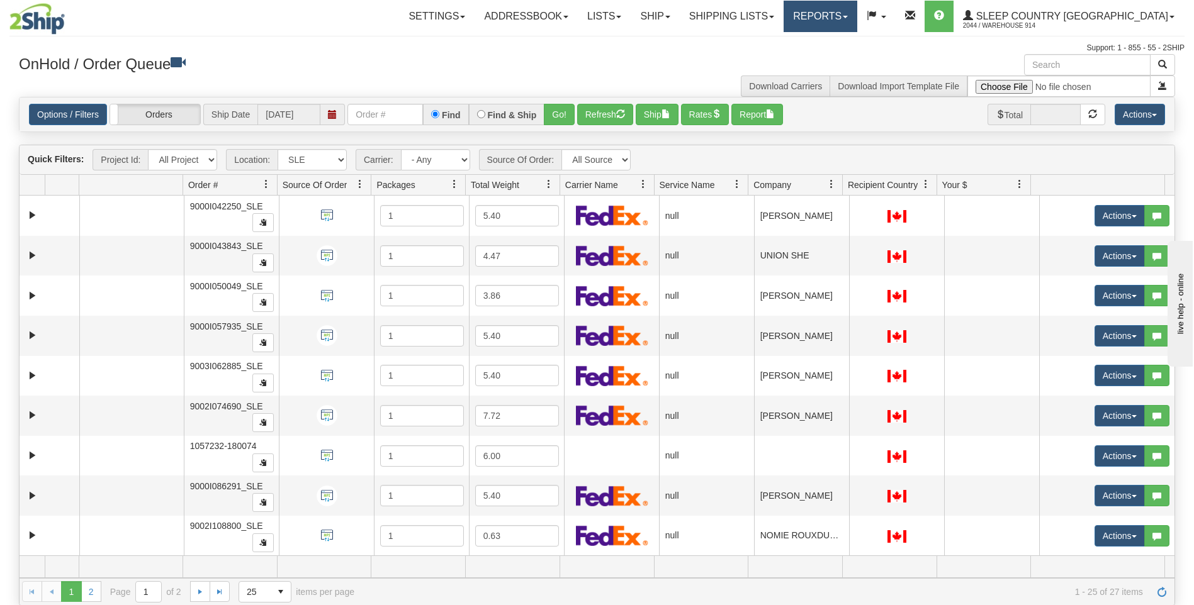
click at [857, 23] on link "Reports" at bounding box center [820, 16] width 74 height 31
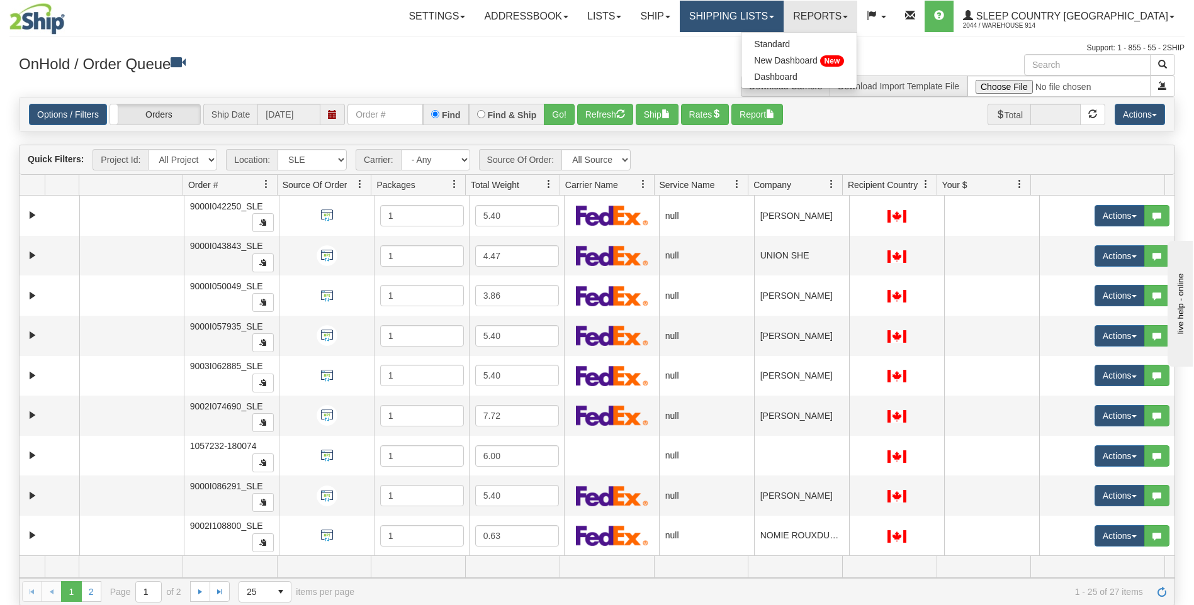
click at [783, 25] on link "Shipping lists" at bounding box center [732, 16] width 104 height 31
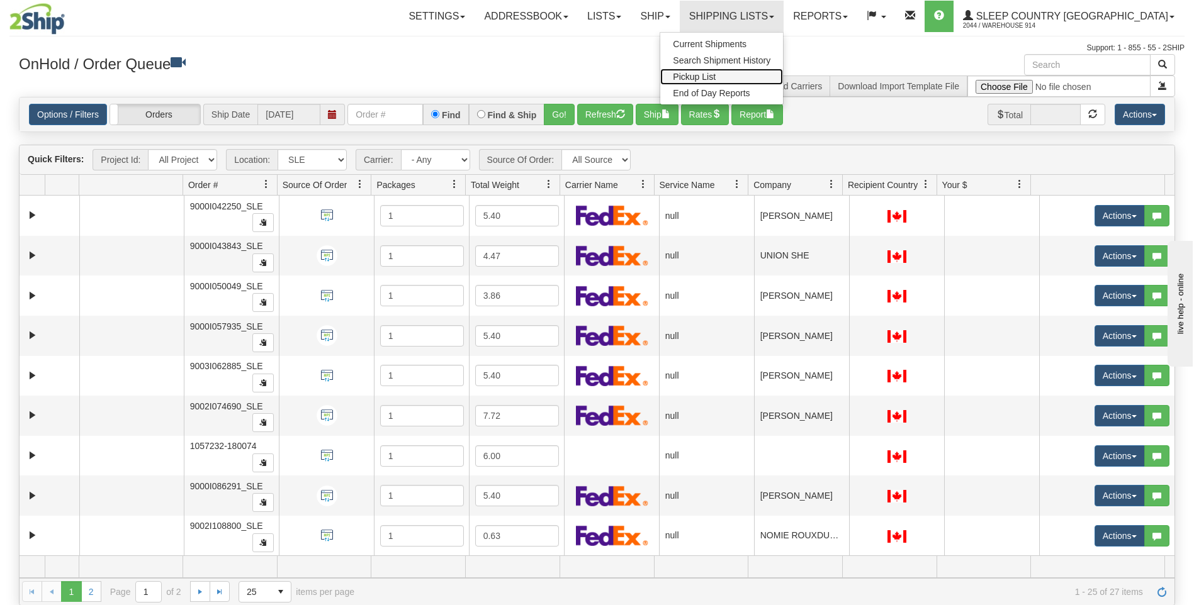
click at [715, 81] on span "Pickup List" at bounding box center [694, 77] width 43 height 10
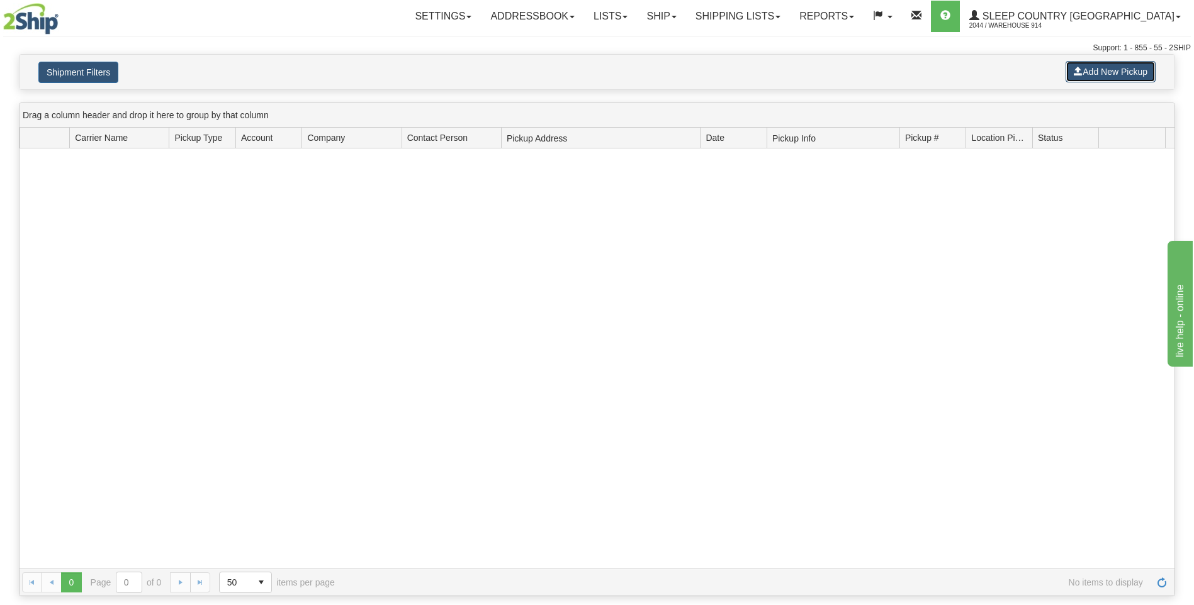
click at [1117, 67] on button "Add New Pickup" at bounding box center [1110, 71] width 90 height 21
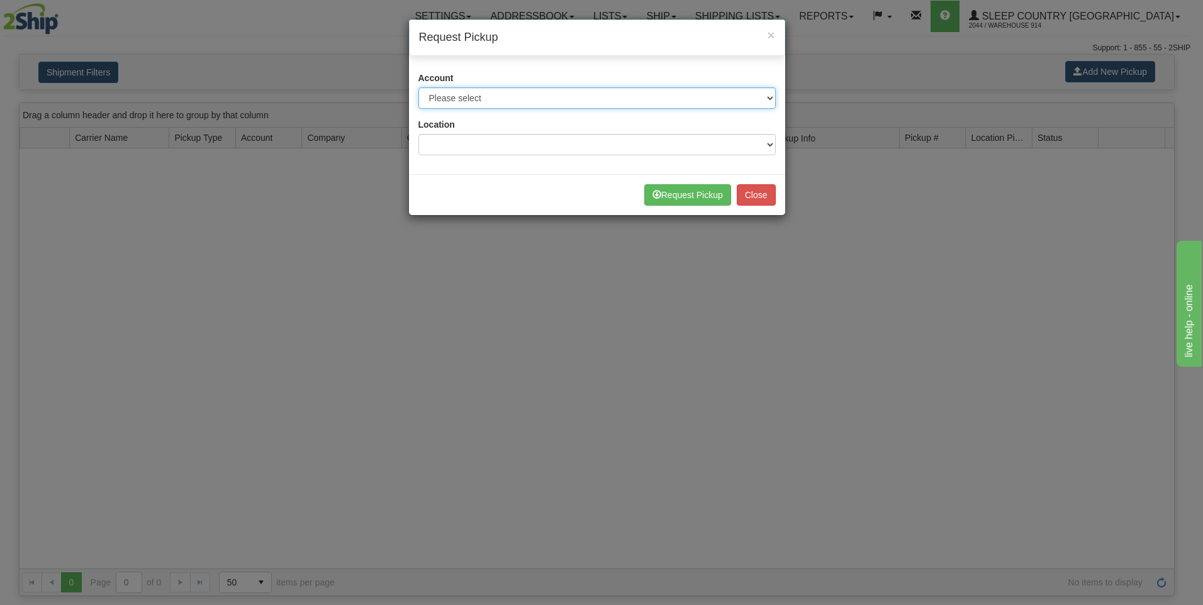
click at [546, 98] on select "Please select Canada Post - 7241032 (Canada Post 300) Canada Post - 1021956 (Ca…" at bounding box center [596, 97] width 357 height 21
select select "14"
click at [418, 87] on select "Please select Canada Post - 7241032 (Canada Post 300) Canada Post - 1021956 (Ca…" at bounding box center [596, 97] width 357 height 21
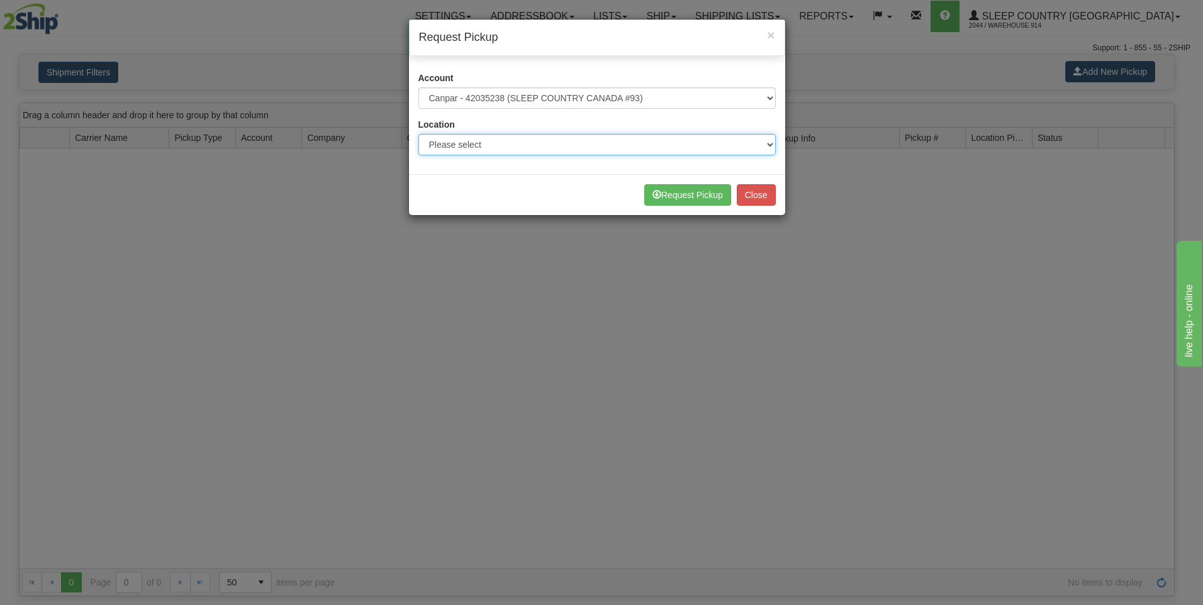
click at [520, 143] on select "Please select 914 CASPC END SLE" at bounding box center [596, 144] width 357 height 21
select select "7603"
click at [418, 134] on select "Please select 914 CASPC END SLE" at bounding box center [596, 144] width 357 height 21
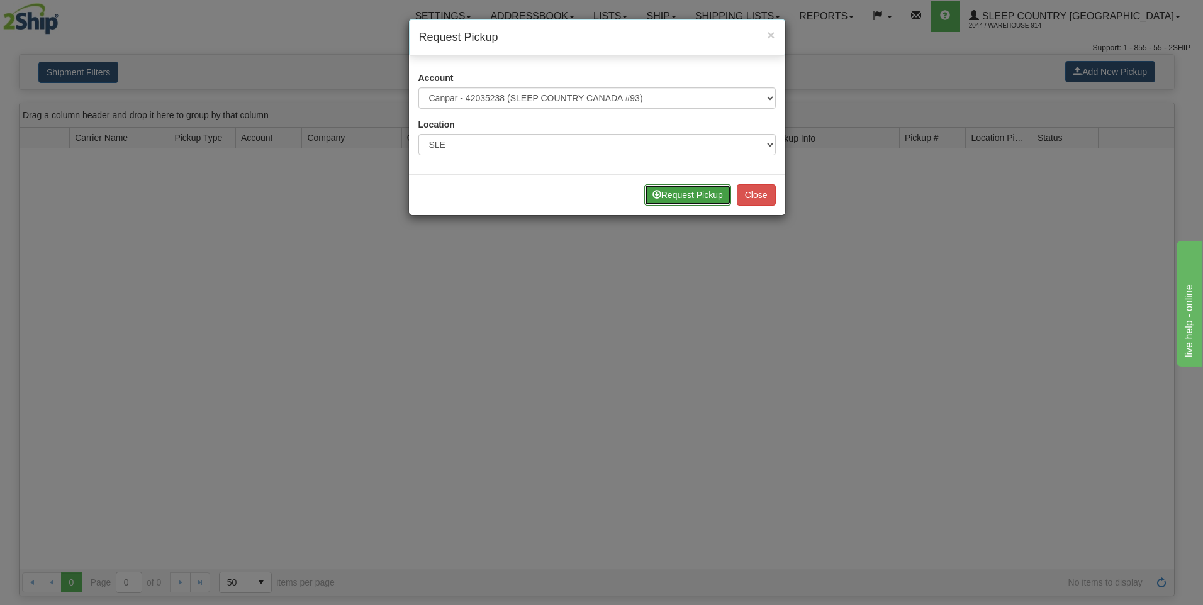
click at [720, 189] on button "Request Pickup" at bounding box center [687, 194] width 87 height 21
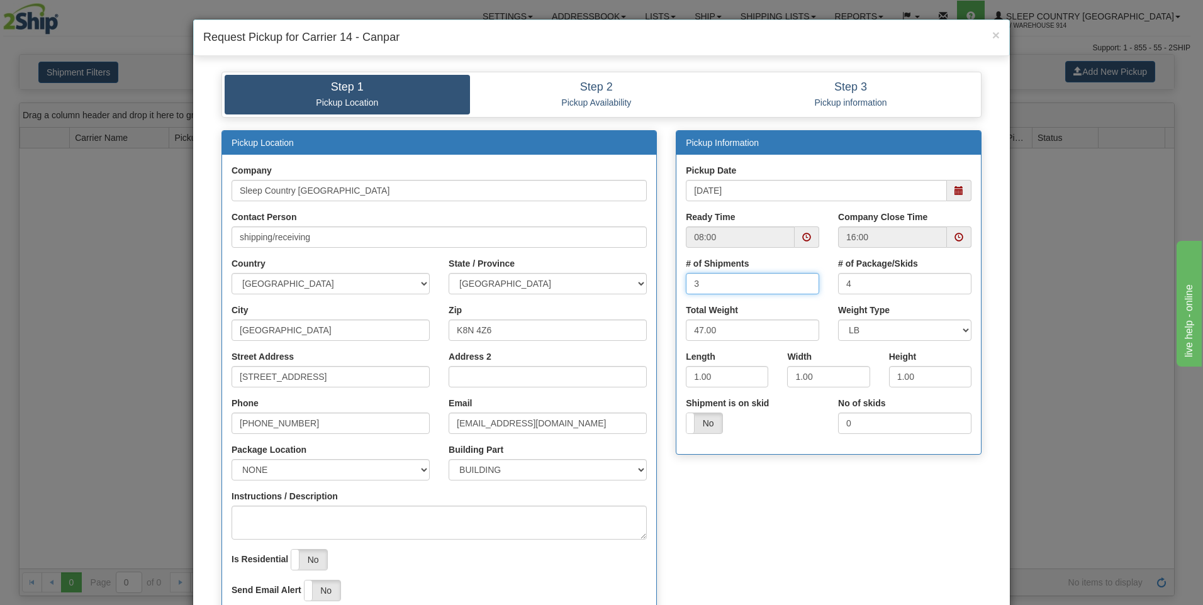
click at [721, 283] on input "3" at bounding box center [752, 283] width 133 height 21
type input "10"
type input "100"
click at [720, 362] on div "Length 1.00" at bounding box center [727, 368] width 82 height 37
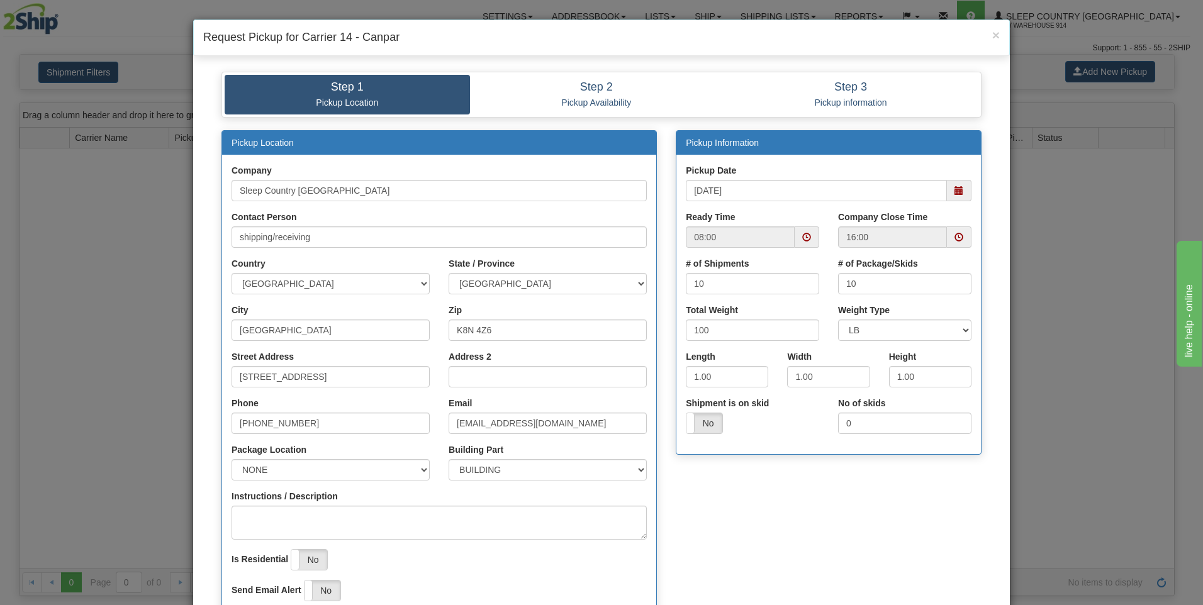
drag, startPoint x: 720, startPoint y: 362, endPoint x: 720, endPoint y: 381, distance: 18.2
click at [720, 381] on div "Length 1.00" at bounding box center [727, 368] width 82 height 37
click at [720, 381] on input "1.00" at bounding box center [727, 376] width 82 height 21
type input "1.0040"
type input "4"
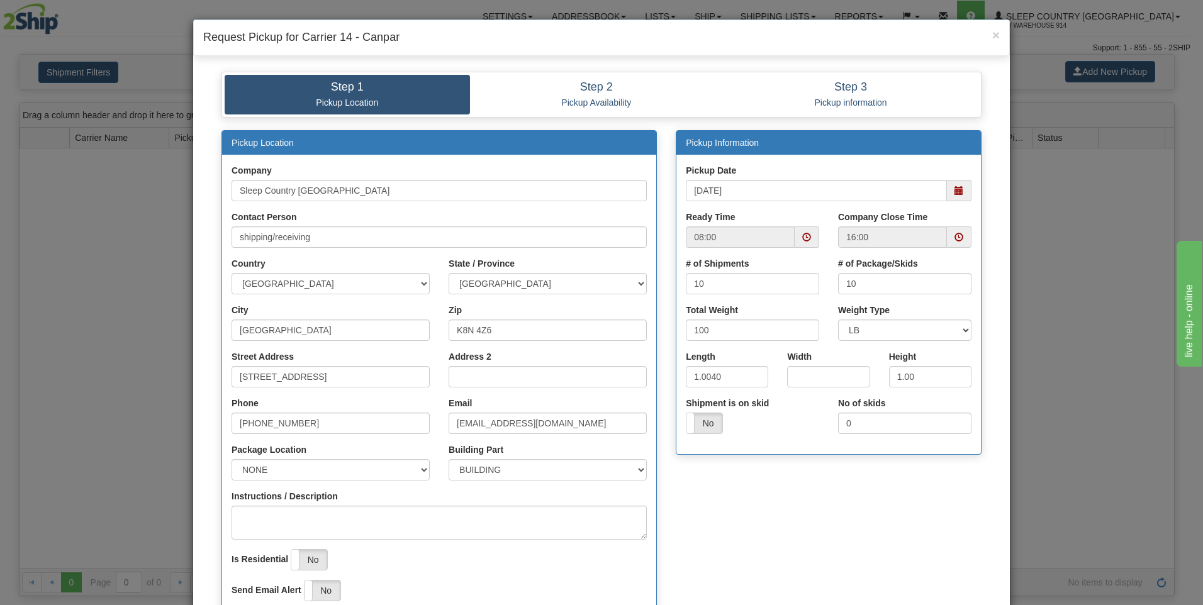
drag, startPoint x: 757, startPoint y: 394, endPoint x: 707, endPoint y: 363, distance: 59.0
click at [736, 387] on div "Length 1.0040" at bounding box center [726, 373] width 101 height 47
click at [701, 361] on label "Length" at bounding box center [701, 356] width 30 height 13
drag, startPoint x: 701, startPoint y: 361, endPoint x: 723, endPoint y: 378, distance: 27.4
click at [724, 378] on input "1.0040" at bounding box center [727, 376] width 82 height 21
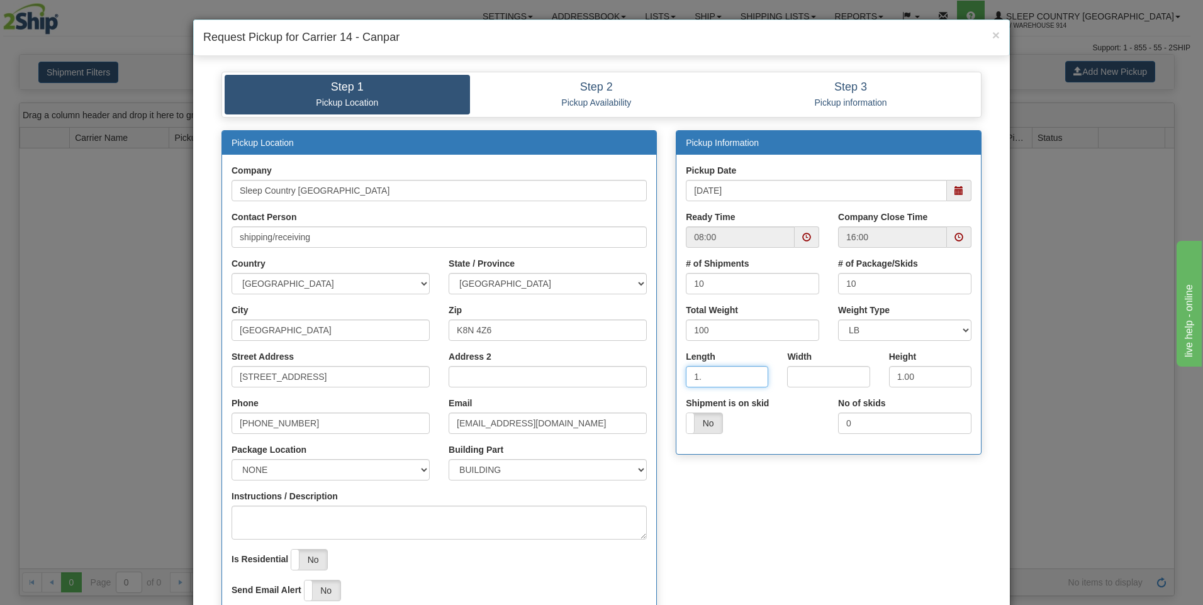
type input "1"
type input "40"
type input "48"
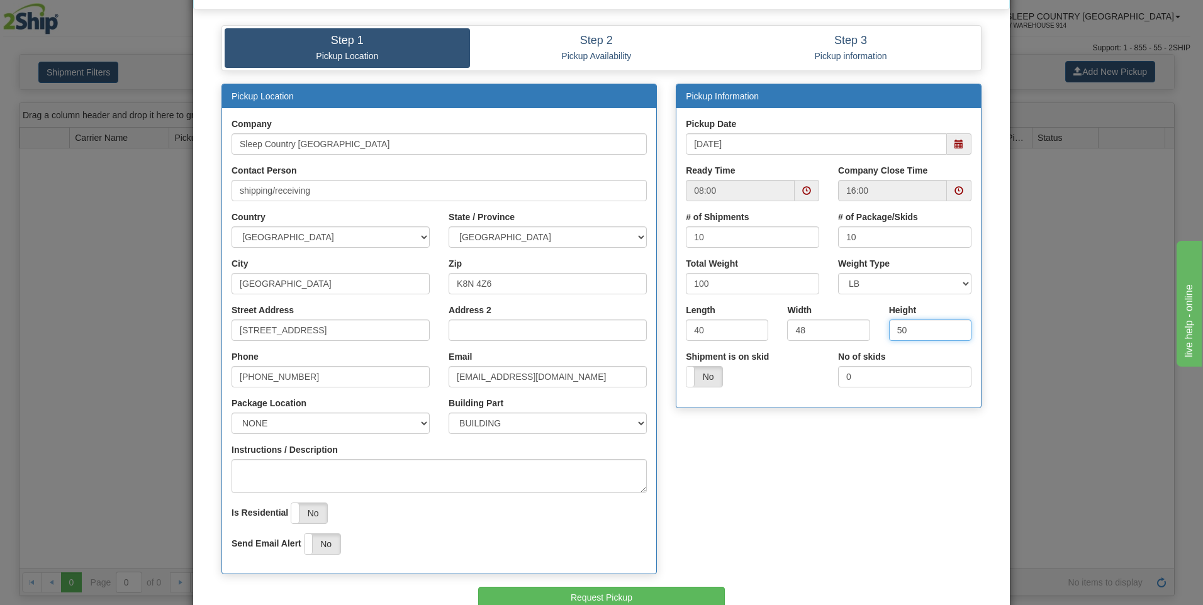
scroll to position [120, 0]
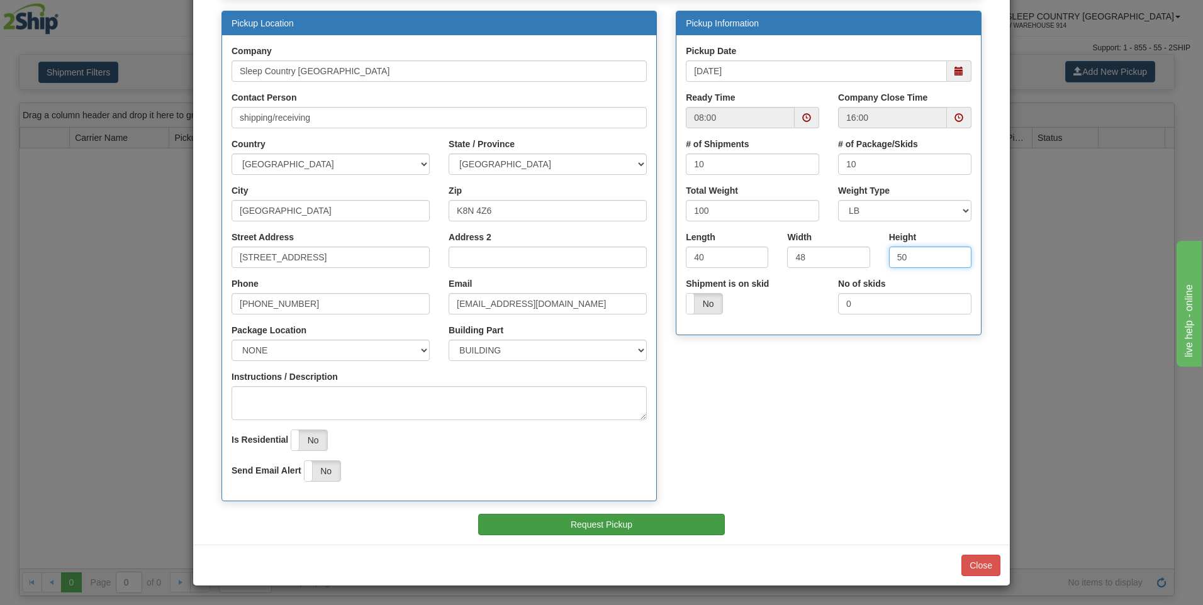
type input "50"
click at [616, 533] on button "Request Pickup" at bounding box center [601, 524] width 247 height 21
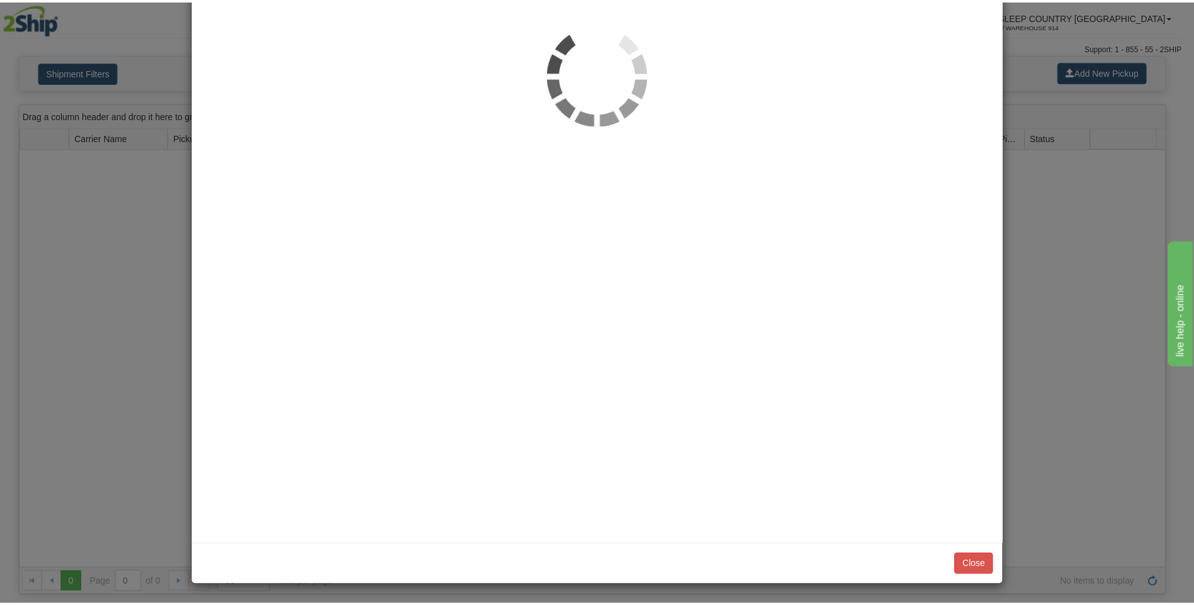
scroll to position [0, 0]
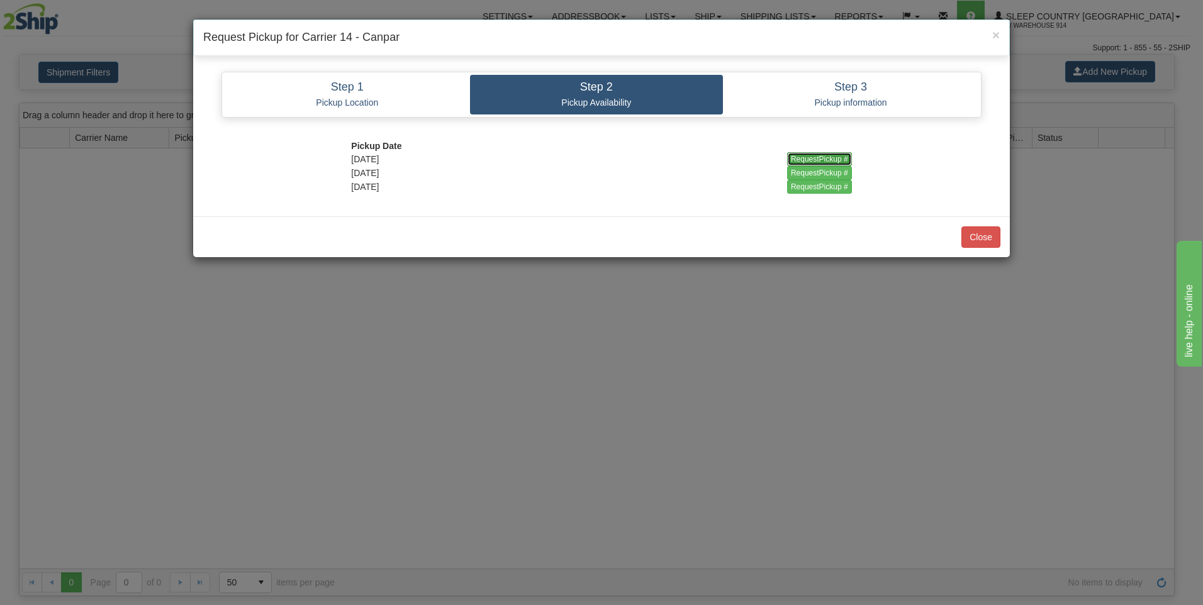
click at [819, 155] on input "RequestPickup #" at bounding box center [819, 159] width 65 height 14
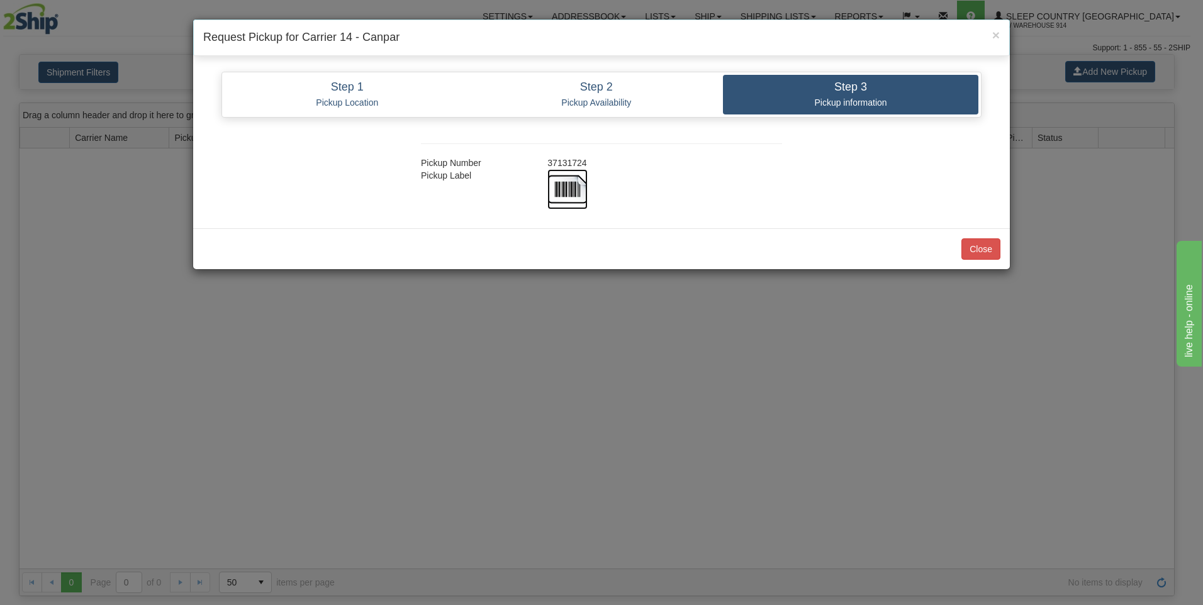
click at [582, 188] on img at bounding box center [567, 189] width 40 height 40
click at [994, 247] on button "Close" at bounding box center [980, 248] width 39 height 21
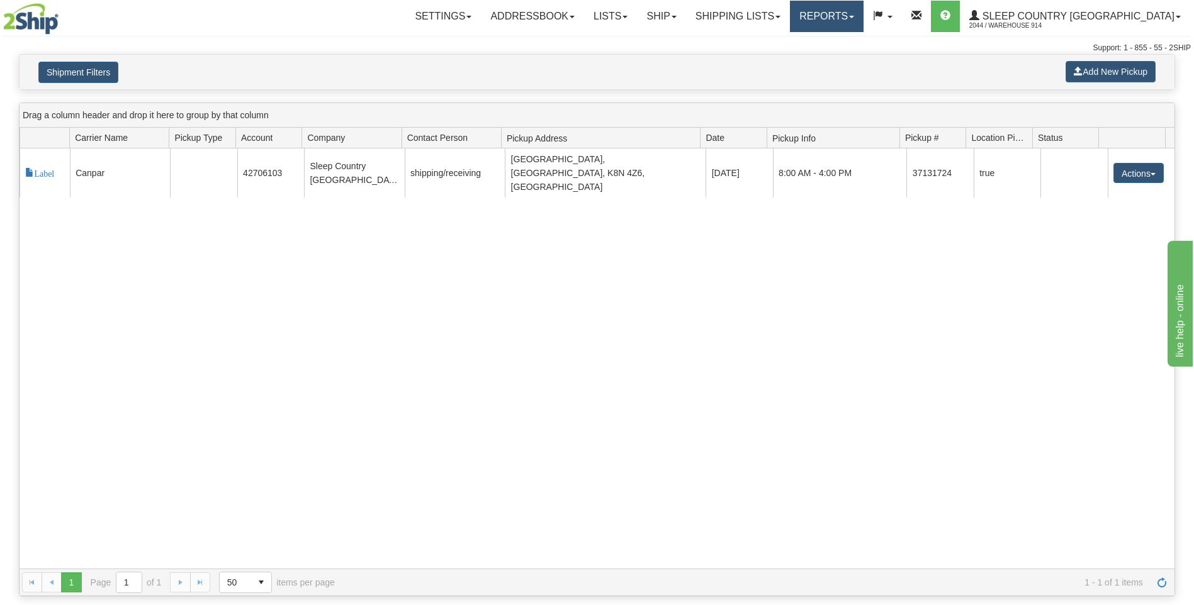
click at [863, 20] on link "Reports" at bounding box center [827, 16] width 74 height 31
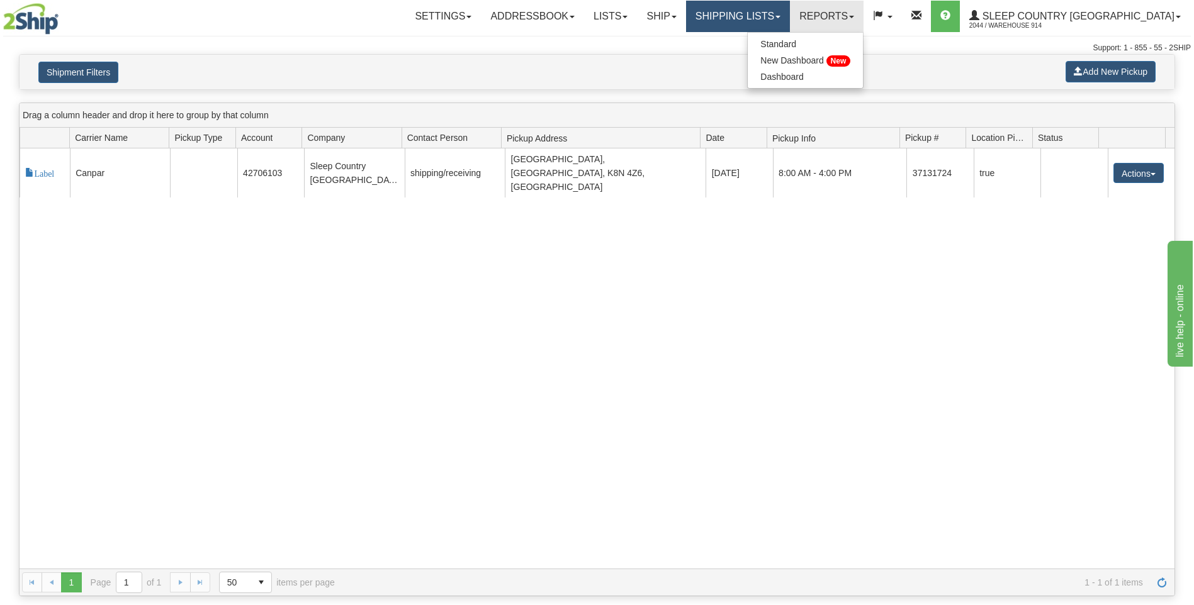
click at [790, 28] on link "Shipping lists" at bounding box center [738, 16] width 104 height 31
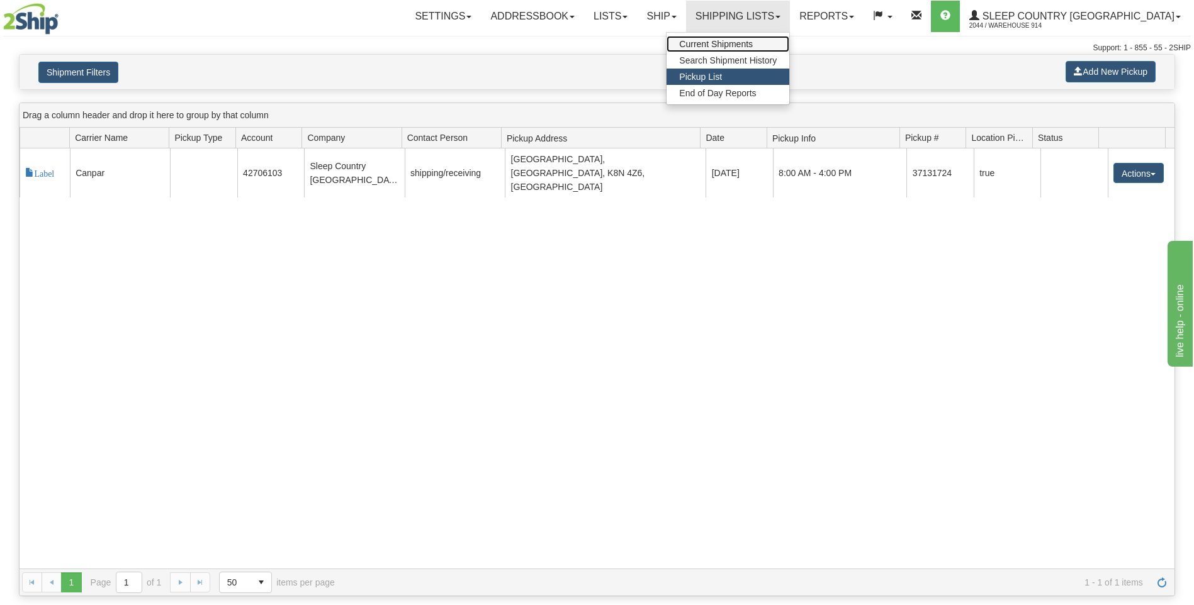
click at [753, 42] on span "Current Shipments" at bounding box center [716, 44] width 74 height 10
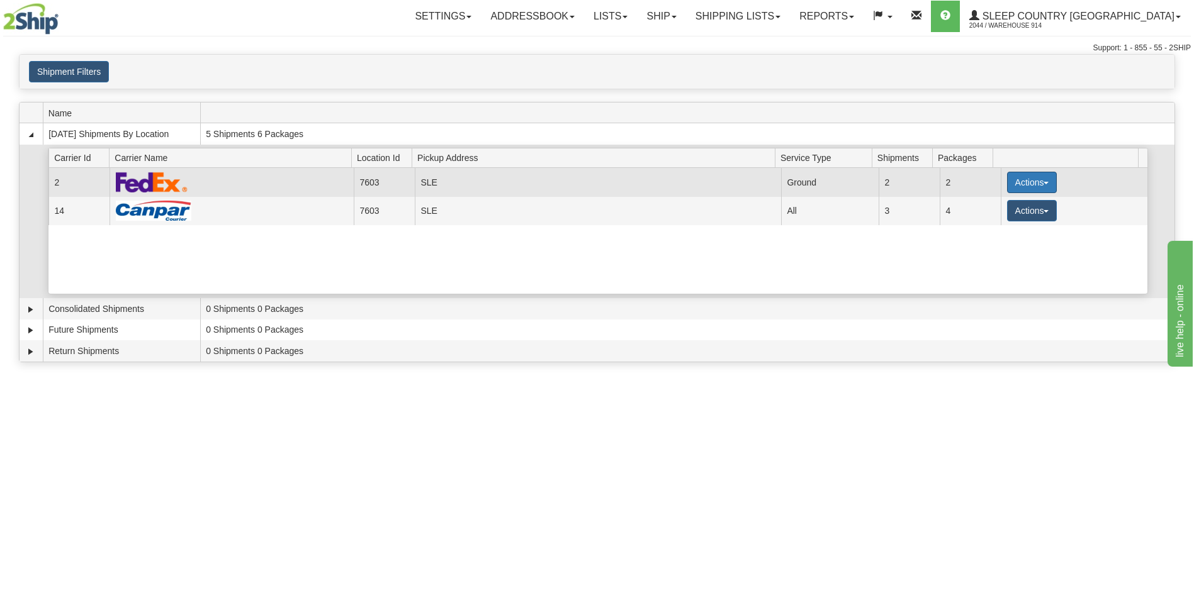
click at [1028, 189] on button "Actions" at bounding box center [1032, 182] width 50 height 21
click at [999, 211] on link "Details" at bounding box center [1005, 206] width 101 height 16
click at [1041, 179] on button "Actions" at bounding box center [1032, 182] width 50 height 21
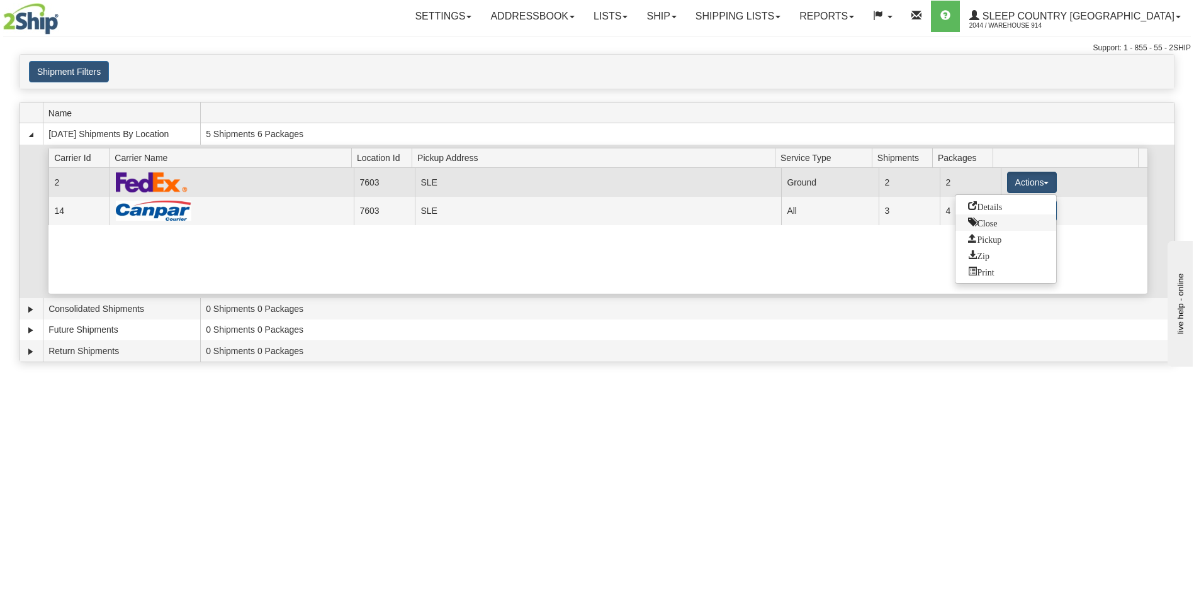
click at [1001, 221] on link "Close" at bounding box center [1005, 223] width 101 height 16
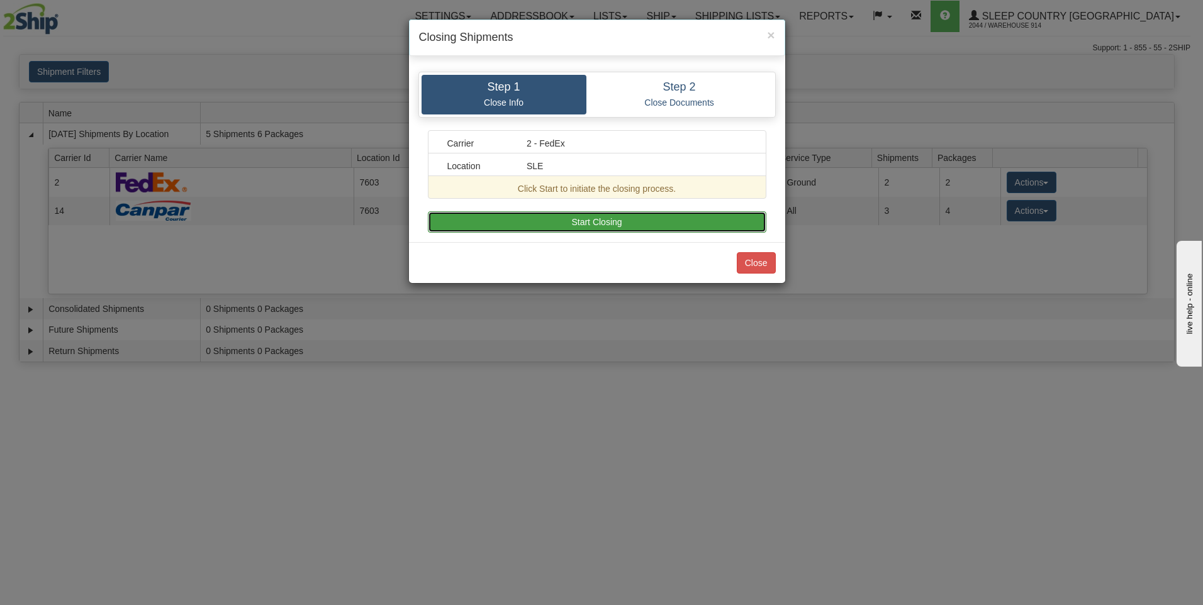
click at [595, 215] on button "Start Closing" at bounding box center [597, 221] width 339 height 21
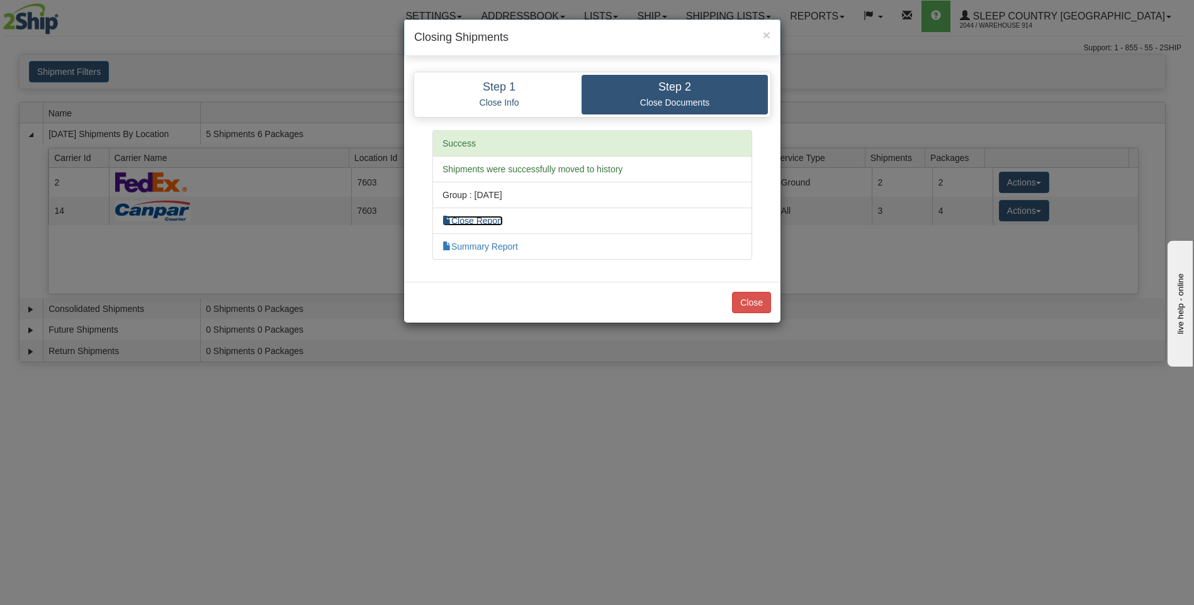
click at [491, 216] on link "Close Report" at bounding box center [472, 221] width 60 height 10
click at [752, 306] on button "Close" at bounding box center [751, 302] width 39 height 21
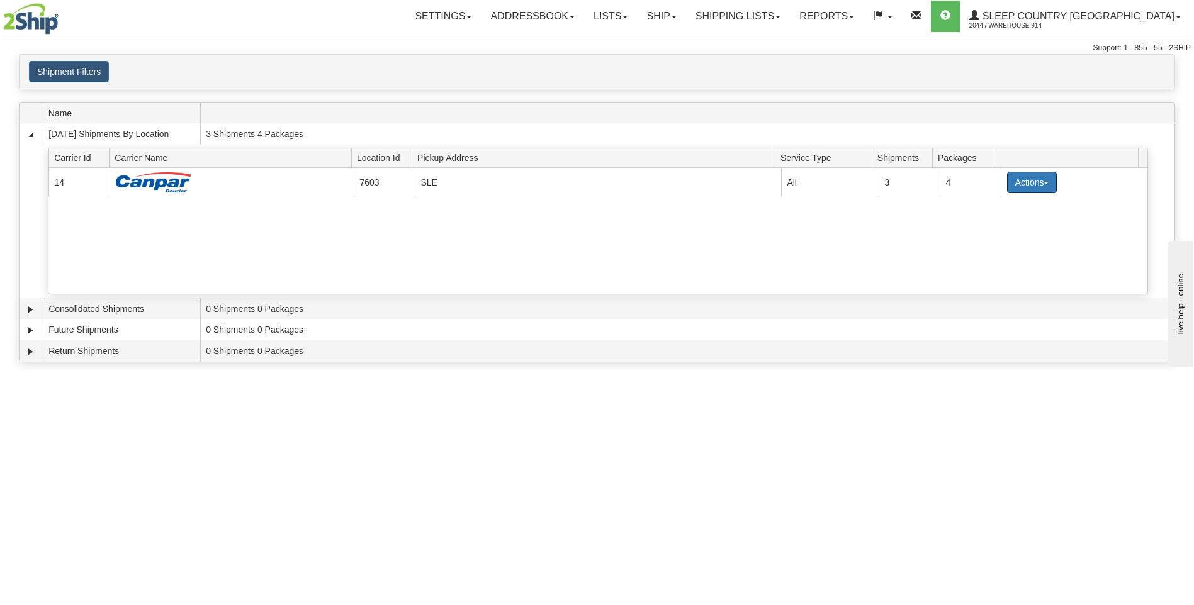
click at [1011, 188] on button "Actions" at bounding box center [1032, 182] width 50 height 21
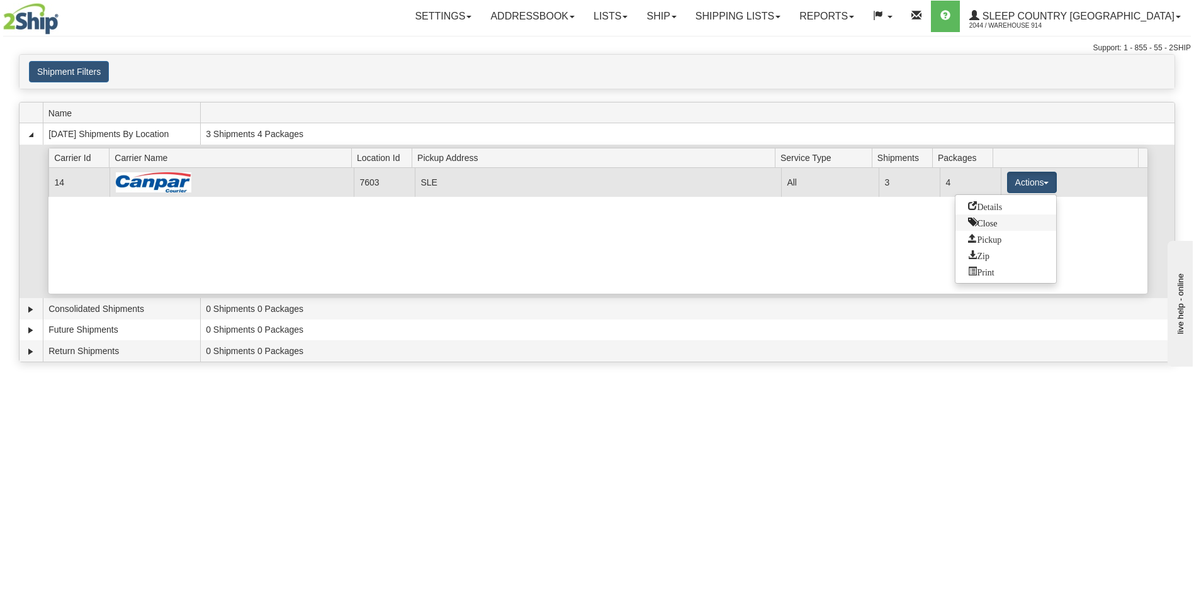
click at [997, 221] on span "Close" at bounding box center [982, 222] width 29 height 9
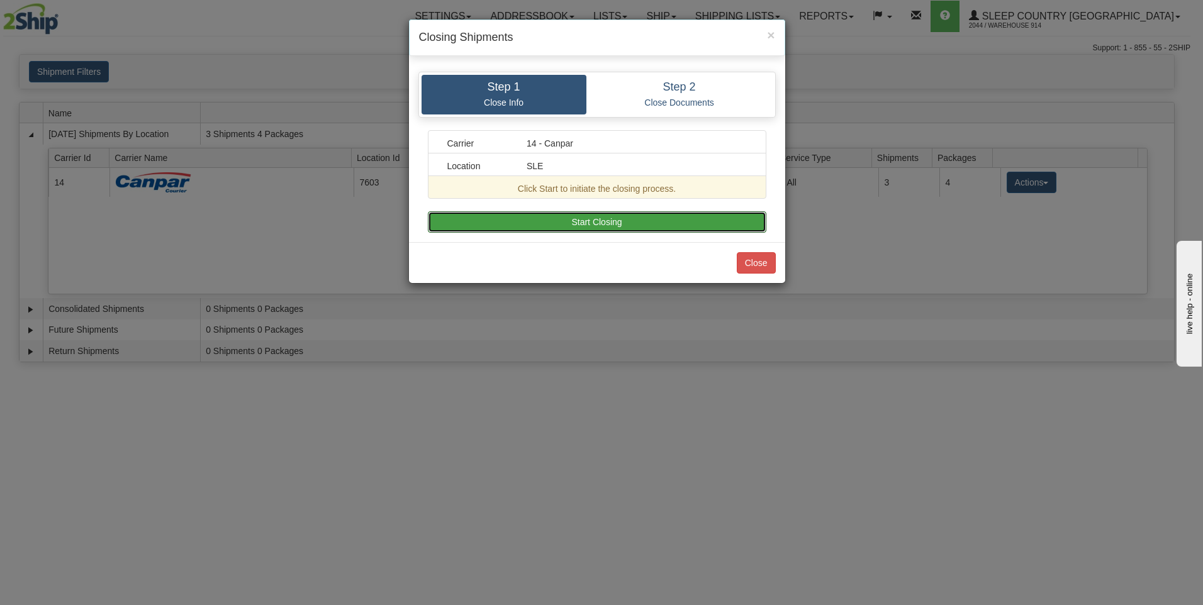
click at [631, 225] on button "Start Closing" at bounding box center [597, 221] width 339 height 21
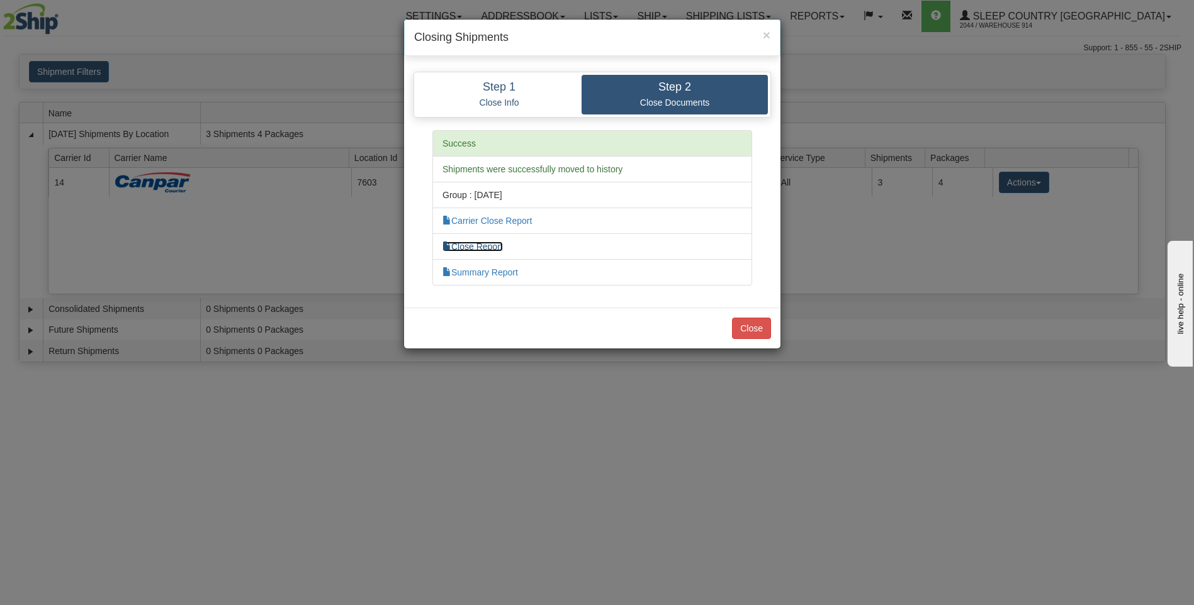
click at [501, 245] on link "Close Report" at bounding box center [472, 247] width 60 height 10
click at [733, 328] on button "Close" at bounding box center [751, 328] width 39 height 21
